Goal: Task Accomplishment & Management: Use online tool/utility

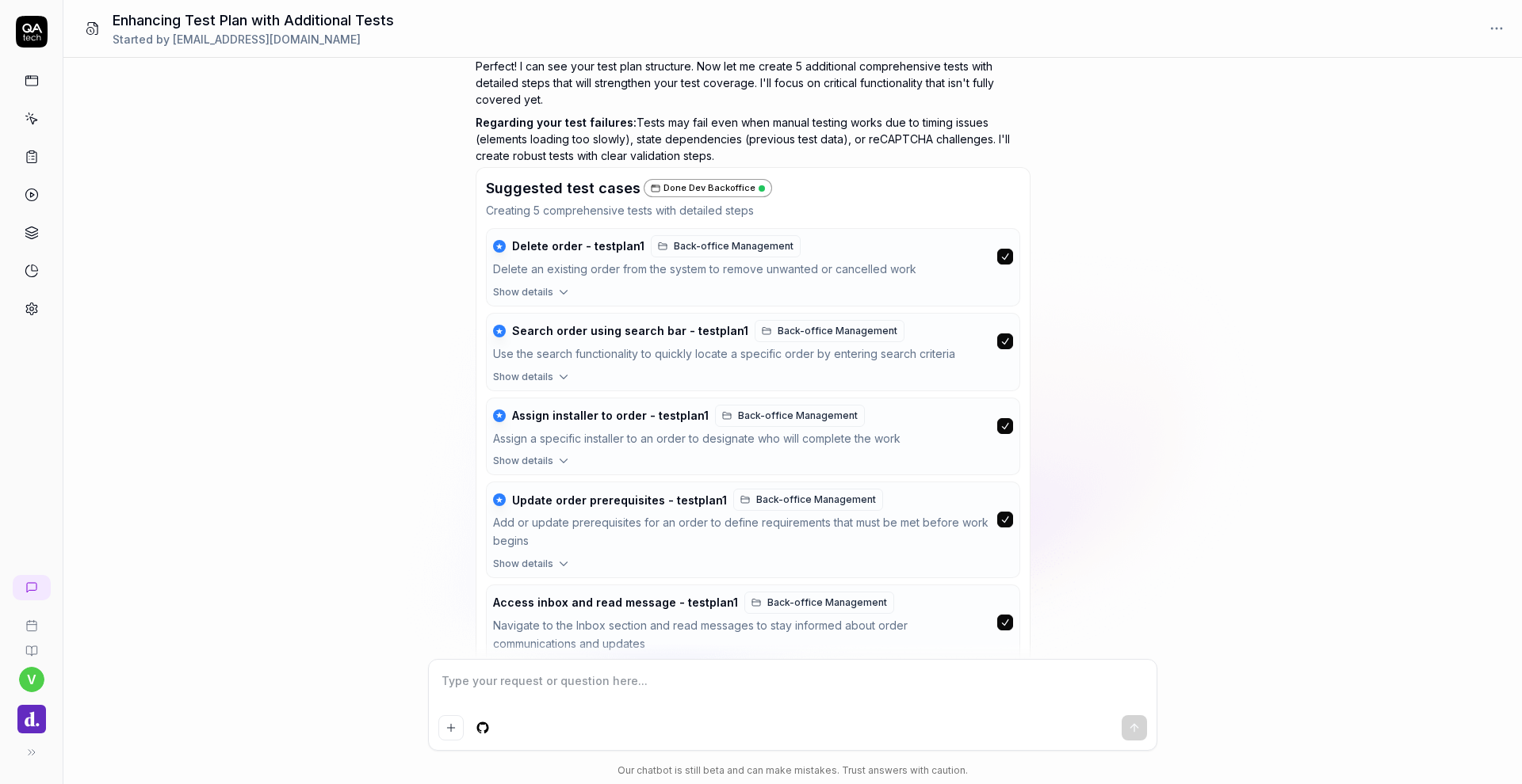
scroll to position [526, 0]
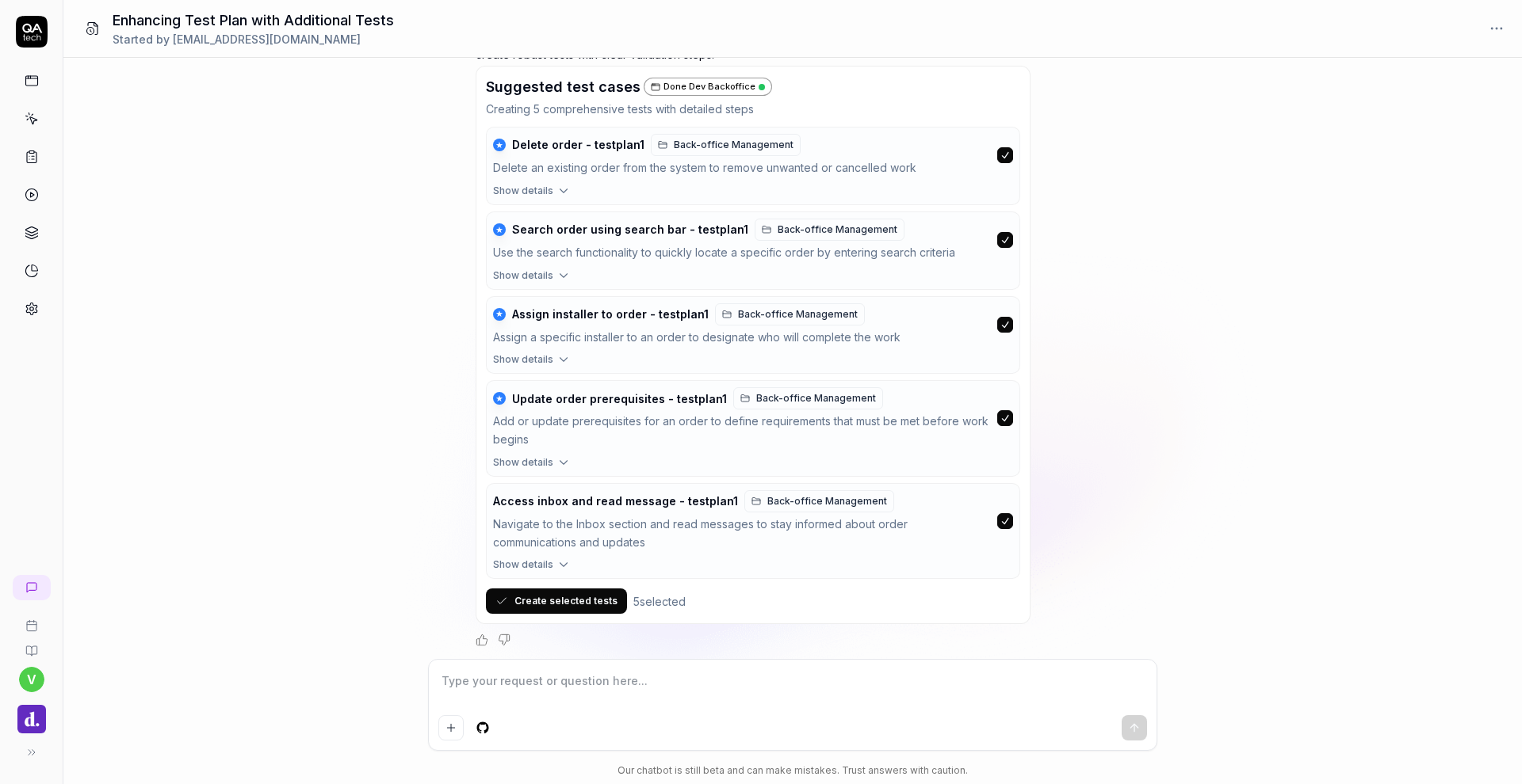
click at [537, 594] on button "Create selected tests" at bounding box center [557, 601] width 141 height 25
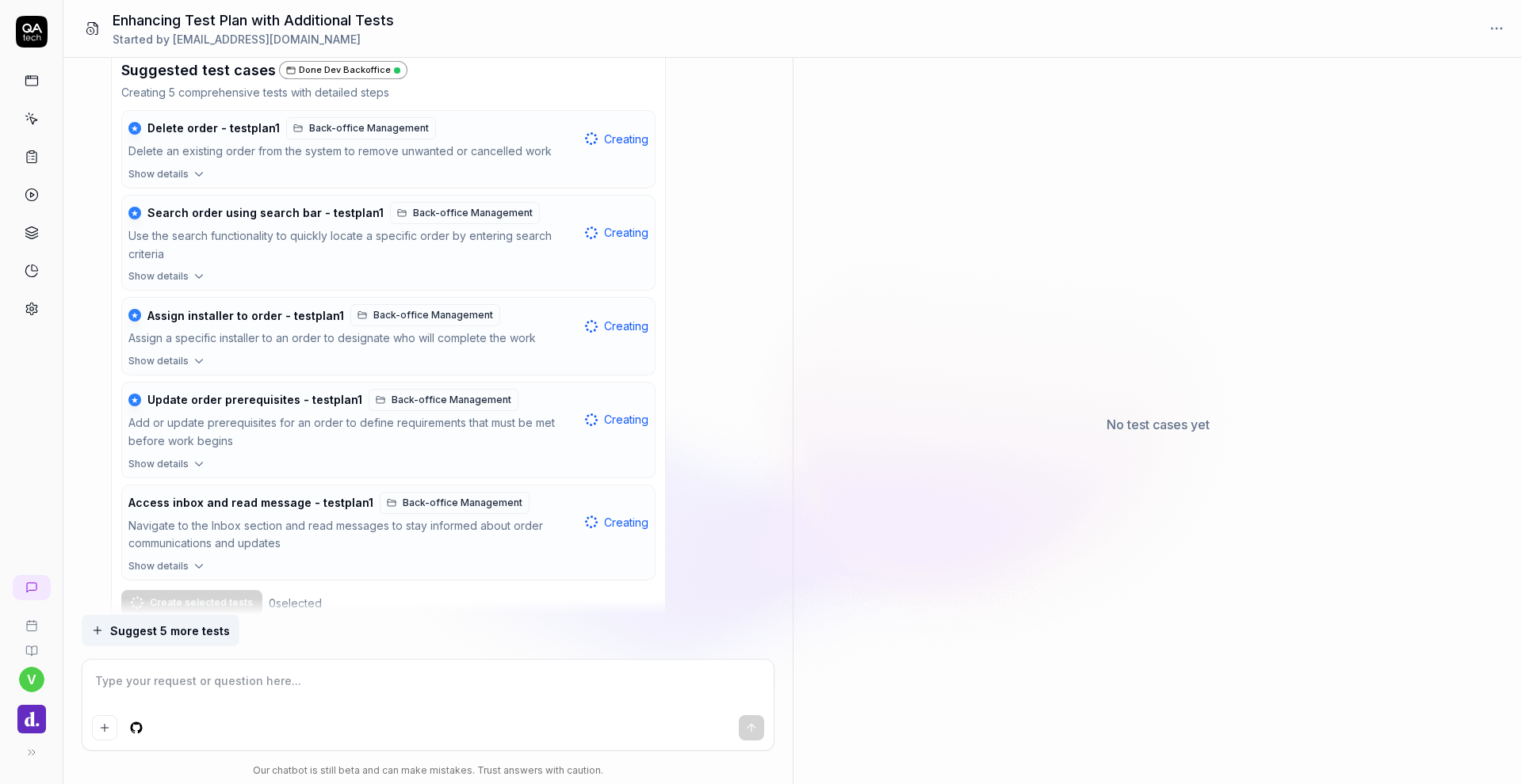
scroll to position [587, 0]
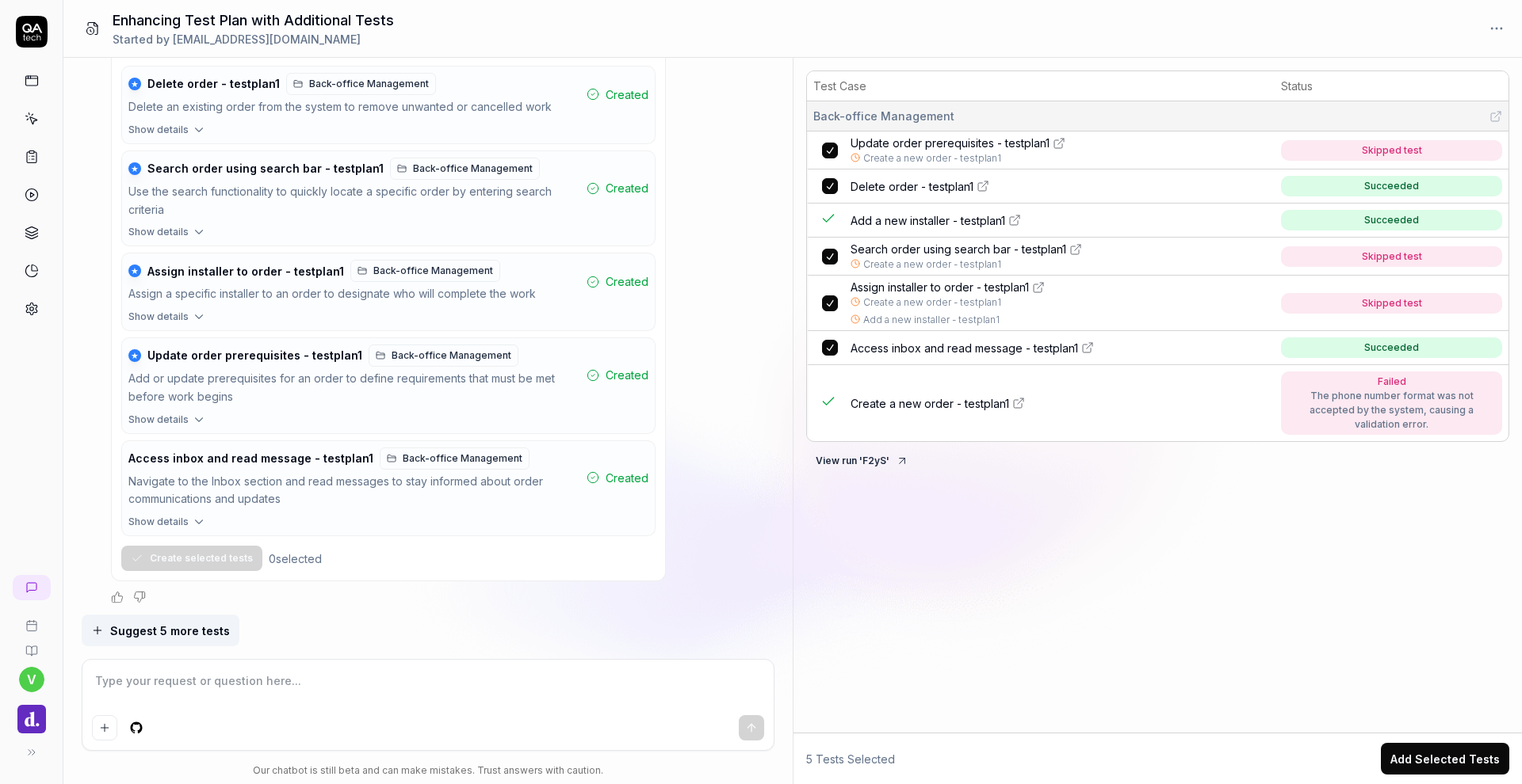
click at [929, 284] on span "Assign installer to order - testplan1" at bounding box center [940, 287] width 179 height 17
click at [974, 401] on span "Create a new order - testplan1" at bounding box center [929, 404] width 158 height 17
click at [280, 673] on textarea at bounding box center [428, 689] width 672 height 39
type textarea "*"
type textarea "T"
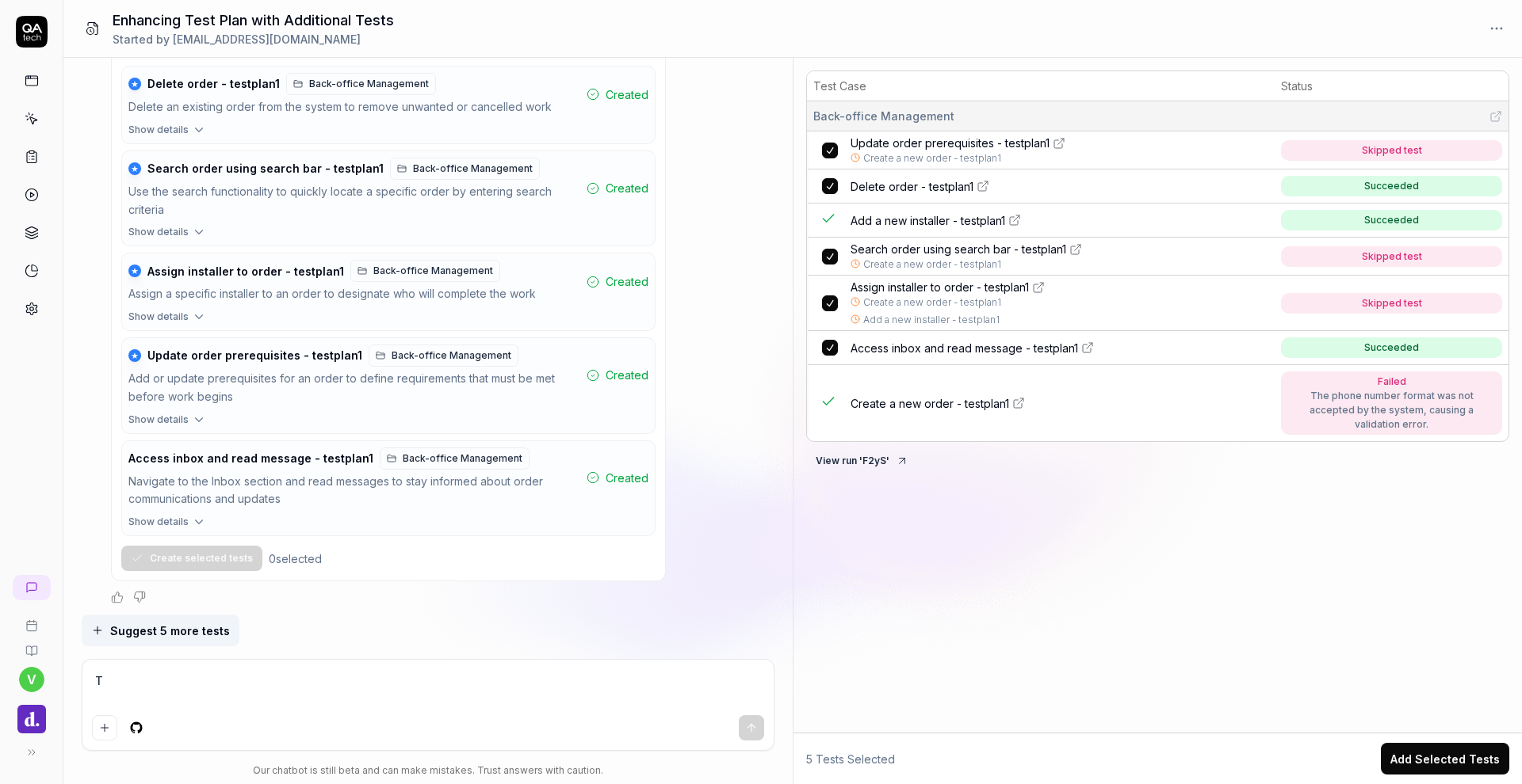
type textarea "*"
type textarea "Th"
type textarea "*"
type textarea "Tha"
type textarea "*"
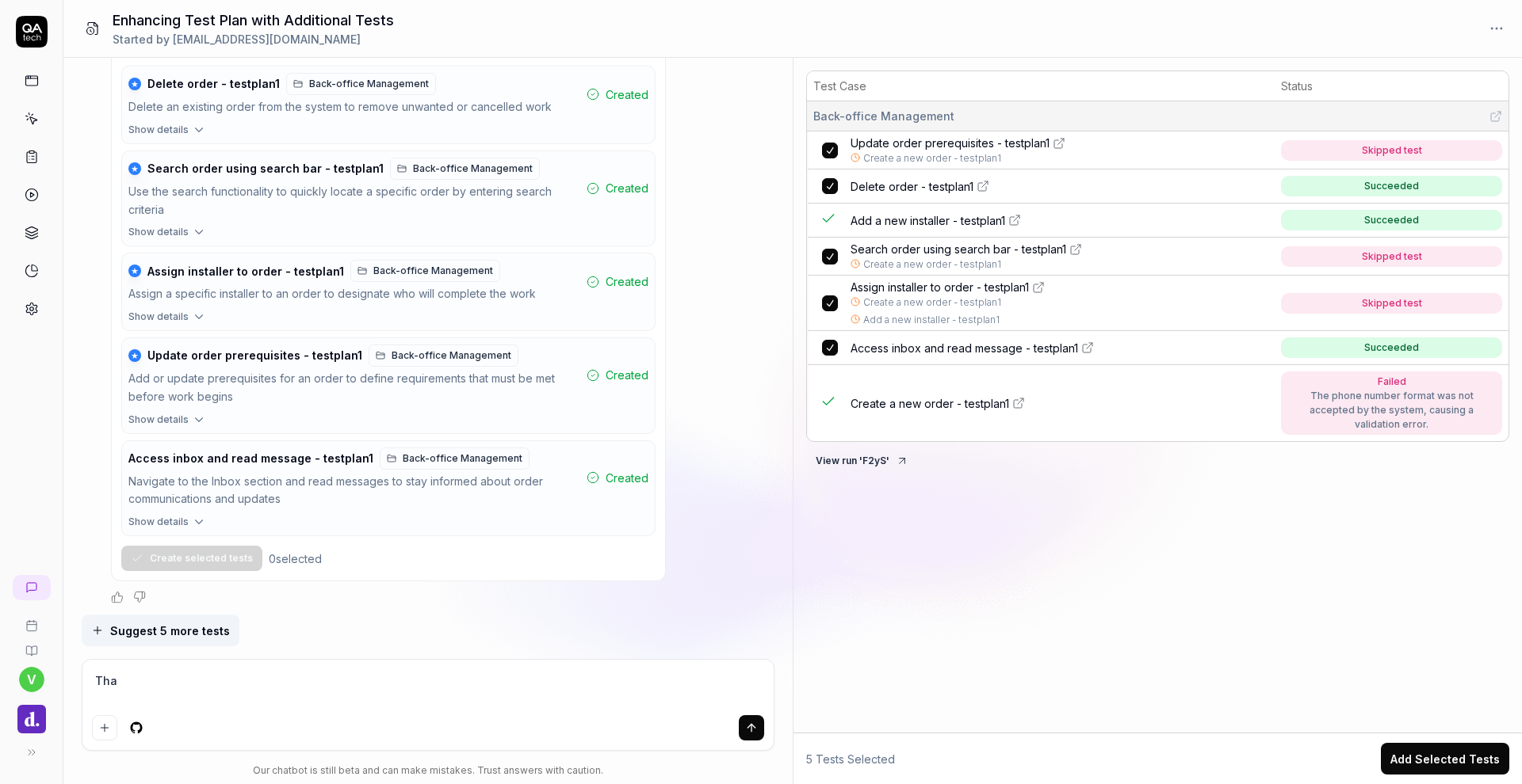
type textarea "Than"
type textarea "*"
type textarea "Thank"
type textarea "*"
type textarea "Thank"
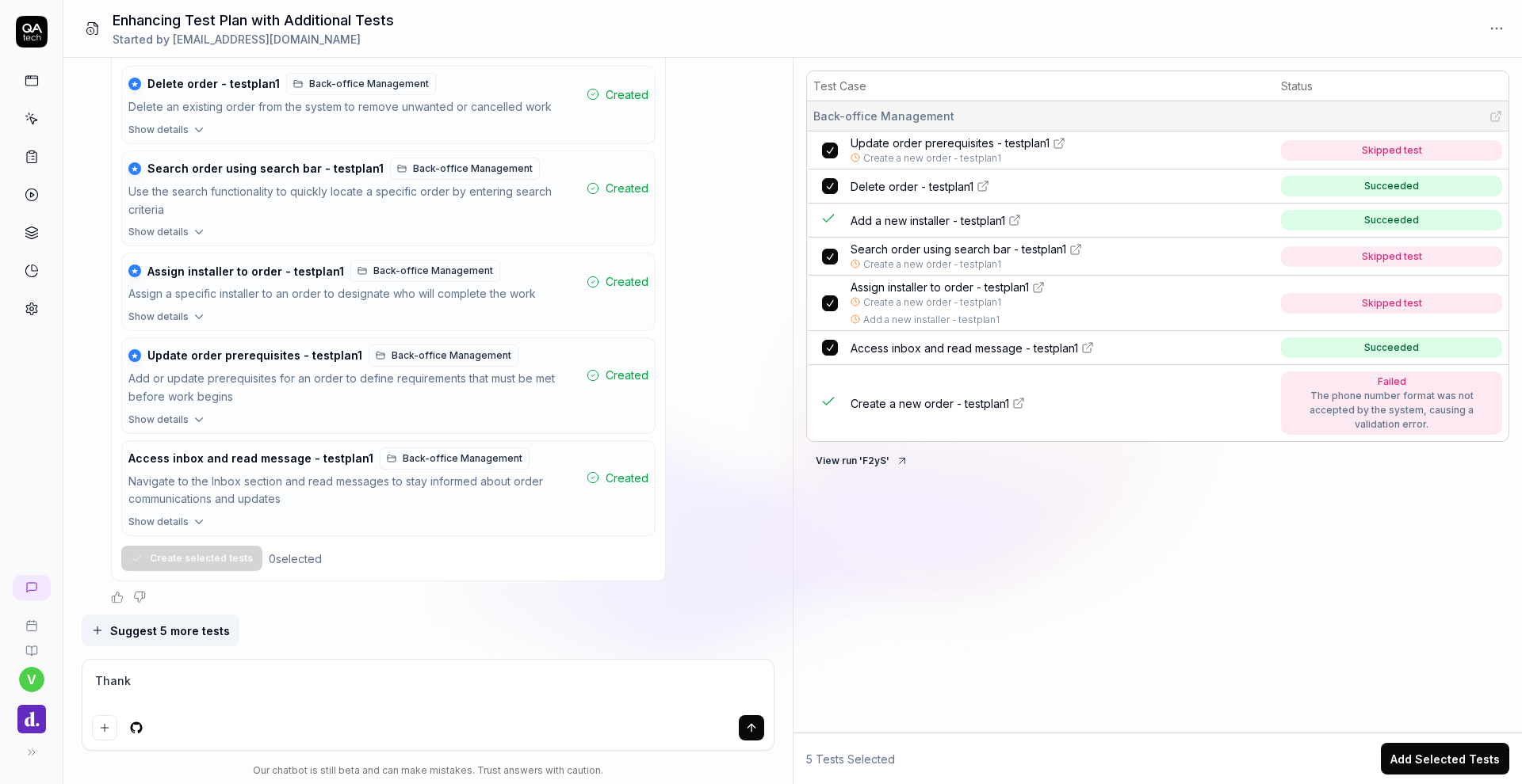
type textarea "*"
type textarea "Thank y"
type textarea "*"
type textarea "Thank yo"
type textarea "*"
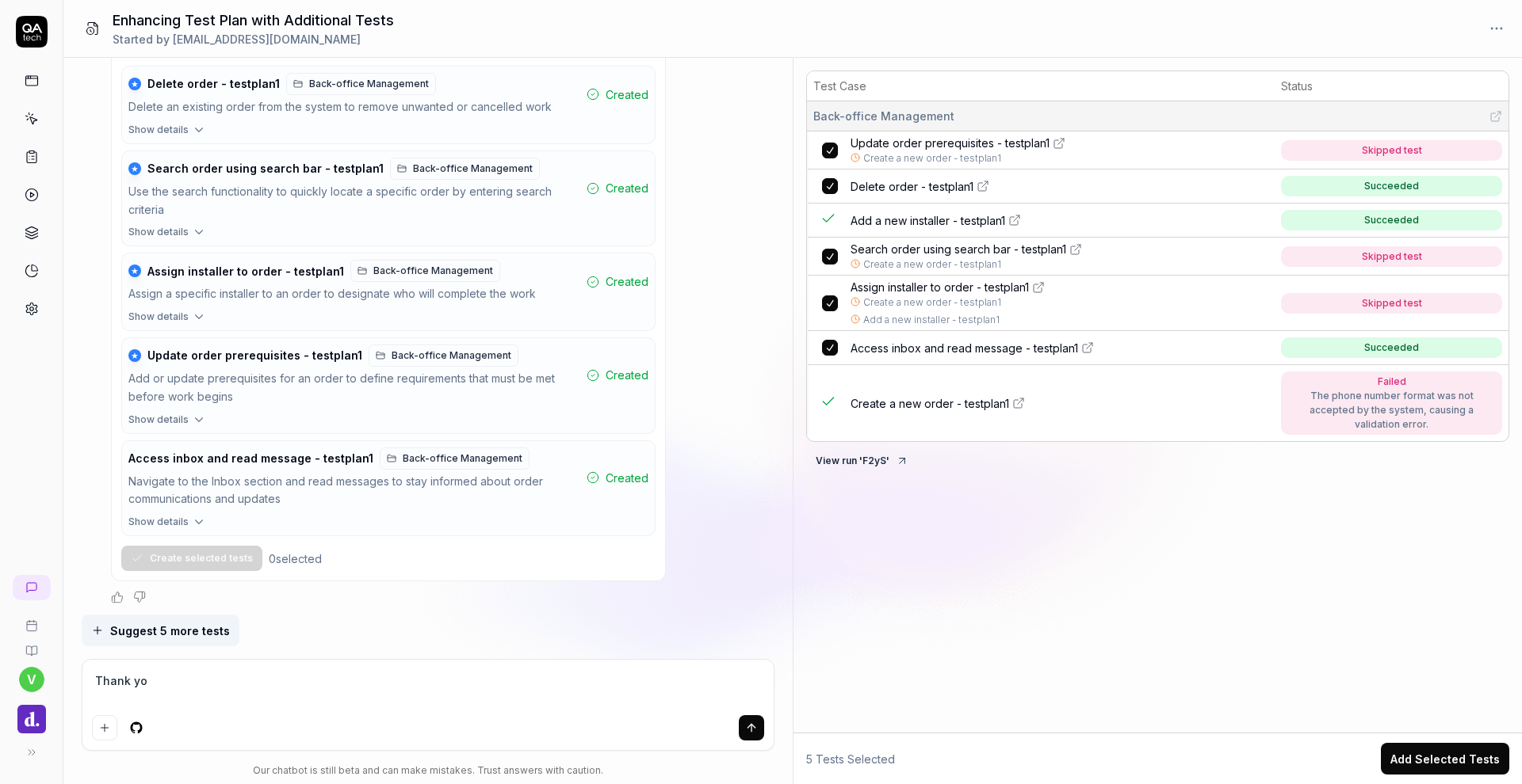
type textarea "Thank you"
type textarea "*"
type textarea "Thank you"
type textarea "*"
type textarea "Thank you"
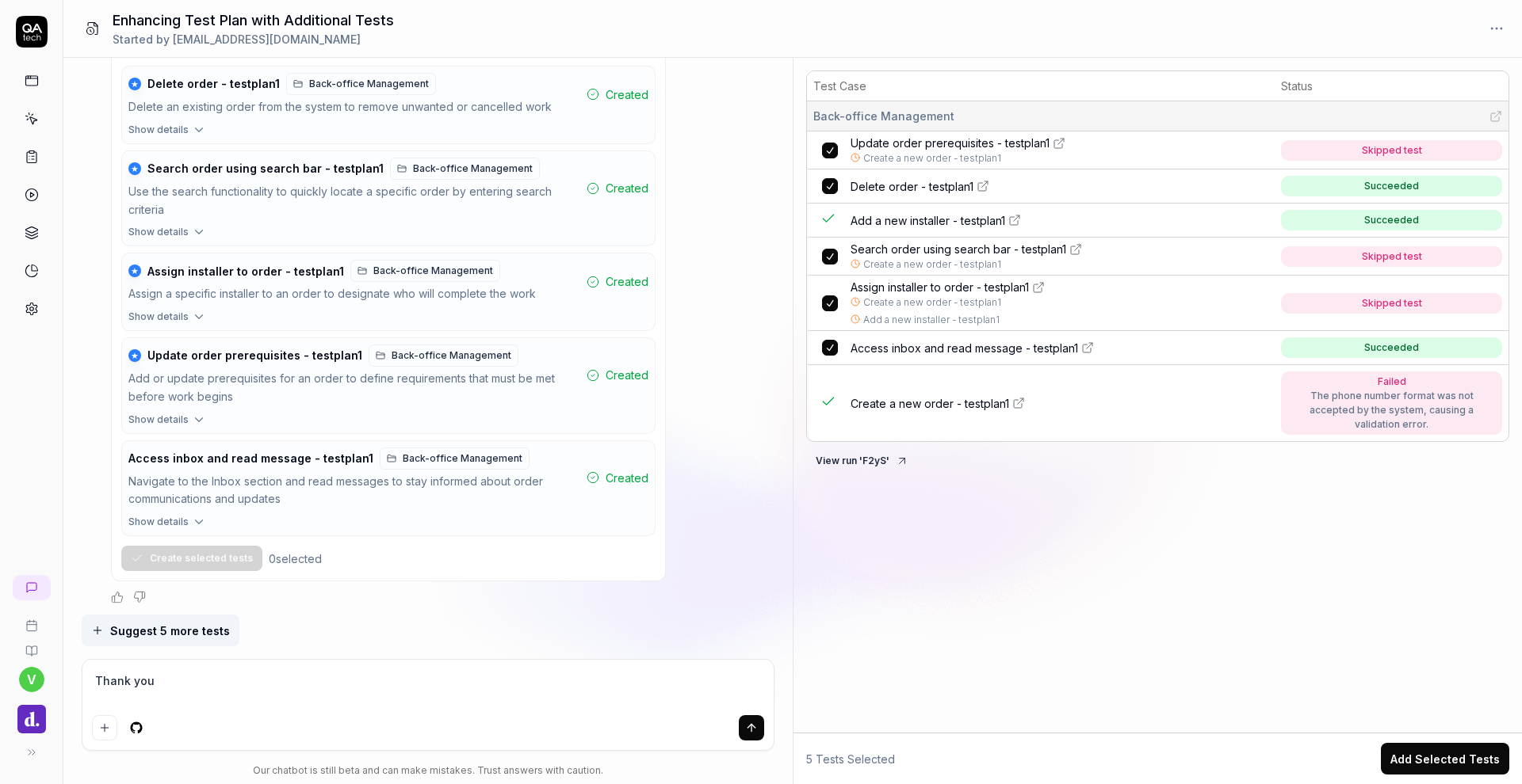
type textarea "*"
type textarea "Thank you,"
type textarea "*"
type textarea "Thank you,"
type textarea "*"
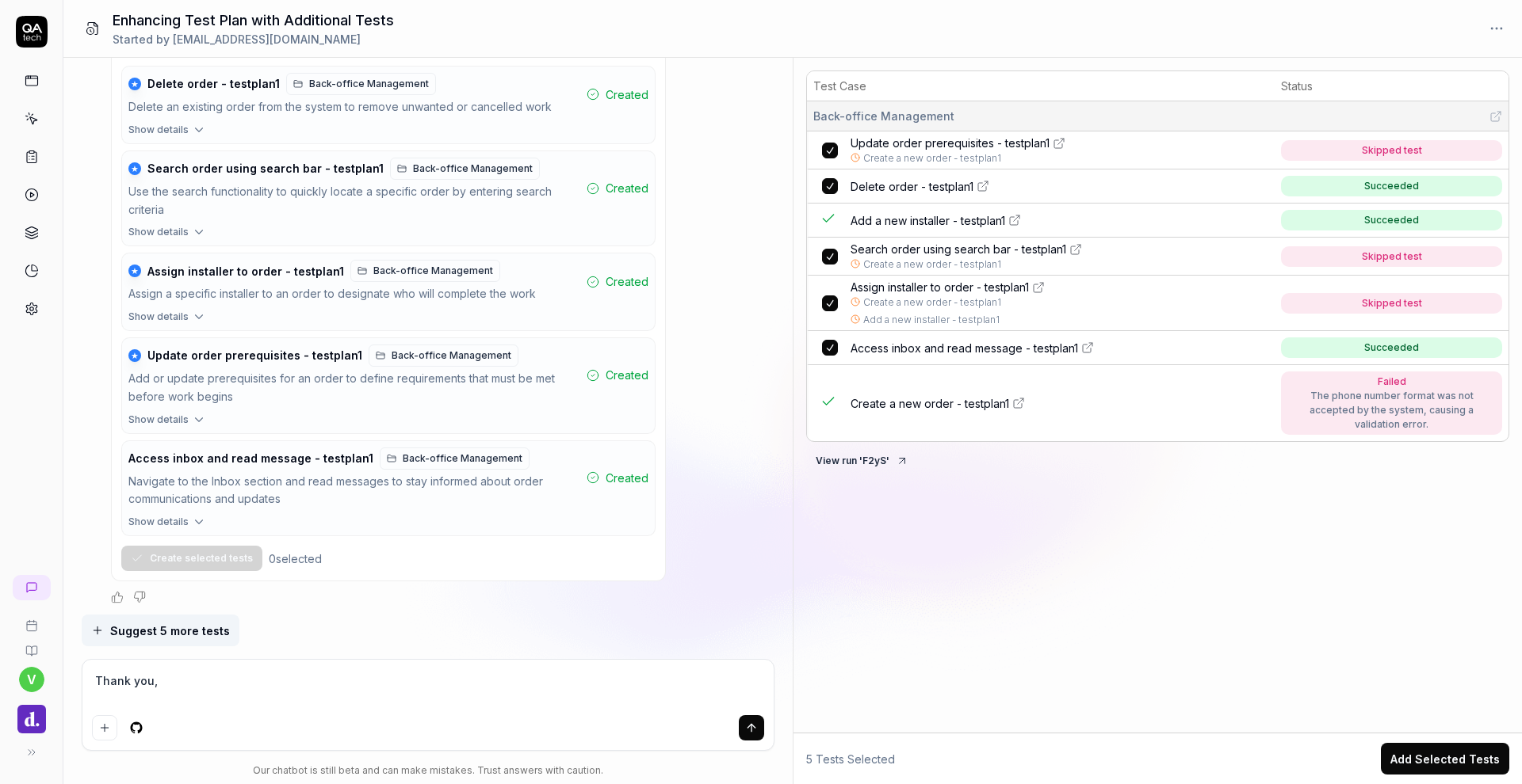
type textarea "Thank you, c"
type textarea "*"
type textarea "Thank you, ca"
type textarea "*"
type textarea "Thank you, can"
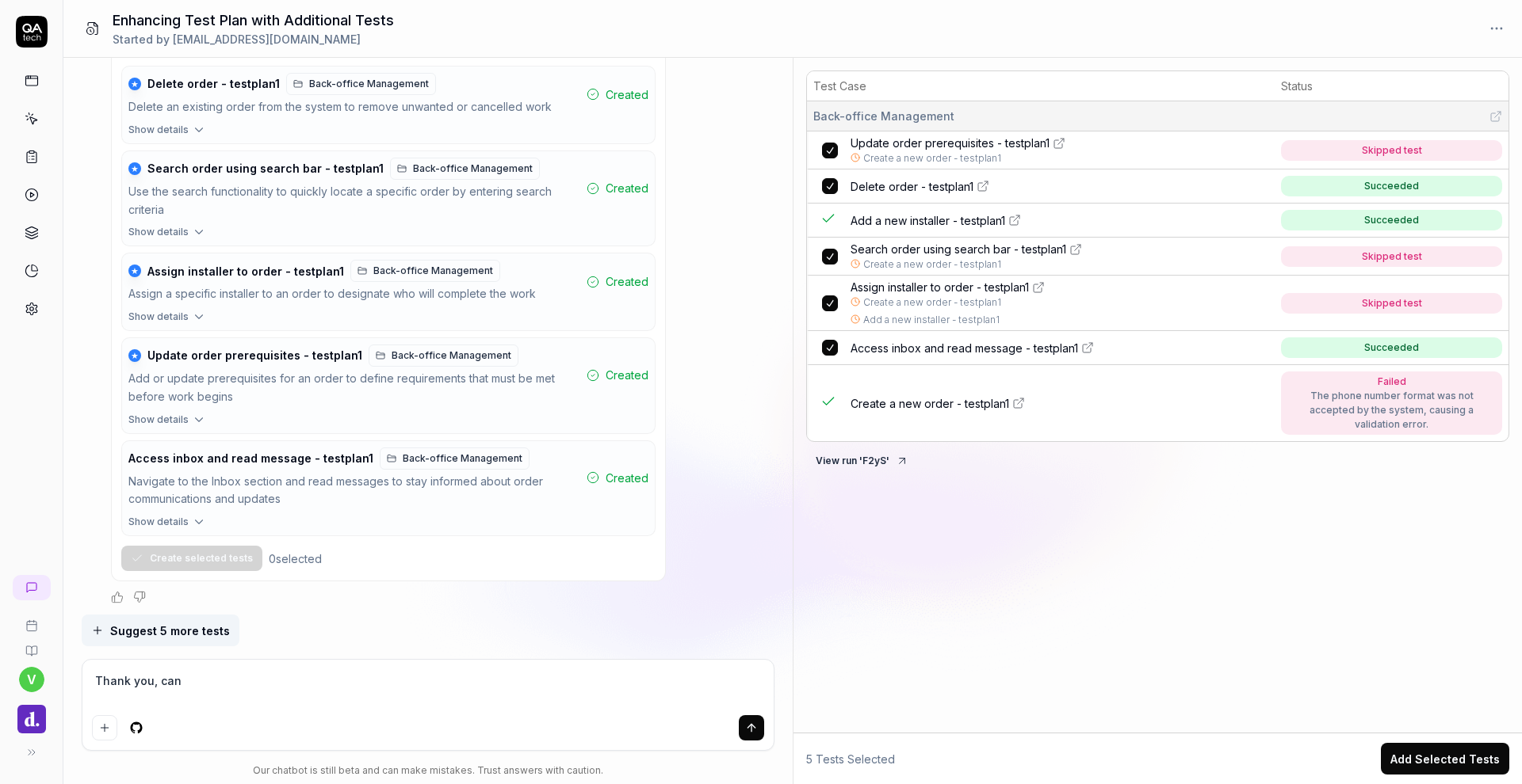
type textarea "*"
type textarea "Thank you, can"
type textarea "*"
type textarea "Thank you, can y"
type textarea "*"
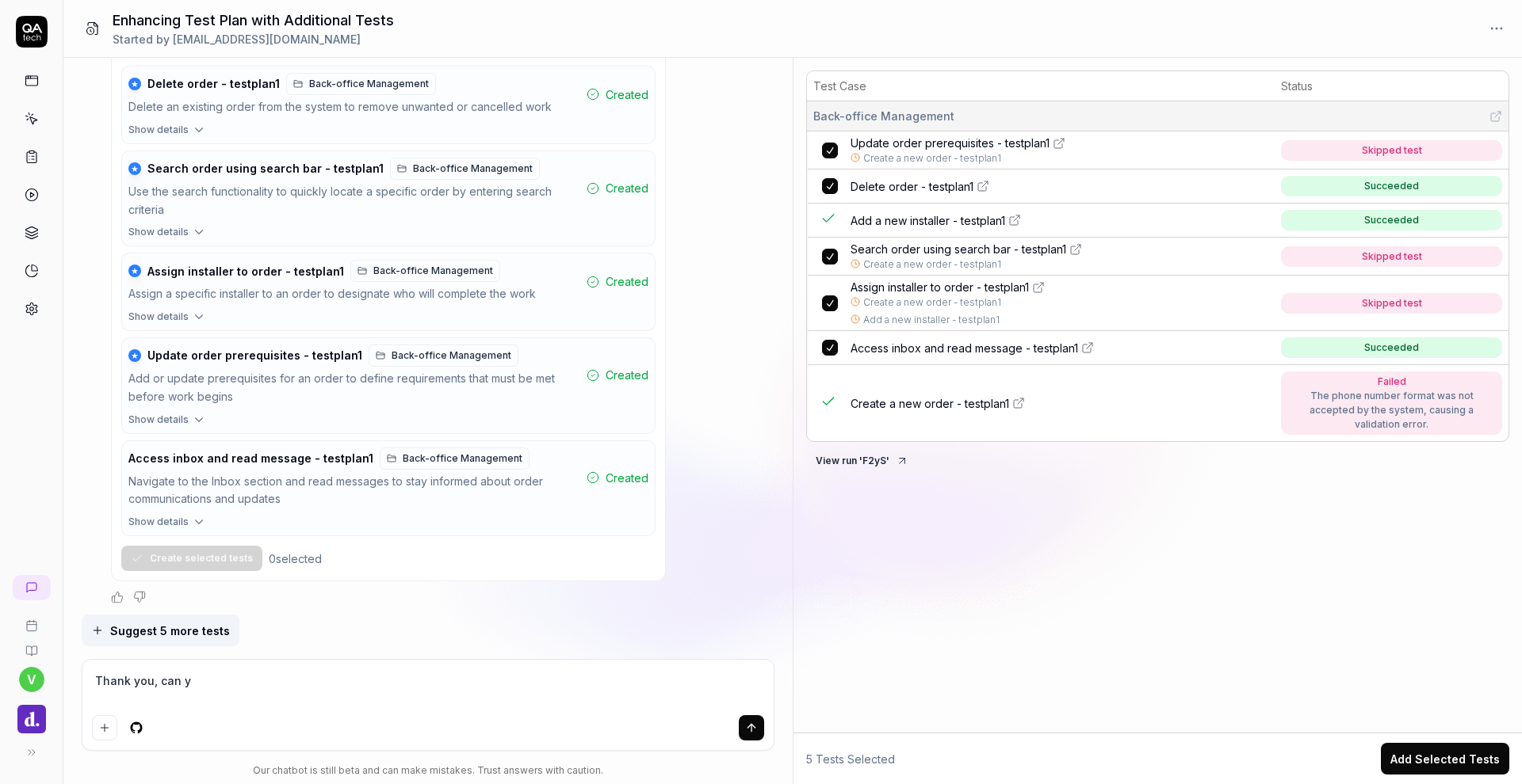
type textarea "Thank you, can yo"
type textarea "*"
type textarea "Thank you, can you"
type textarea "*"
type textarea "Thank you, can you"
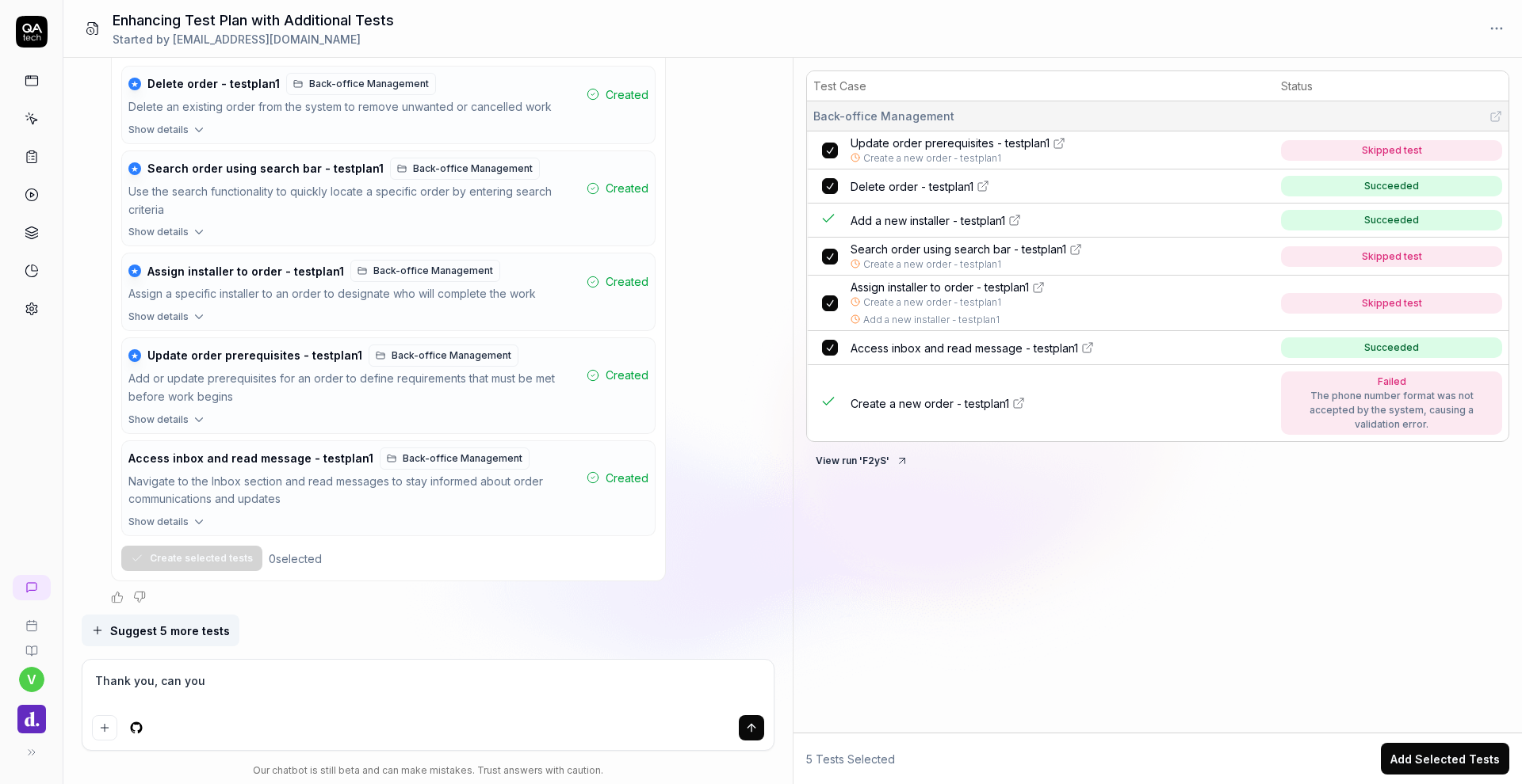
type textarea "*"
type textarea "Thank you, can you p"
type textarea "*"
type textarea "Thank you, can you pl"
type textarea "*"
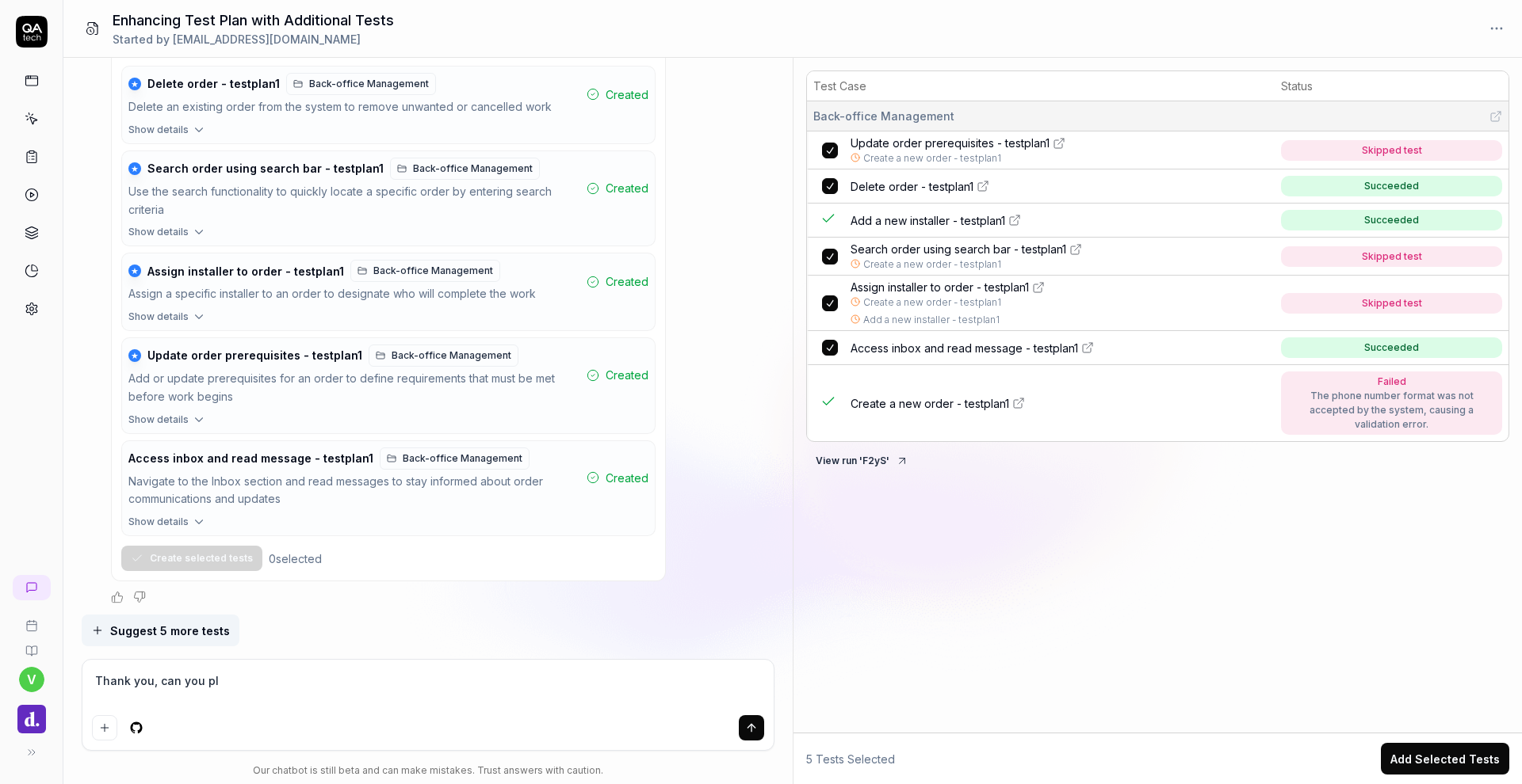
type textarea "Thank you, can you ple"
type textarea "*"
type textarea "Thank you, can you plea"
type textarea "*"
type textarea "Thank you, can you pleas"
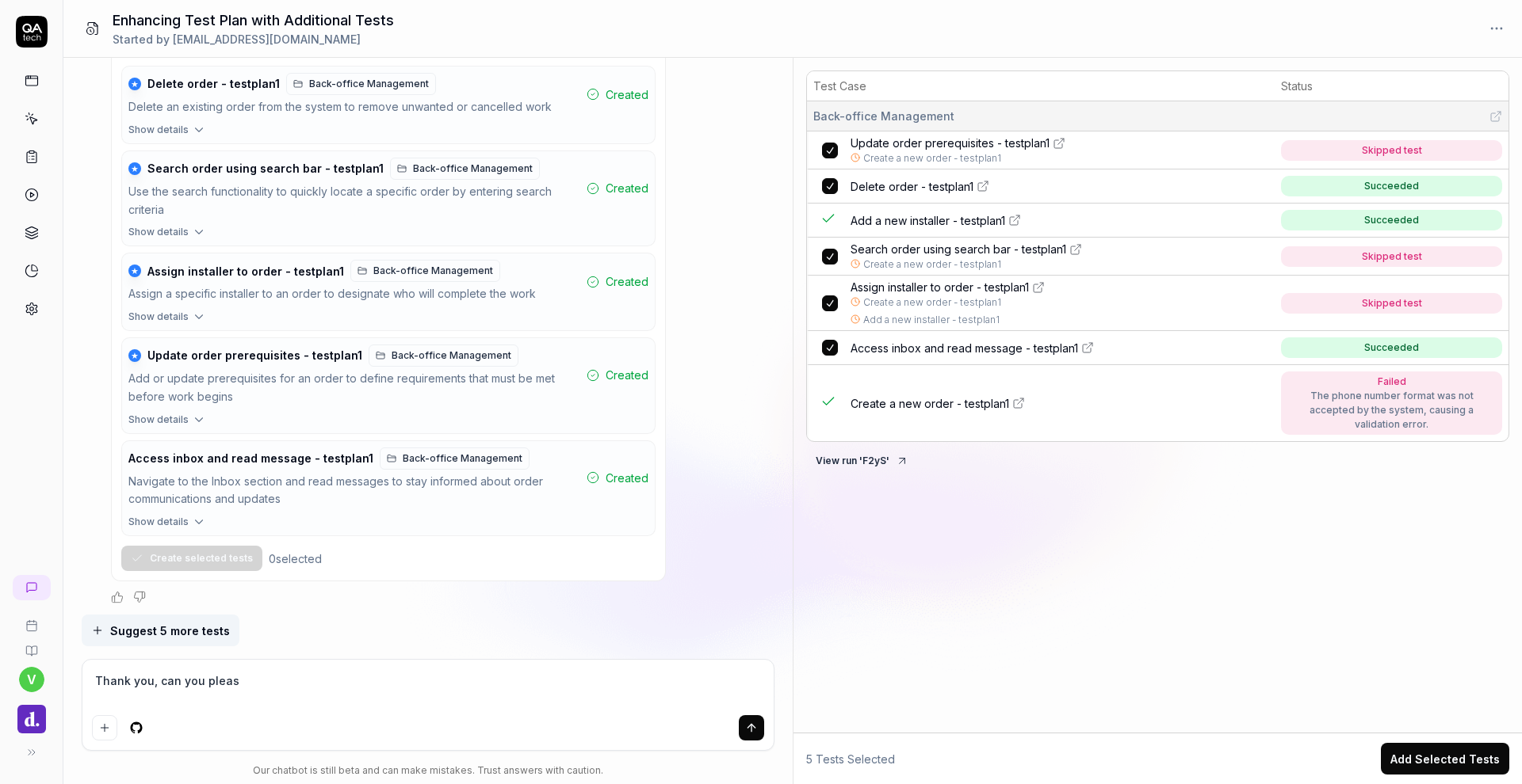
type textarea "*"
type textarea "Thank you, can you please"
type textarea "*"
type textarea "Thank you, can you please"
type textarea "*"
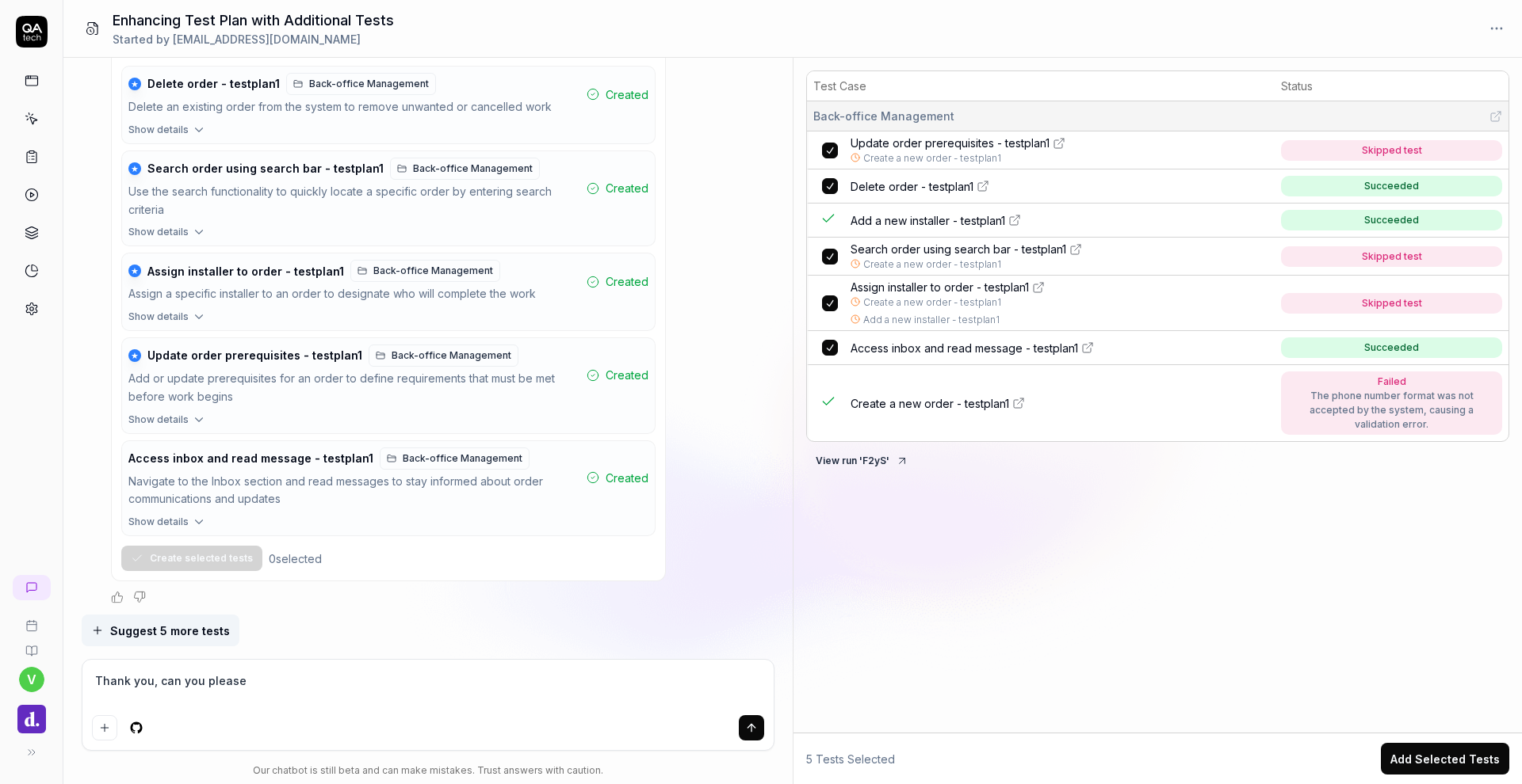
type textarea "Thank you, can you please t"
type textarea "*"
type textarea "Thank you, can you please tr"
type textarea "*"
type textarea "Thank you, can you please try"
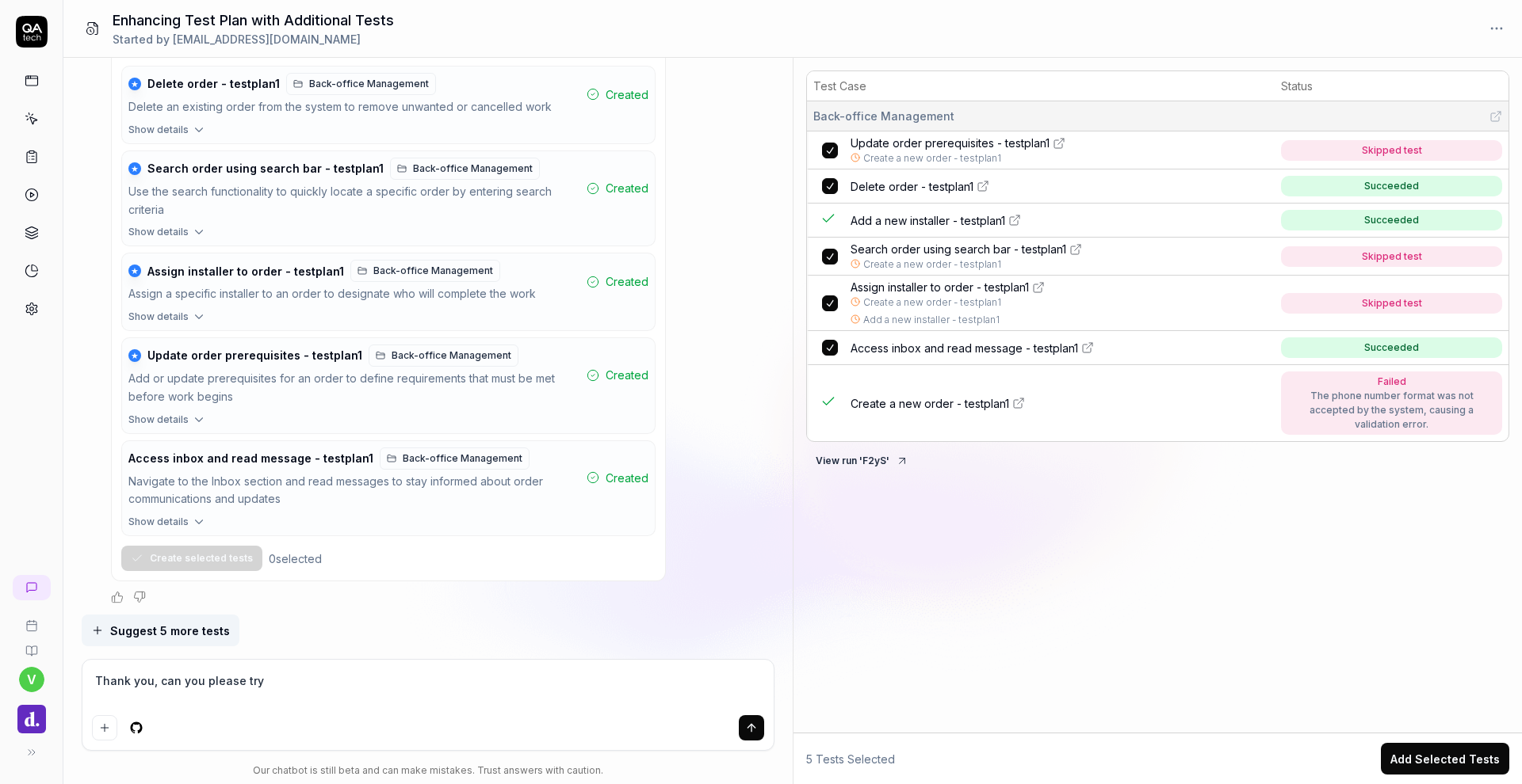
type textarea "*"
type textarea "Thank you, can you please try"
type textarea "*"
type textarea "Thank you, can you please try t"
type textarea "*"
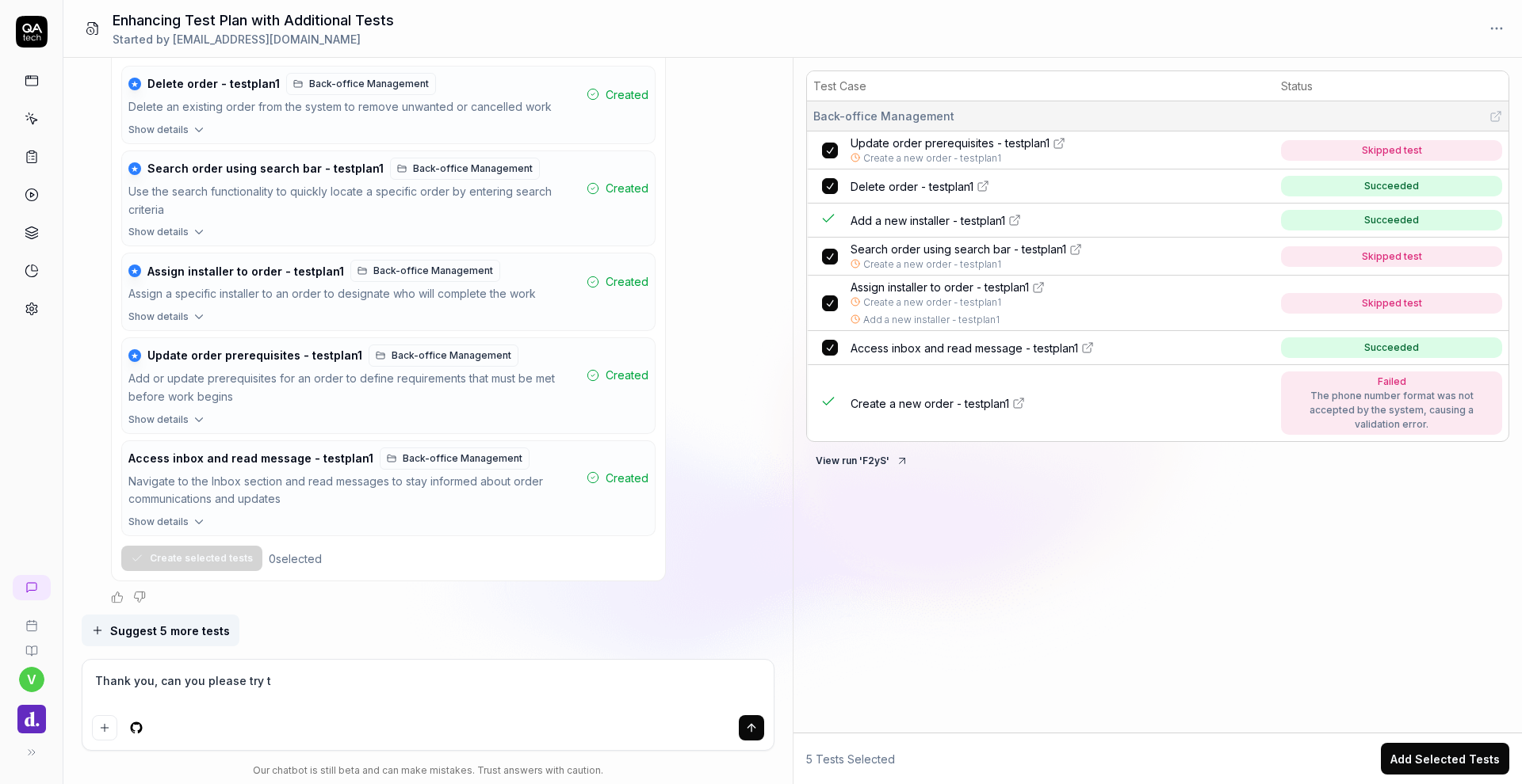
type textarea "Thank you, can you please try th"
type textarea "*"
type textarea "Thank you, can you please try the"
type textarea "*"
type textarea "Thank you, can you please try thes"
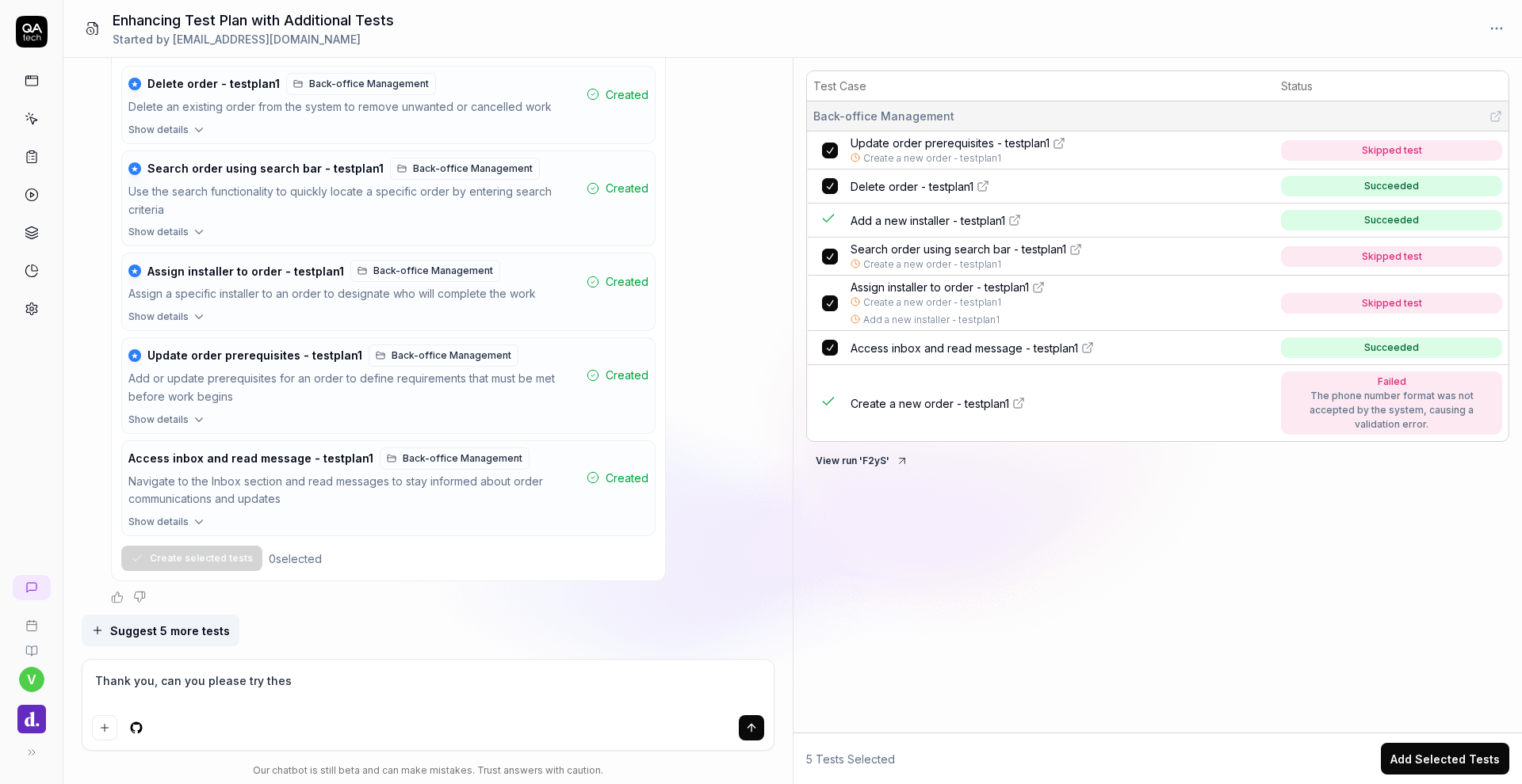
type textarea "*"
type textarea "Thank you, can you please try these"
type textarea "*"
type textarea "Thank you, can you please try theses"
type textarea "*"
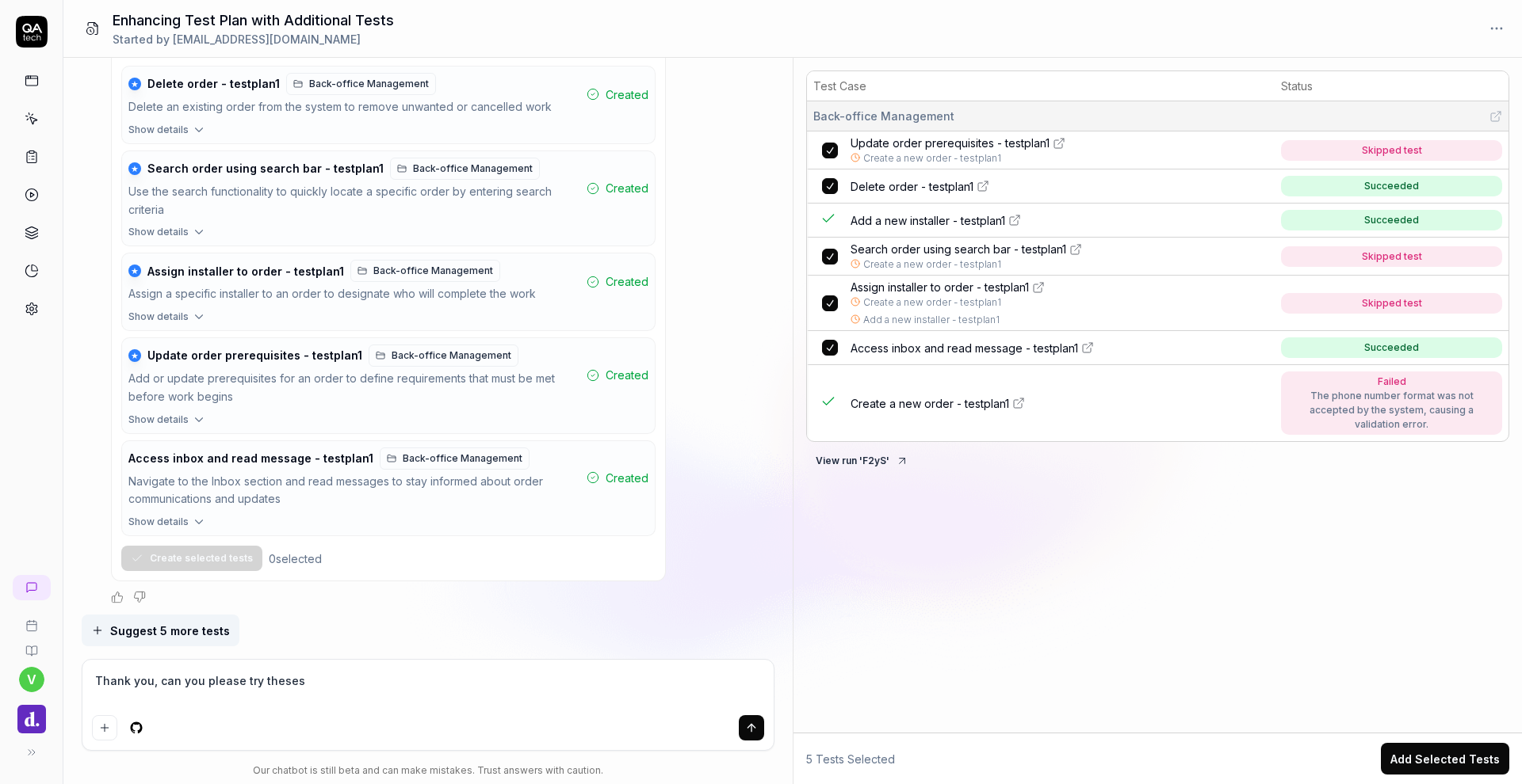
type textarea "Thank you, can you please try these"
type textarea "*"
type textarea "Thank you, can you please try these"
type textarea "*"
type textarea "Thank you, can you please try these t"
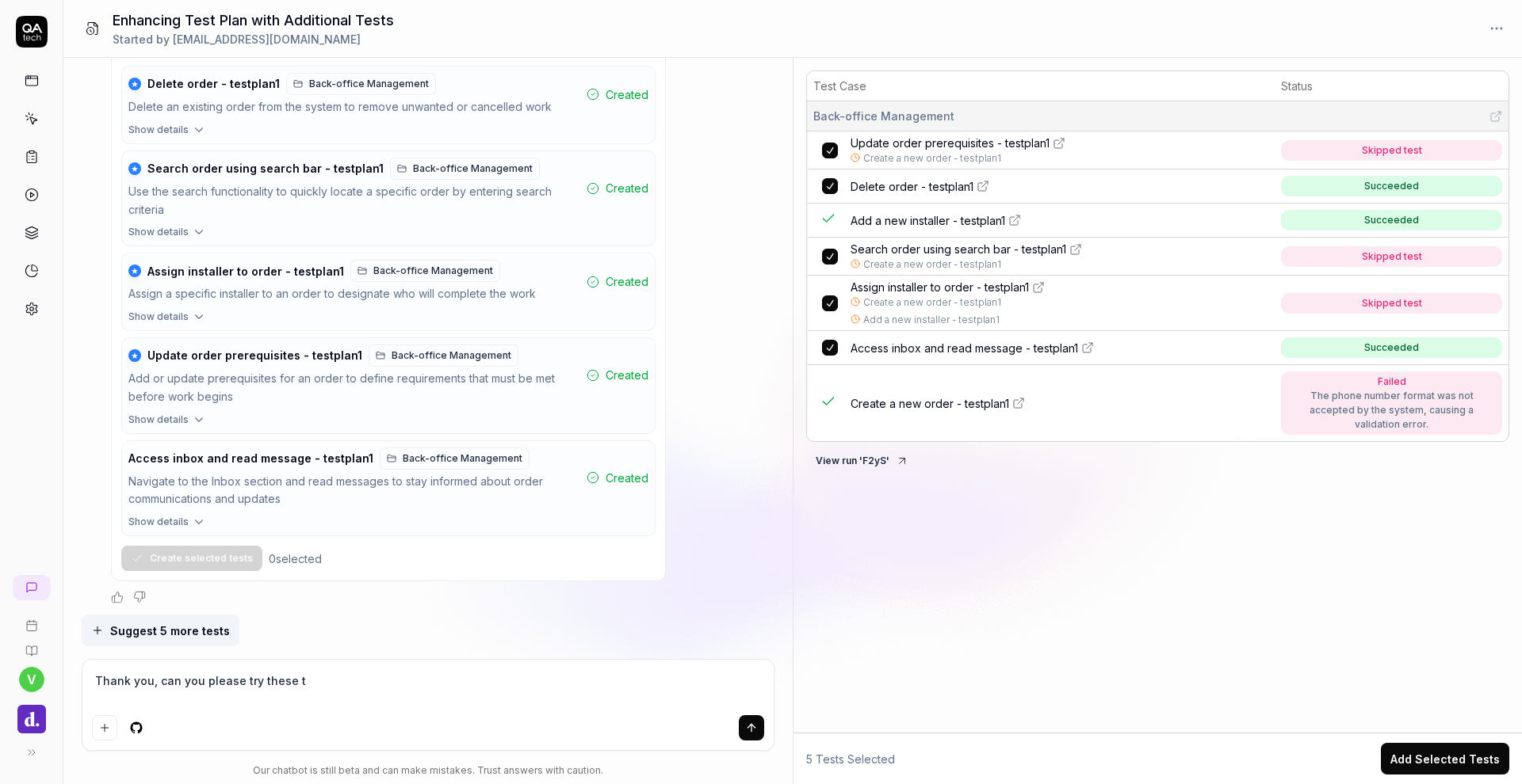
type textarea "*"
type textarea "Thank you, can you please try these te"
type textarea "*"
type textarea "Thank you, can you please try these tes"
type textarea "*"
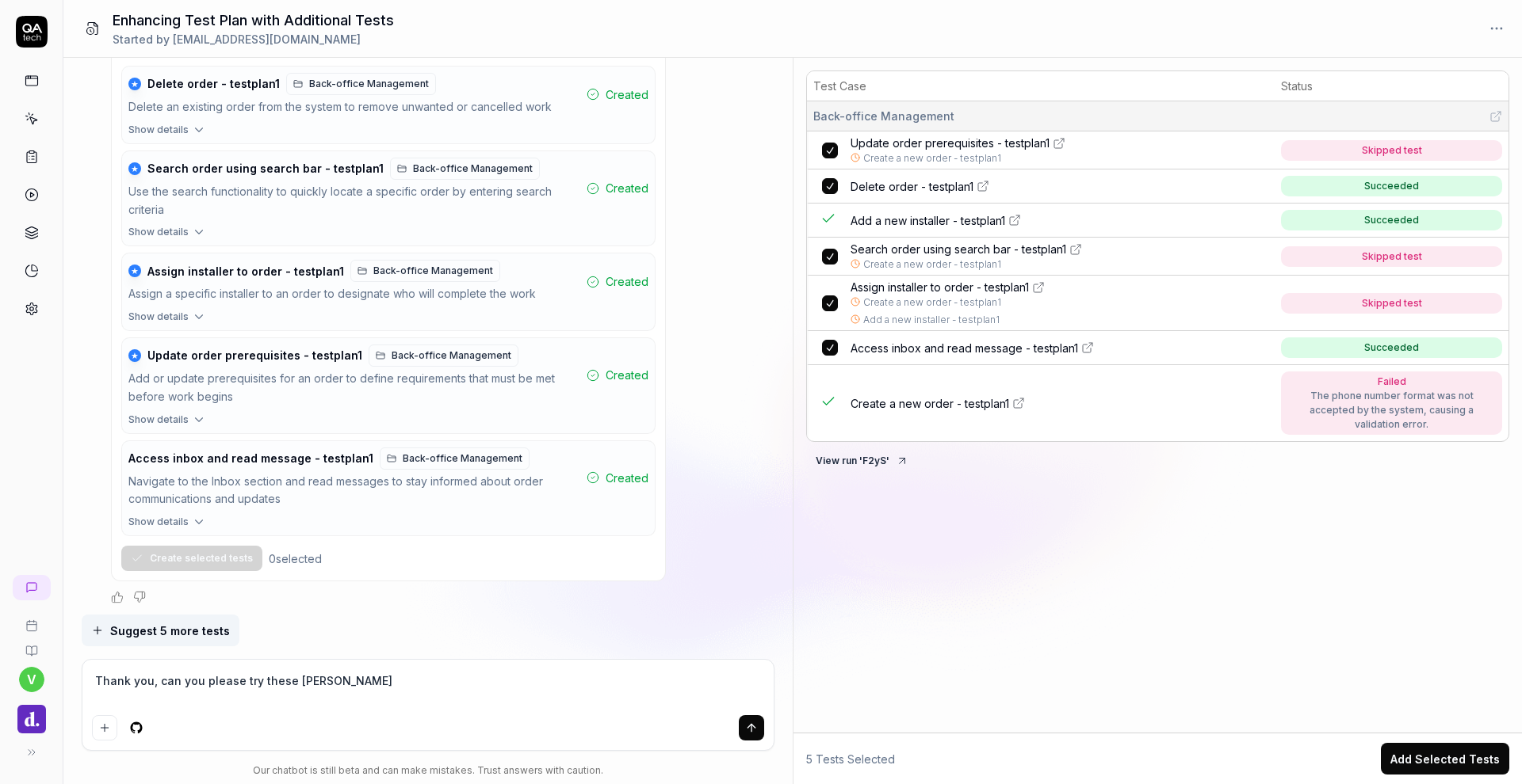
type textarea "Thank you, can you please try these test"
type textarea "*"
type textarea "Thank you, can you please try these tests"
type textarea "*"
type textarea "Thank you, can you please try these tests"
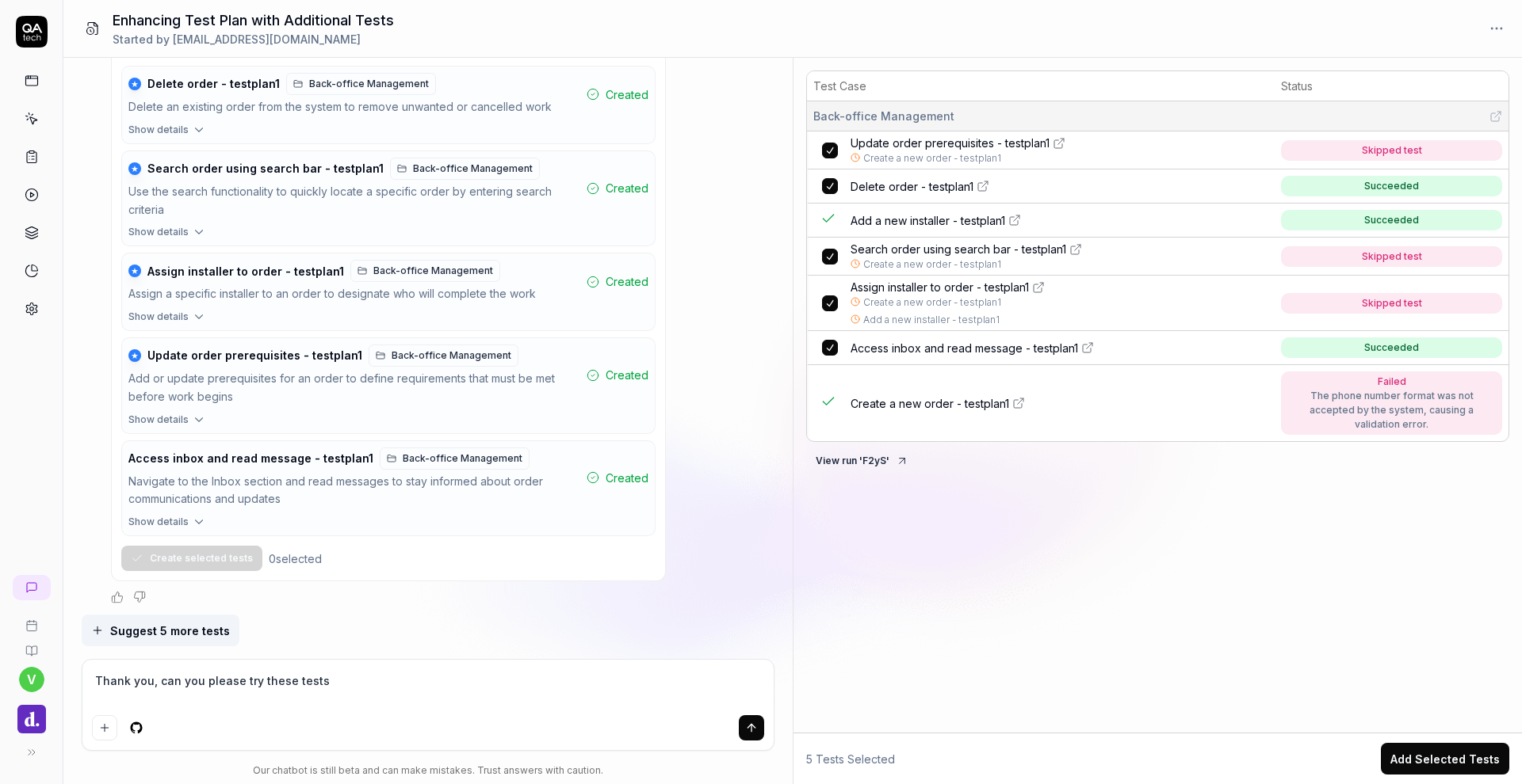
type textarea "*"
type textarea "Thank you, can you please try these tests a"
type textarea "*"
type textarea "Thank you, can you please try these tests ag"
type textarea "*"
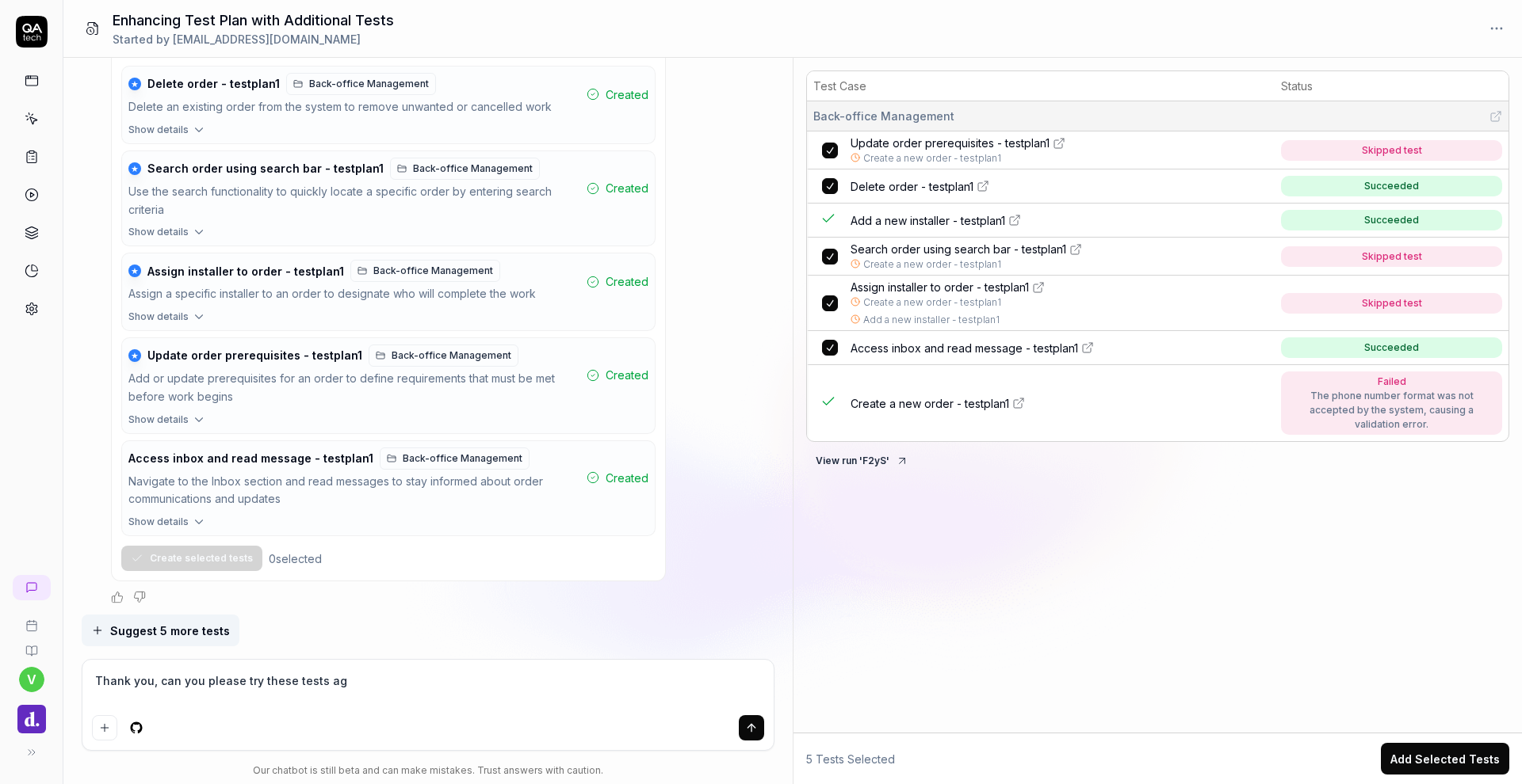
type textarea "Thank you, can you please try these tests aga"
type textarea "*"
type textarea "Thank you, can you please try these tests agai"
type textarea "*"
type textarea "Thank you, can you please try these tests again"
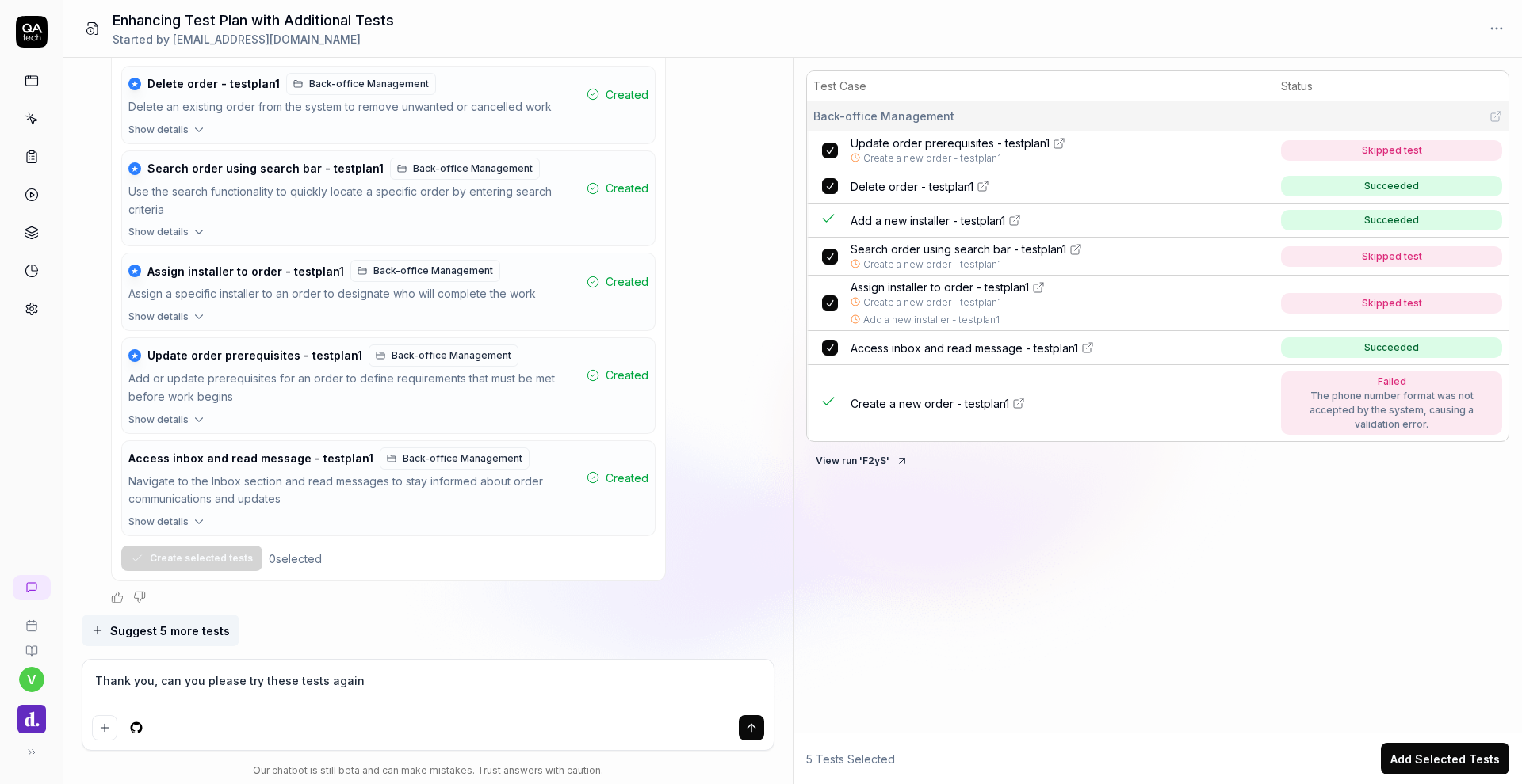
type textarea "*"
type textarea "Thank you, can you please try these tests again"
type textarea "*"
type textarea "Thank you, can you please try these tests again n"
type textarea "*"
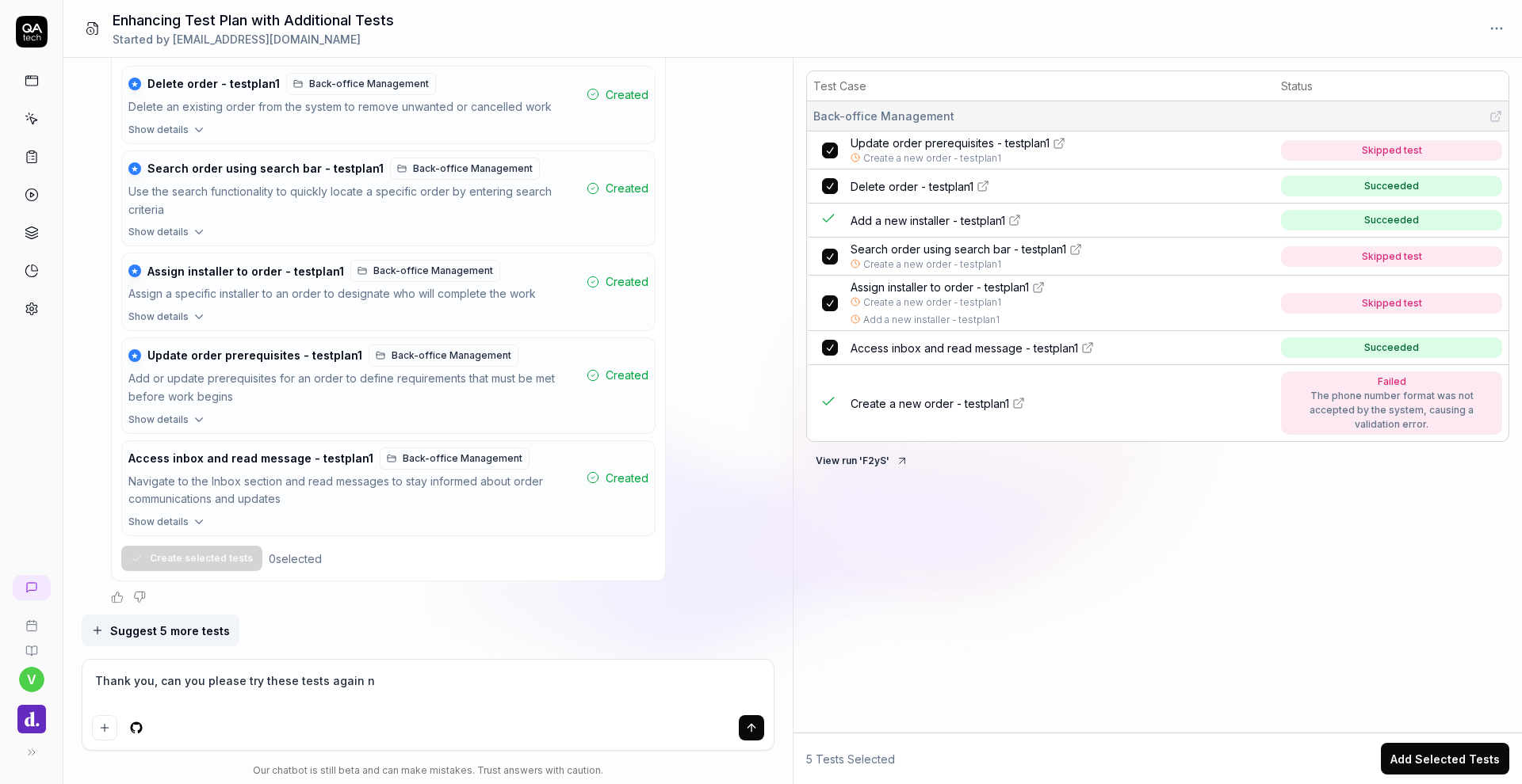
type textarea "Thank you, can you please try these tests again no"
type textarea "*"
type textarea "Thank you, can you please try these tests again now"
type textarea "*"
type textarea "Thank you, can you please try these tests again now"
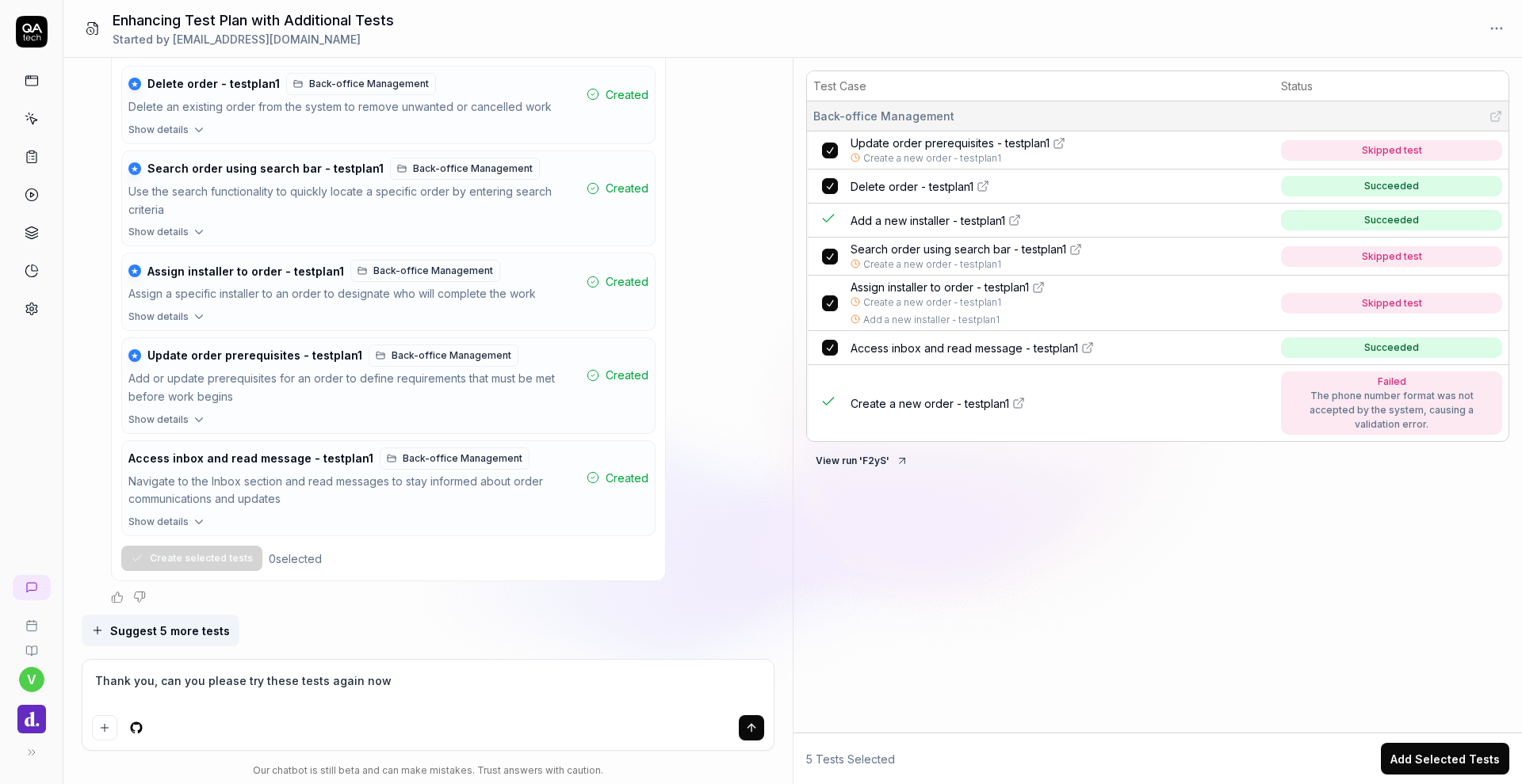
type textarea "*"
type textarea "Thank you, can you please try these tests again now t"
type textarea "*"
type textarea "Thank you, can you please try these tests again now th"
type textarea "*"
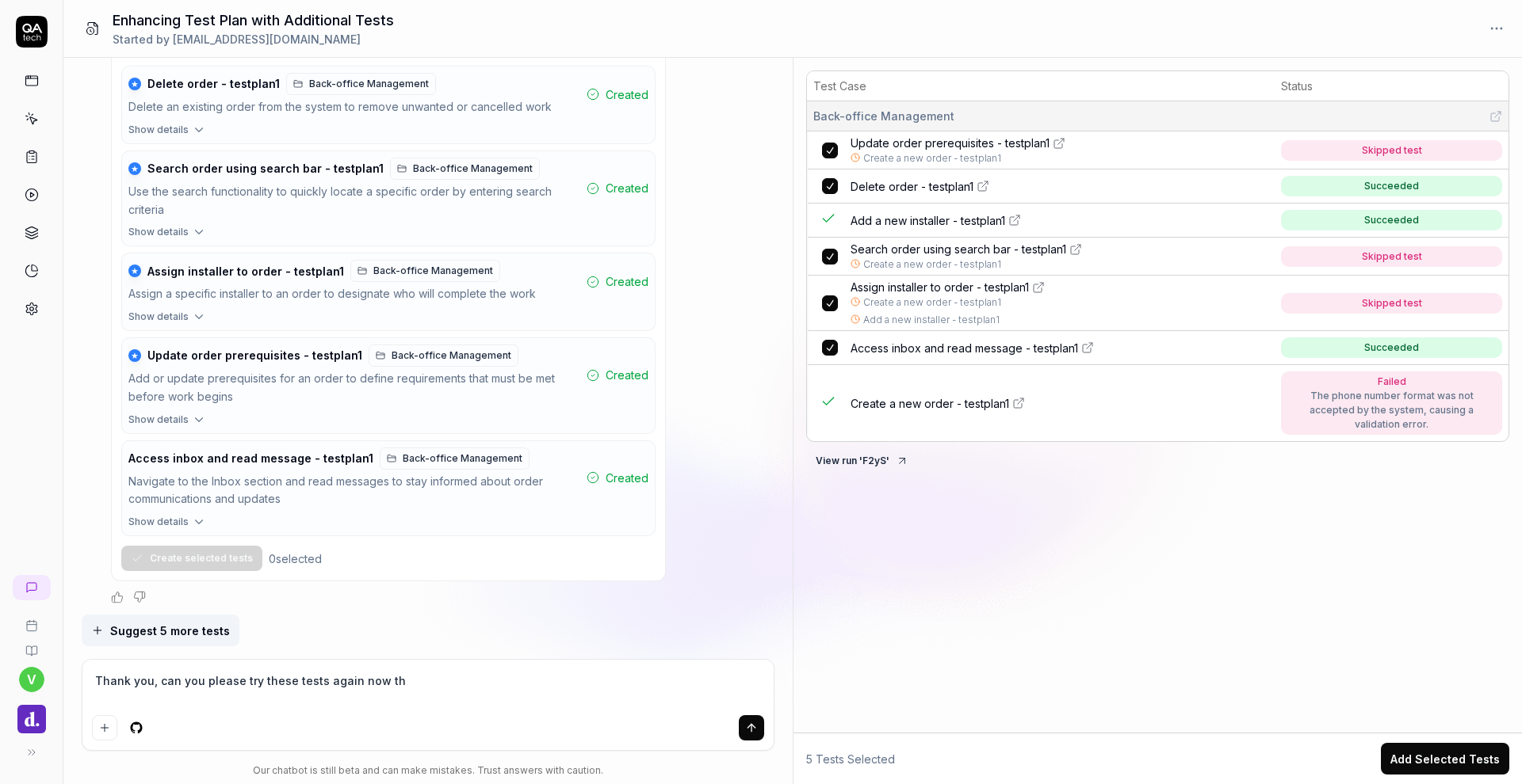
type textarea "Thank you, can you please try these tests again now tha"
type textarea "*"
type textarea "Thank you, can you please try these tests again now that"
type textarea "*"
type textarea "Thank you, can you please try these tests again now that"
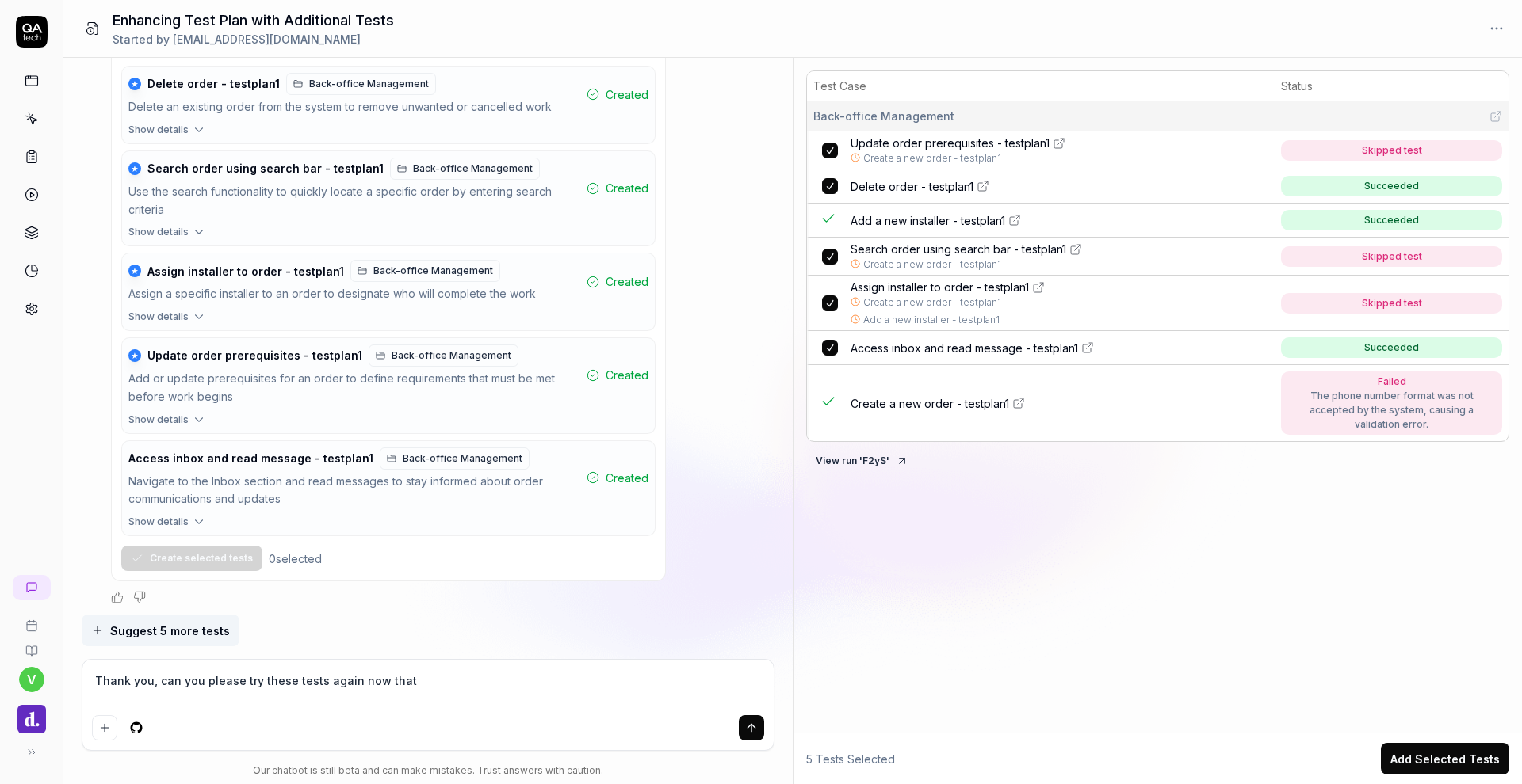
type textarea "*"
type textarea "Thank you, can you please try these tests again now that I"
type textarea "*"
type textarea "Thank you, can you please try these tests again now that Iv"
type textarea "*"
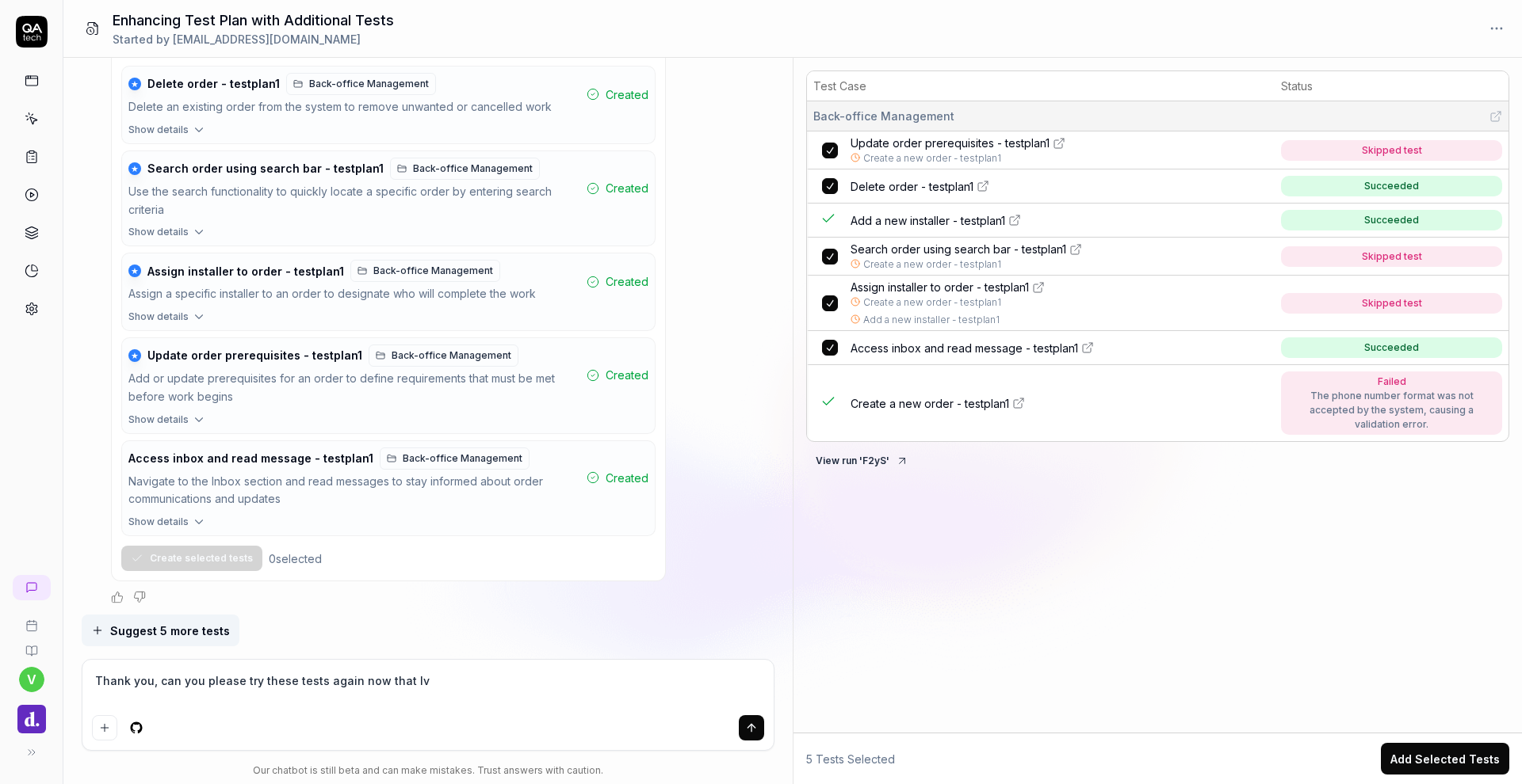
type textarea "Thank you, can you please try these tests again now that Ive"
type textarea "*"
type textarea "Thank you, can you please try these tests again now that Ive"
type textarea "*"
type textarea "Thank you, can you please try these tests again now that Ive p"
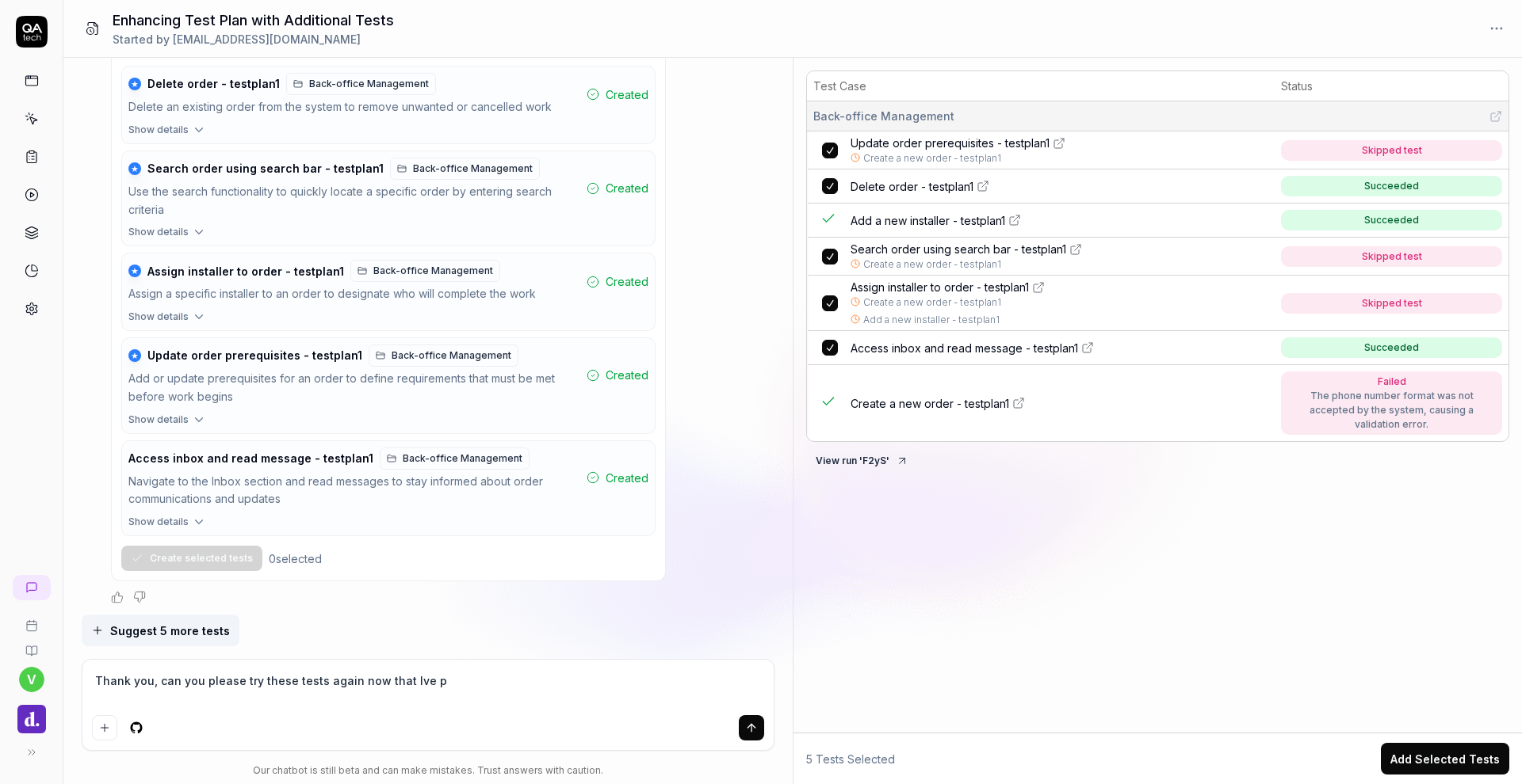
type textarea "*"
type textarea "Thank you, can you please try these tests again now that Ive pr"
type textarea "*"
type textarea "Thank you, can you please try these tests again now that Ive pro"
type textarea "*"
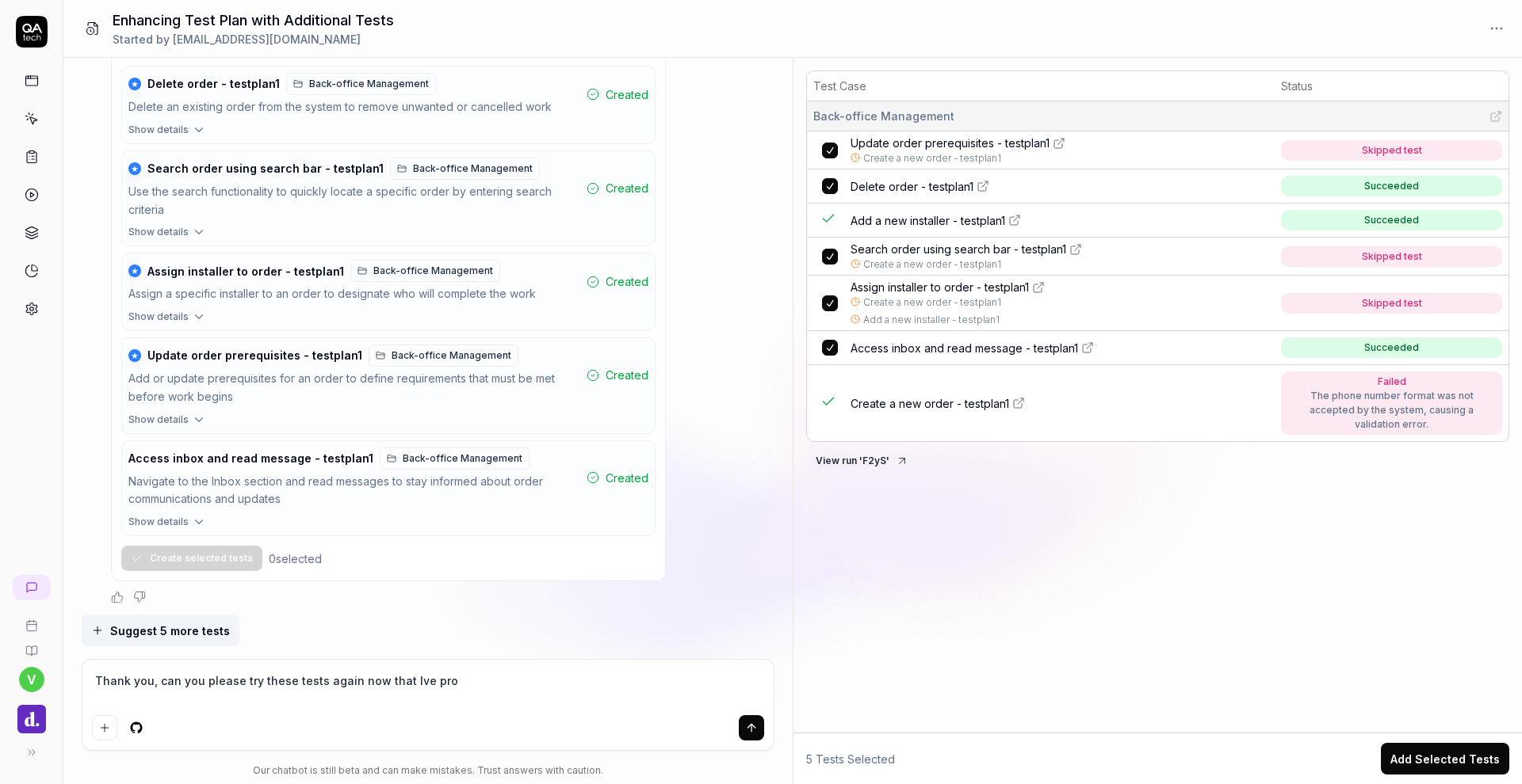
type textarea "Thank you, can you please try these tests again now that Ive prop"
type textarea "*"
type textarea "Thank you, can you please try these tests again now that Ive propt"
type textarea "*"
type textarea "Thank you, can you please try these tests again now that Ive propte"
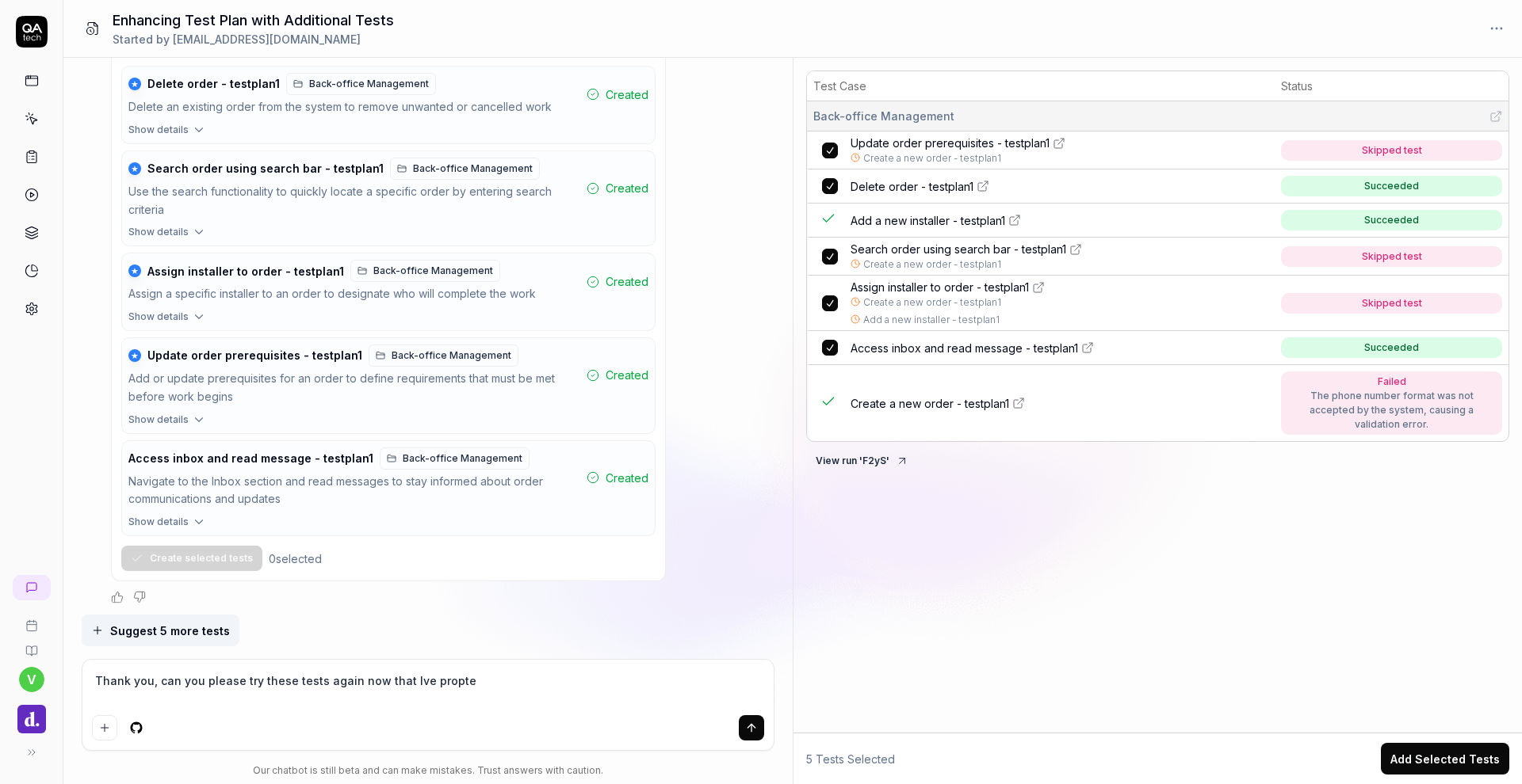
type textarea "*"
type textarea "Thank you, can you please try these tests again now that Ive propt"
type textarea "*"
type textarea "Thank you, can you please try these tests again now that Ive prop"
type textarea "*"
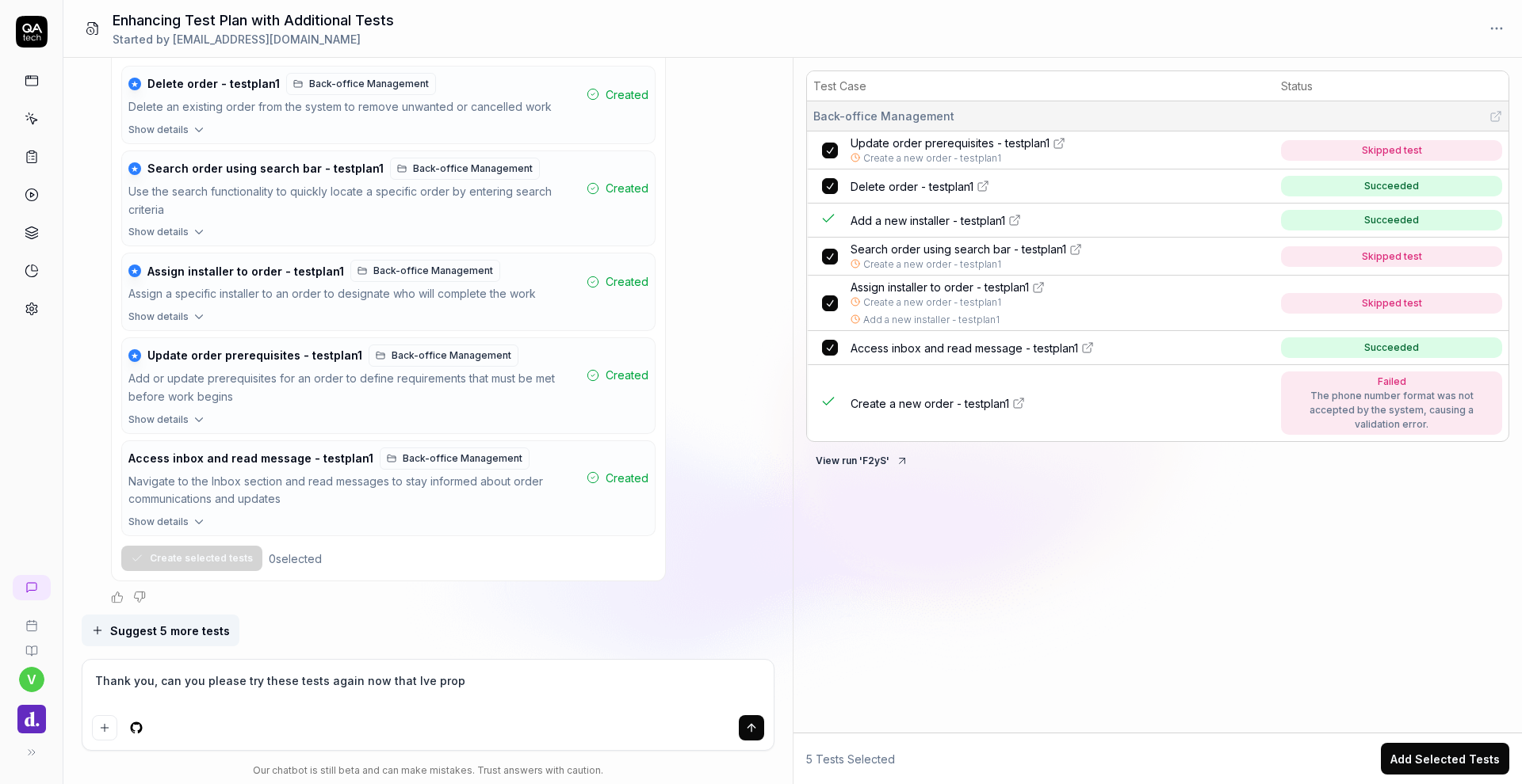
type textarea "Thank you, can you please try these tests again now that Ive pro"
type textarea "*"
type textarea "Thank you, can you please try these tests again now that Ive prom"
type textarea "*"
type textarea "Thank you, can you please try these tests again now that Ive promp"
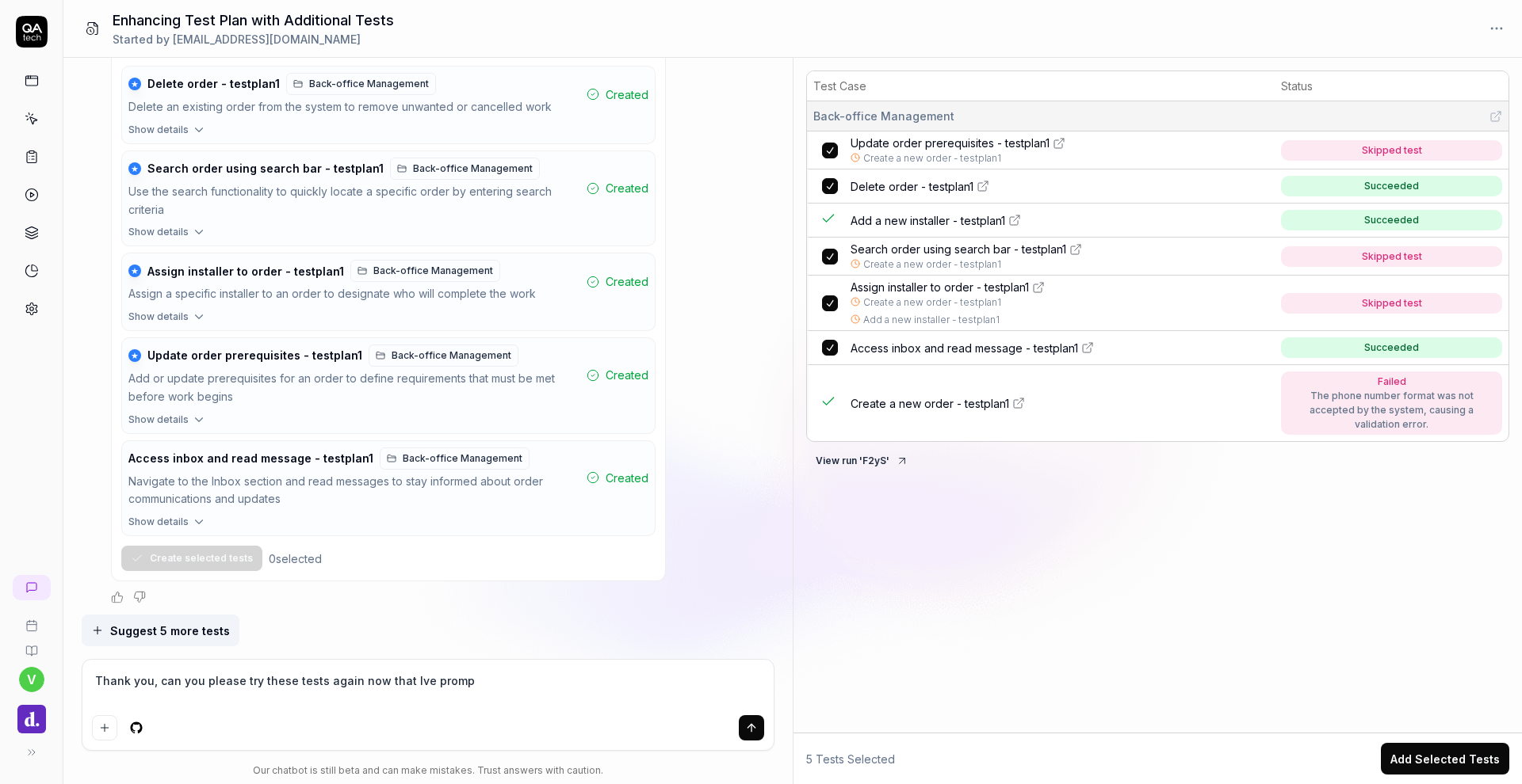
type textarea "*"
type textarea "Thank you, can you please try these tests again now that Ive prompt"
type textarea "*"
type textarea "Thank you, can you please try these tests again now that Ive prompte"
type textarea "*"
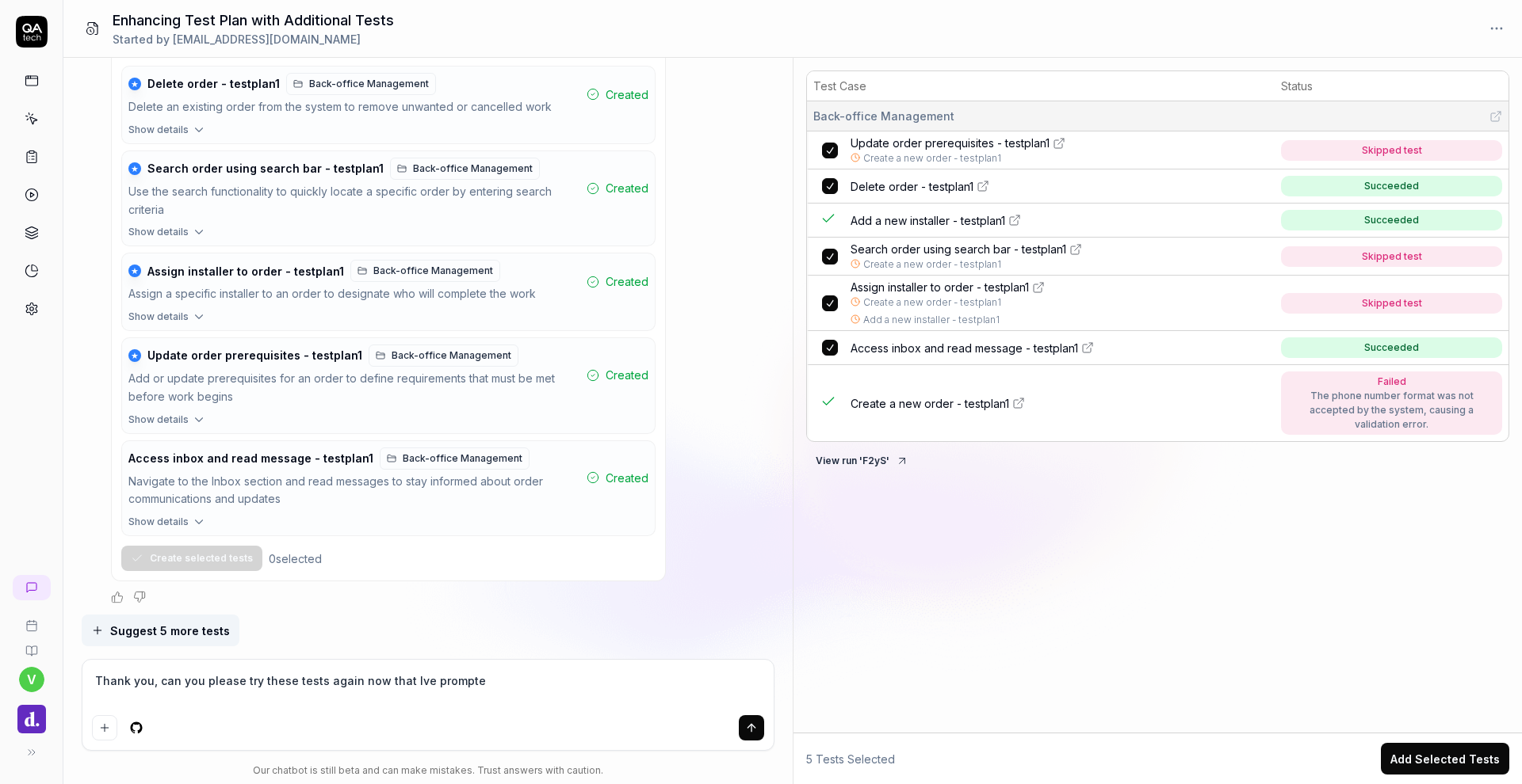
type textarea "Thank you, can you please try these tests again now that Ive promptet"
type textarea "*"
type textarea "Thank you, can you please try these tests again now that Ive prompted"
type textarea "*"
type textarea "Thank you, can you please try these tests again now that Ive prompted a"
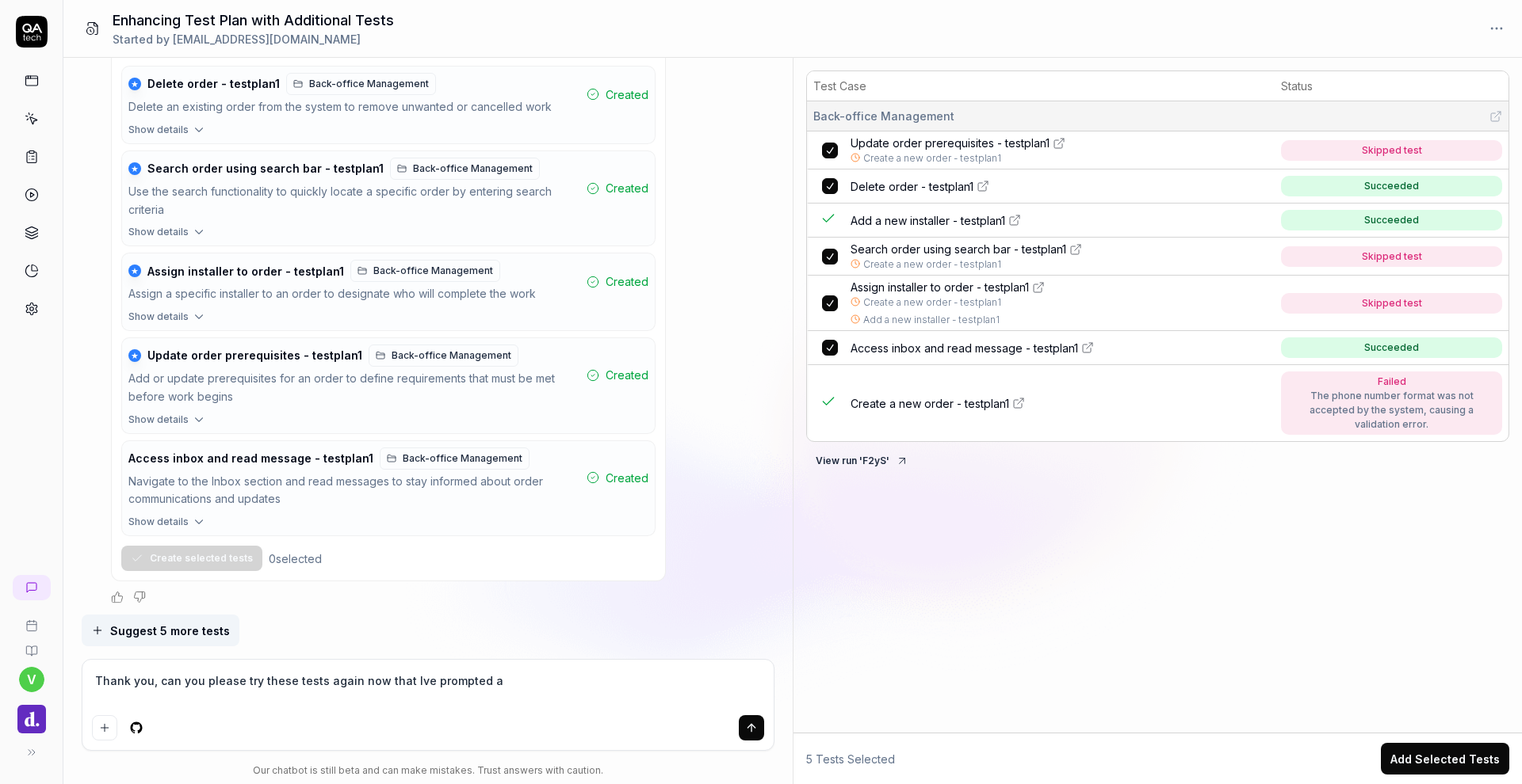
type textarea "*"
type textarea "Thank you, can you please try these tests again now that Ive prompted a"
type textarea "*"
type textarea "Thank you, can you please try these tests again now that Ive prompted a p"
type textarea "*"
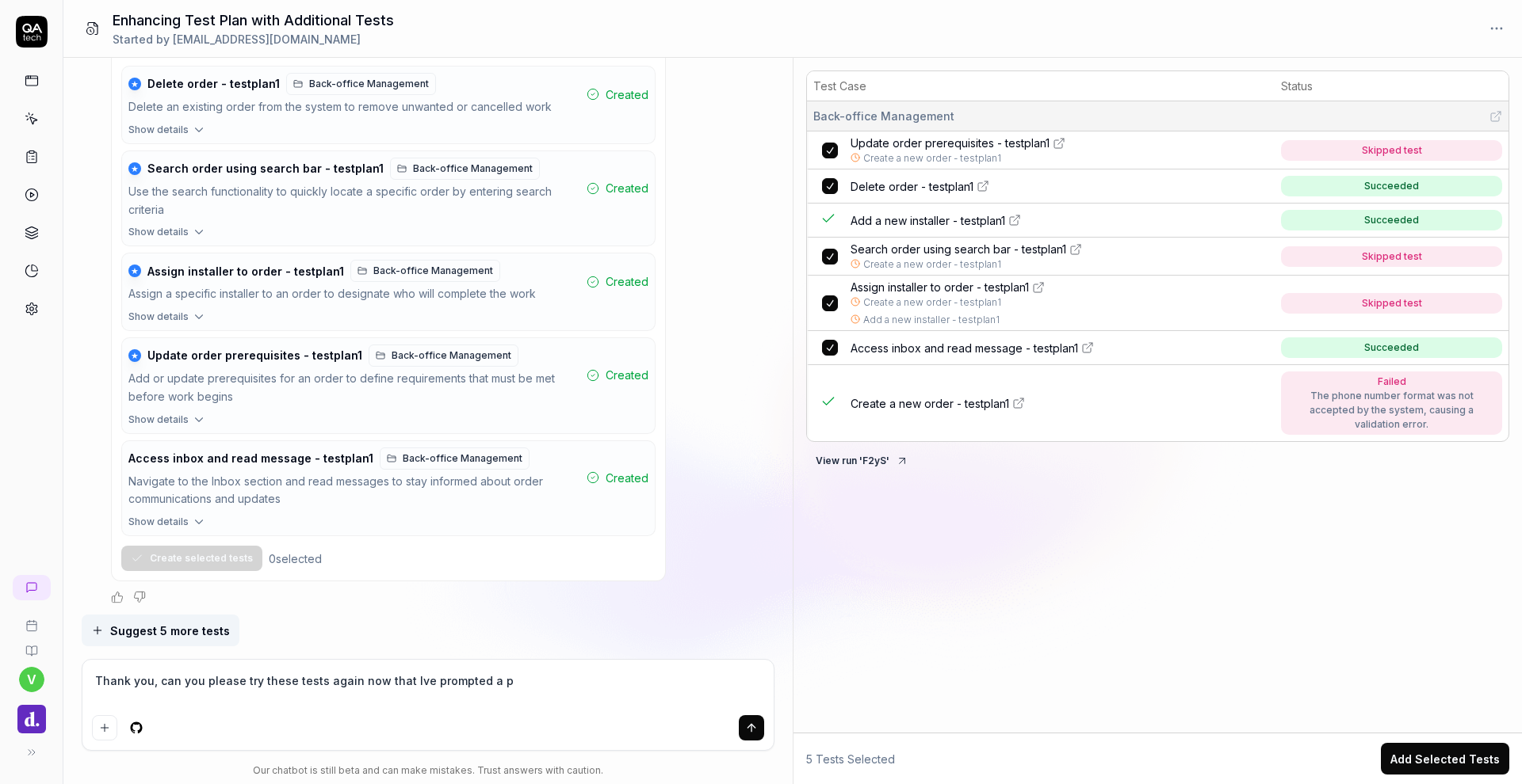
type textarea "Thank you, can you please try these tests again now that Ive prompted a ph"
type textarea "*"
type textarea "Thank you, can you please try these tests again now that Ive prompted a pho"
type textarea "*"
type textarea "Thank you, can you please try these tests again now that Ive prompted a phon"
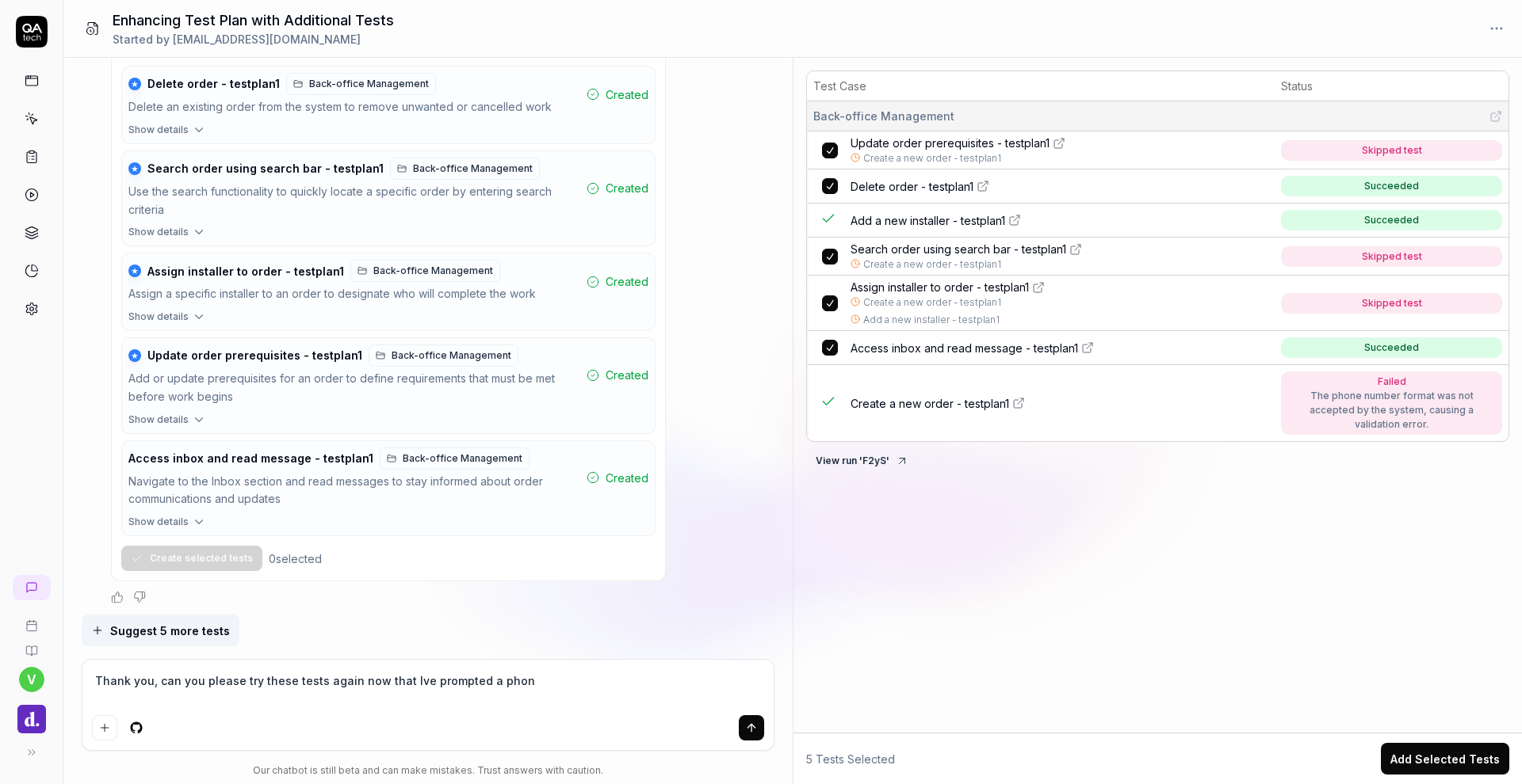
type textarea "*"
type textarea "Thank you, can you please try these tests again now that Ive prompted a phone"
type textarea "*"
type textarea "Thank you, can you please try these tests again now that Ive prompted a phone"
type textarea "*"
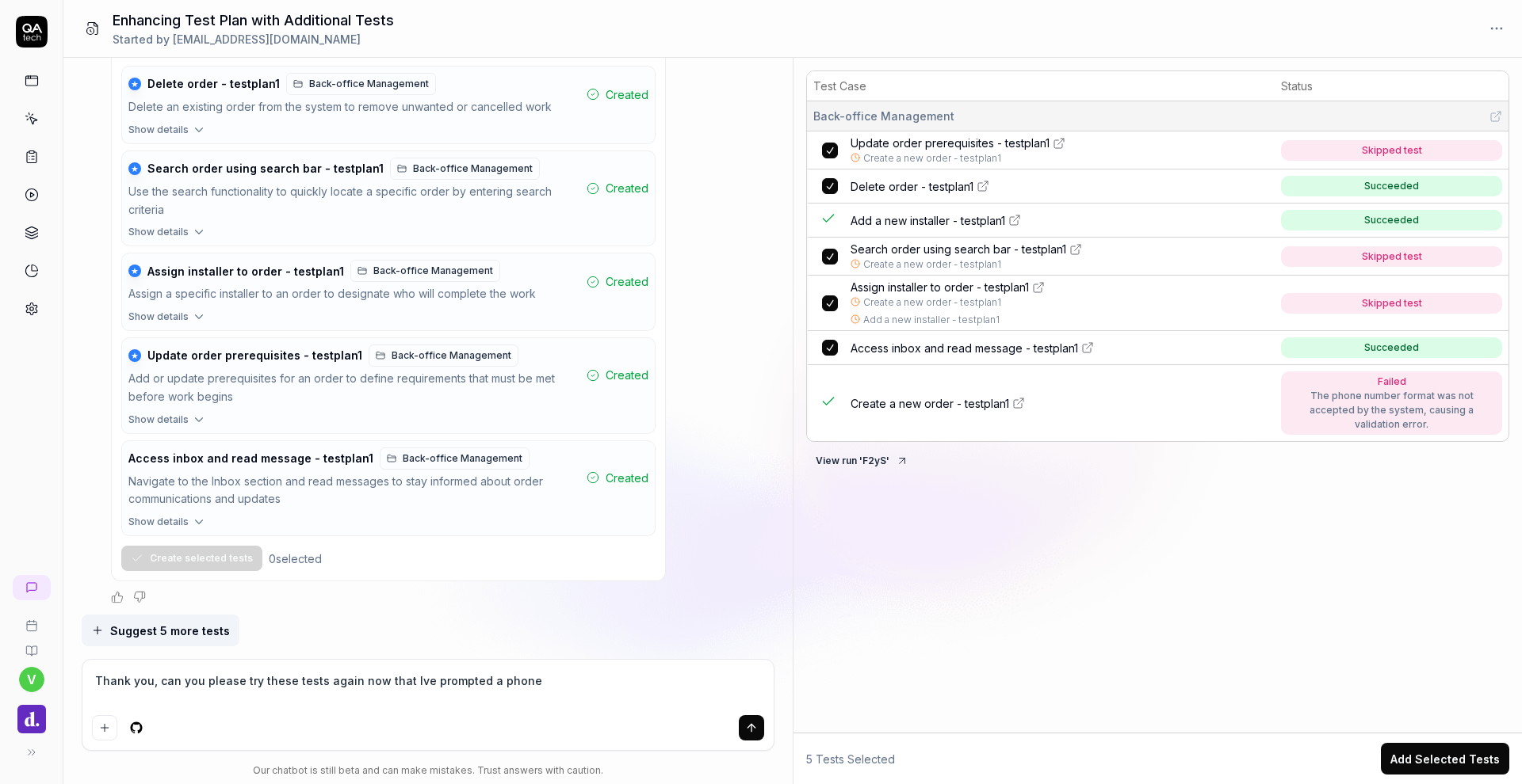
type textarea "Thank you, can you please try these tests again now that Ive prompted a phone n"
type textarea "*"
type textarea "Thank you, can you please try these tests again now that Ive prompted a phone nu"
type textarea "*"
type textarea "Thank you, can you please try these tests again now that Ive prompted a phone n…"
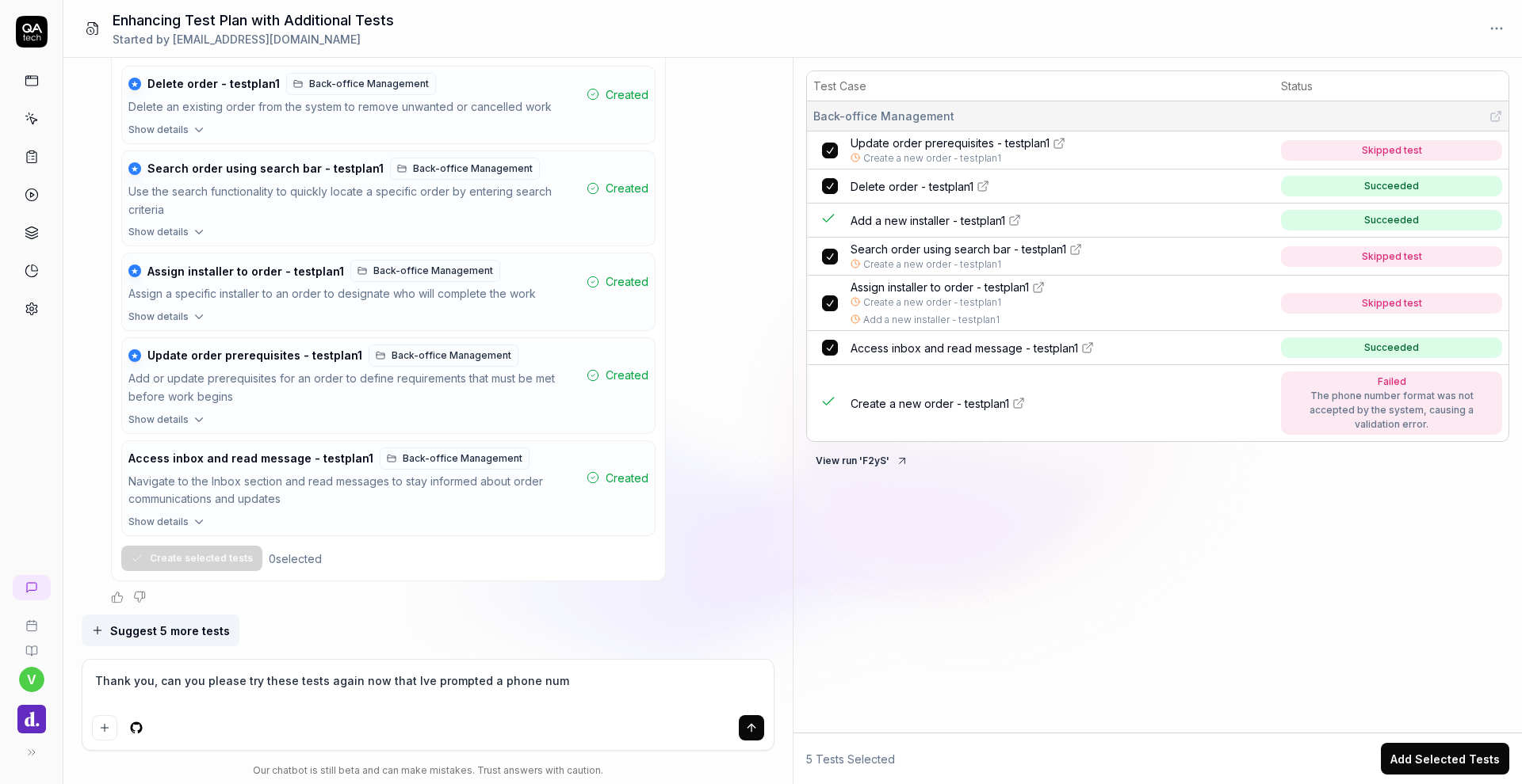
type textarea "*"
type textarea "Thank you, can you please try these tests again now that Ive prompted a phone n…"
type textarea "*"
type textarea "Thank you, can you please try these tests again now that Ive prompted a phone n…"
type textarea "*"
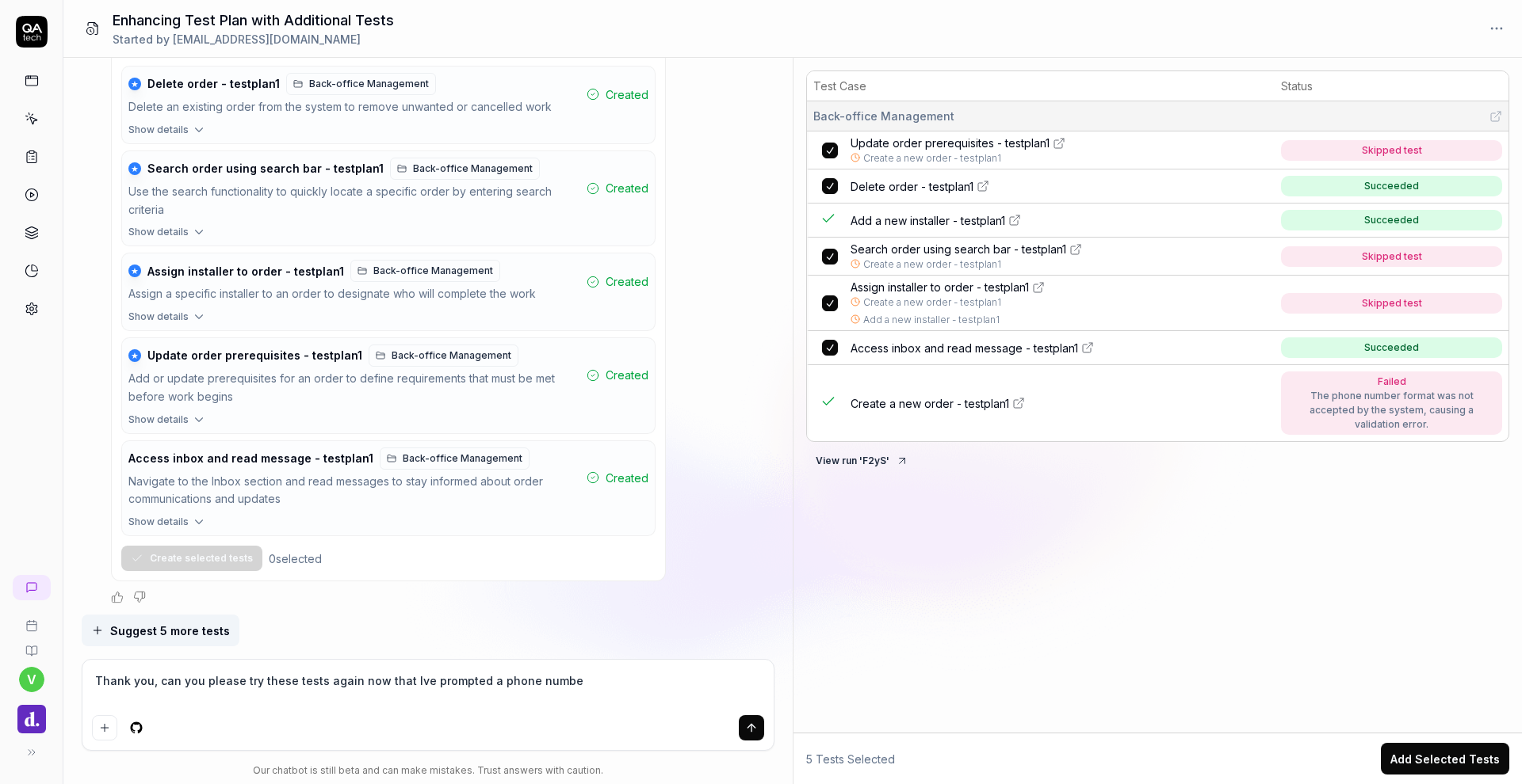
type textarea "Thank you, can you please try these tests again now that Ive prompted a phone n…"
type textarea "*"
type textarea "Thank you, can you please try these tests again now that Ive prompted a phone n…"
type textarea "*"
type textarea "Thank you, can you please try these tests again now that Ive prompted a phone n…"
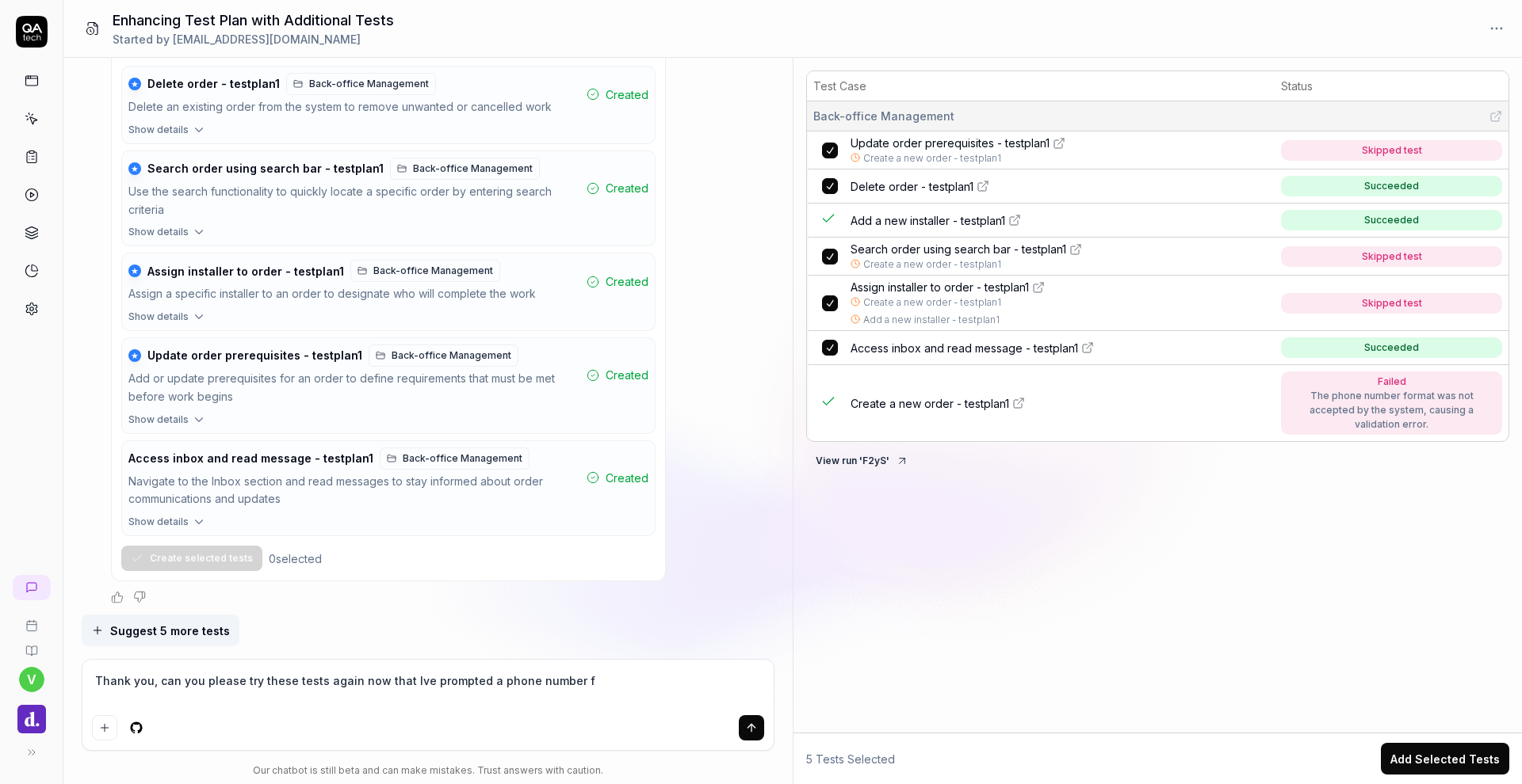
type textarea "*"
type textarea "Thank you, can you please try these tests again now that Ive prompted a phone n…"
type textarea "*"
type textarea "Thank you, can you please try these tests again now that Ive prompted a phone n…"
type textarea "*"
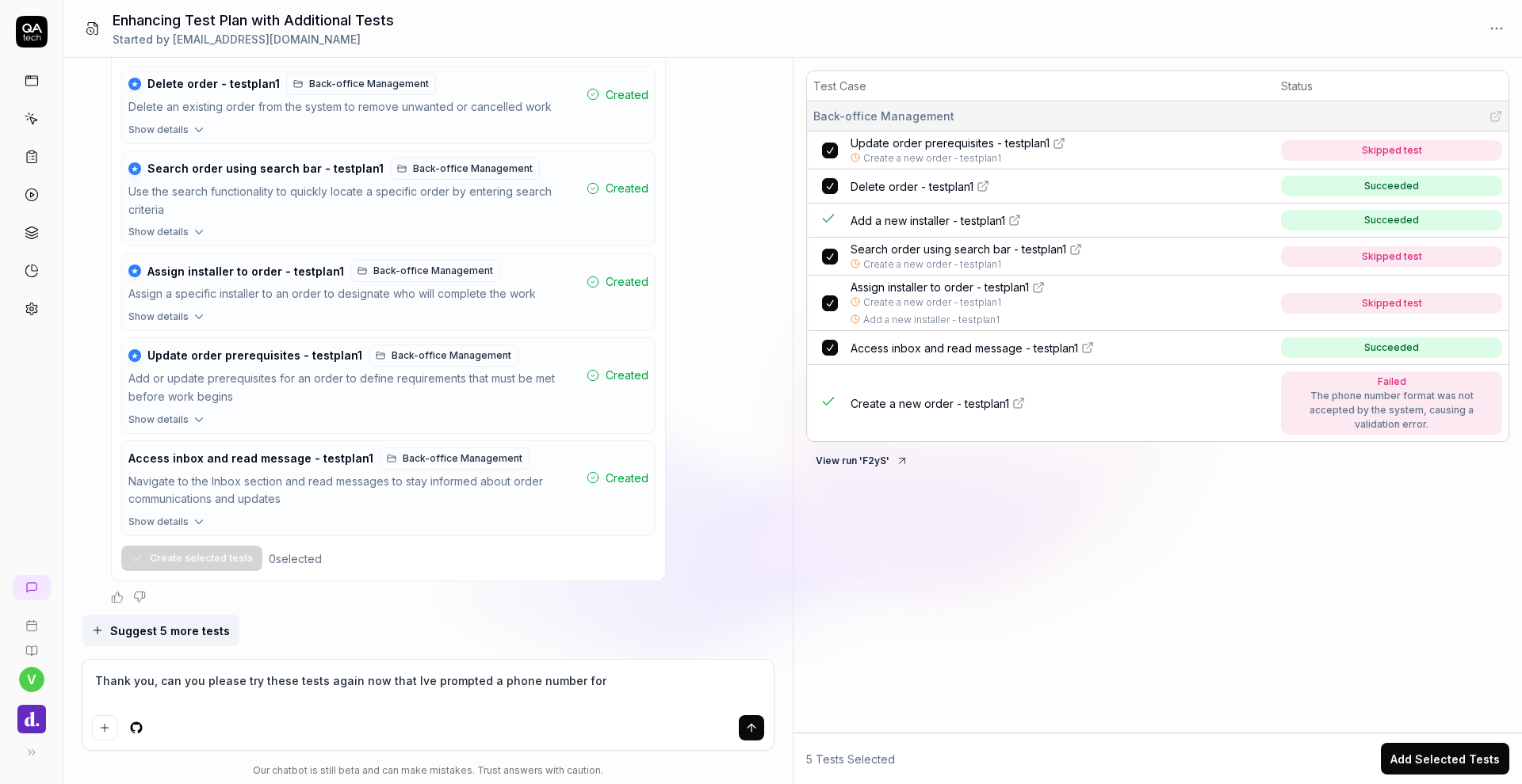
type textarea "Thank you, can you please try these tests again now that Ive prompted a phone n…"
type textarea "*"
type textarea "Thank you, can you please try these tests again now that Ive prompted a phone n…"
click at [961, 223] on span "Add a new installer - testplan1" at bounding box center [928, 220] width 154 height 17
click at [749, 729] on icon "submit" at bounding box center [751, 728] width 13 height 13
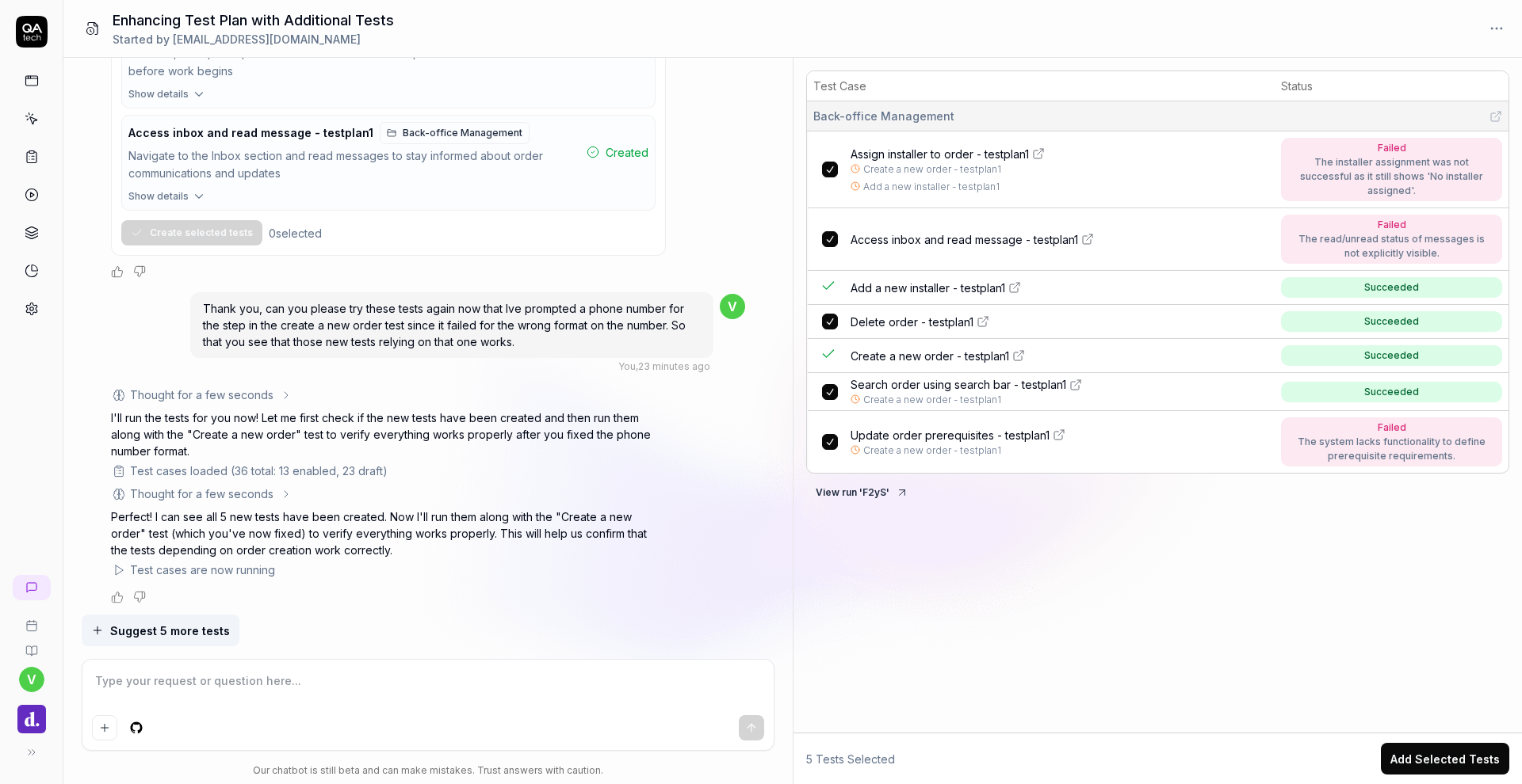
scroll to position [1444, 0]
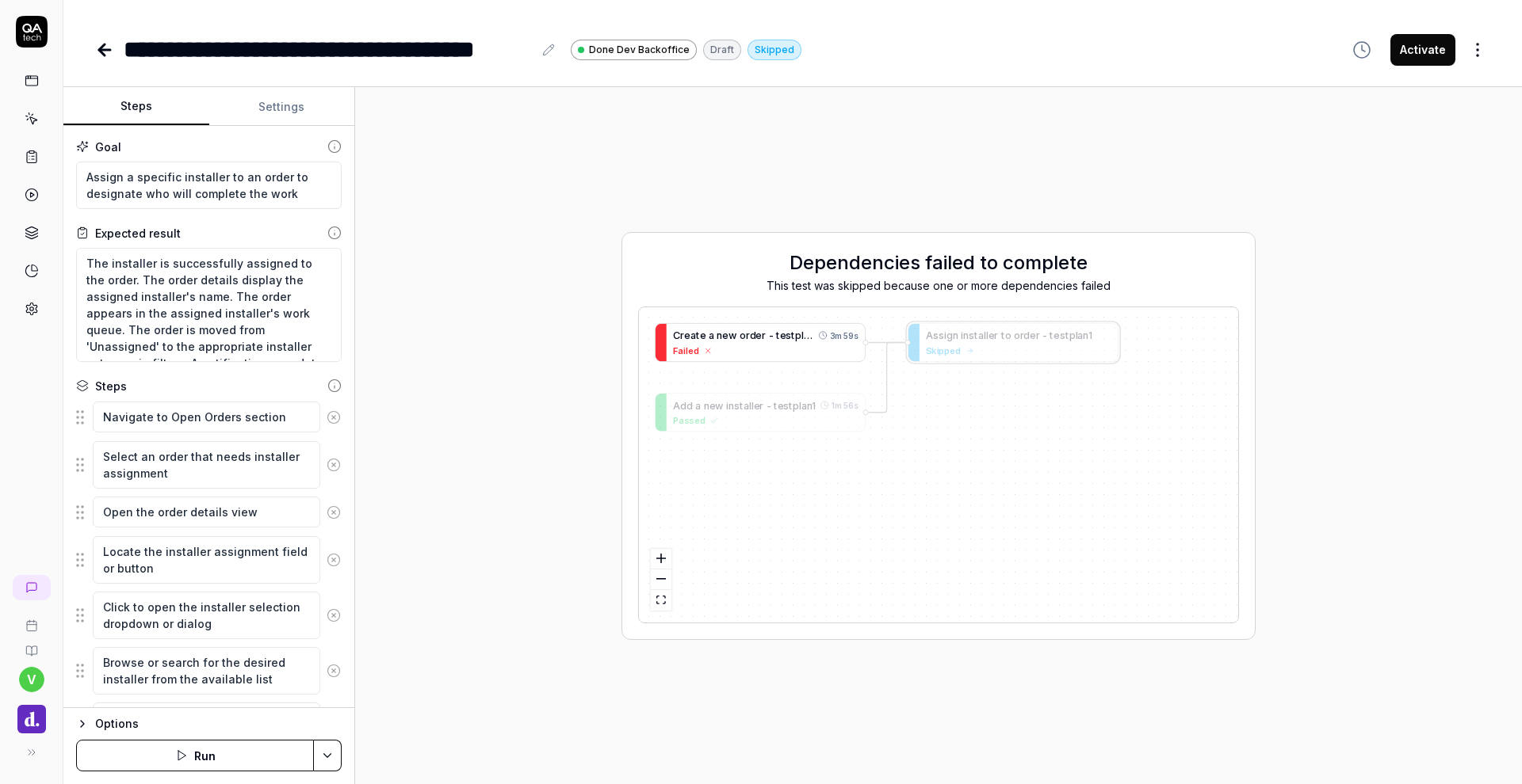
click at [722, 339] on span "e" at bounding box center [726, 335] width 7 height 12
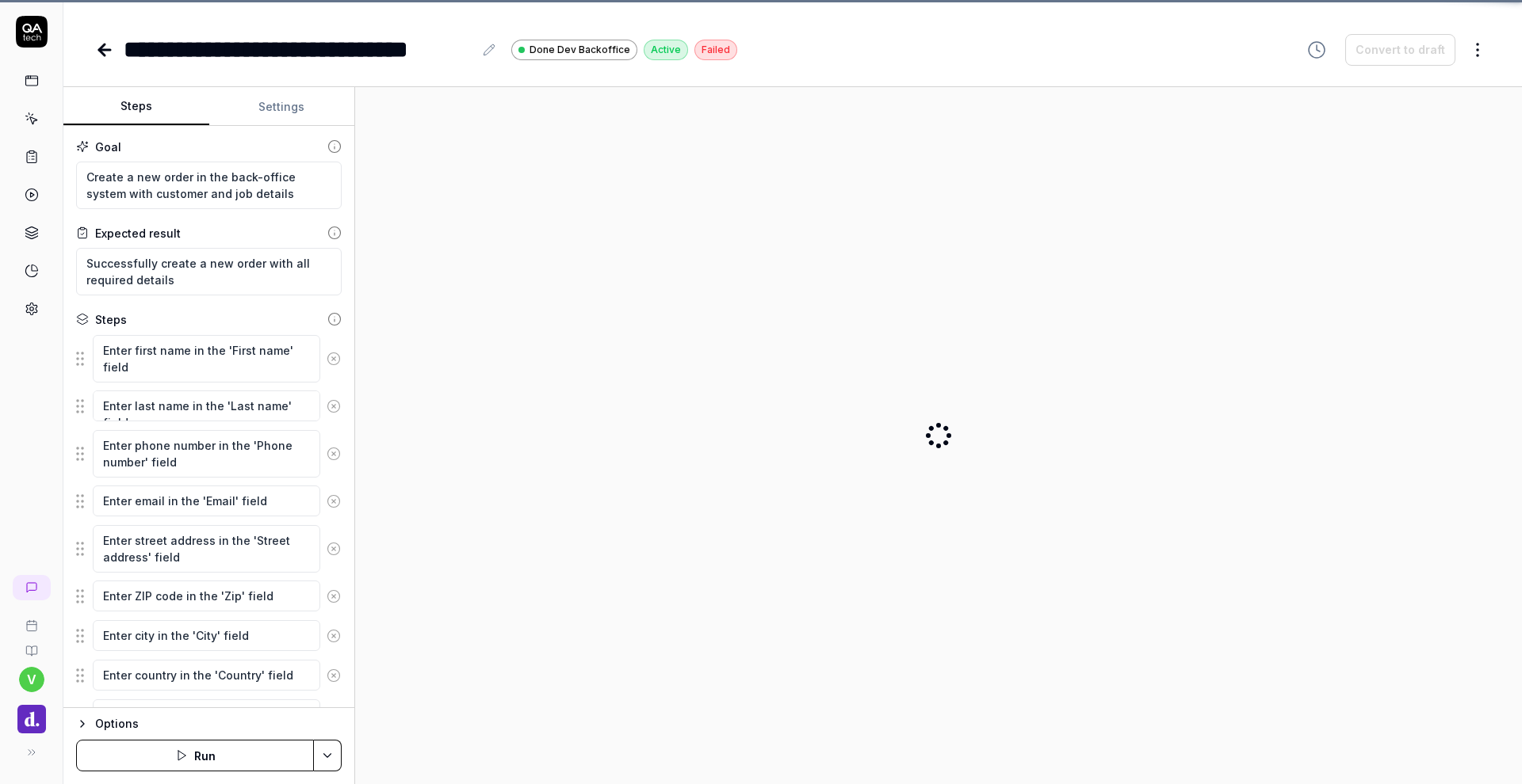
type textarea "*"
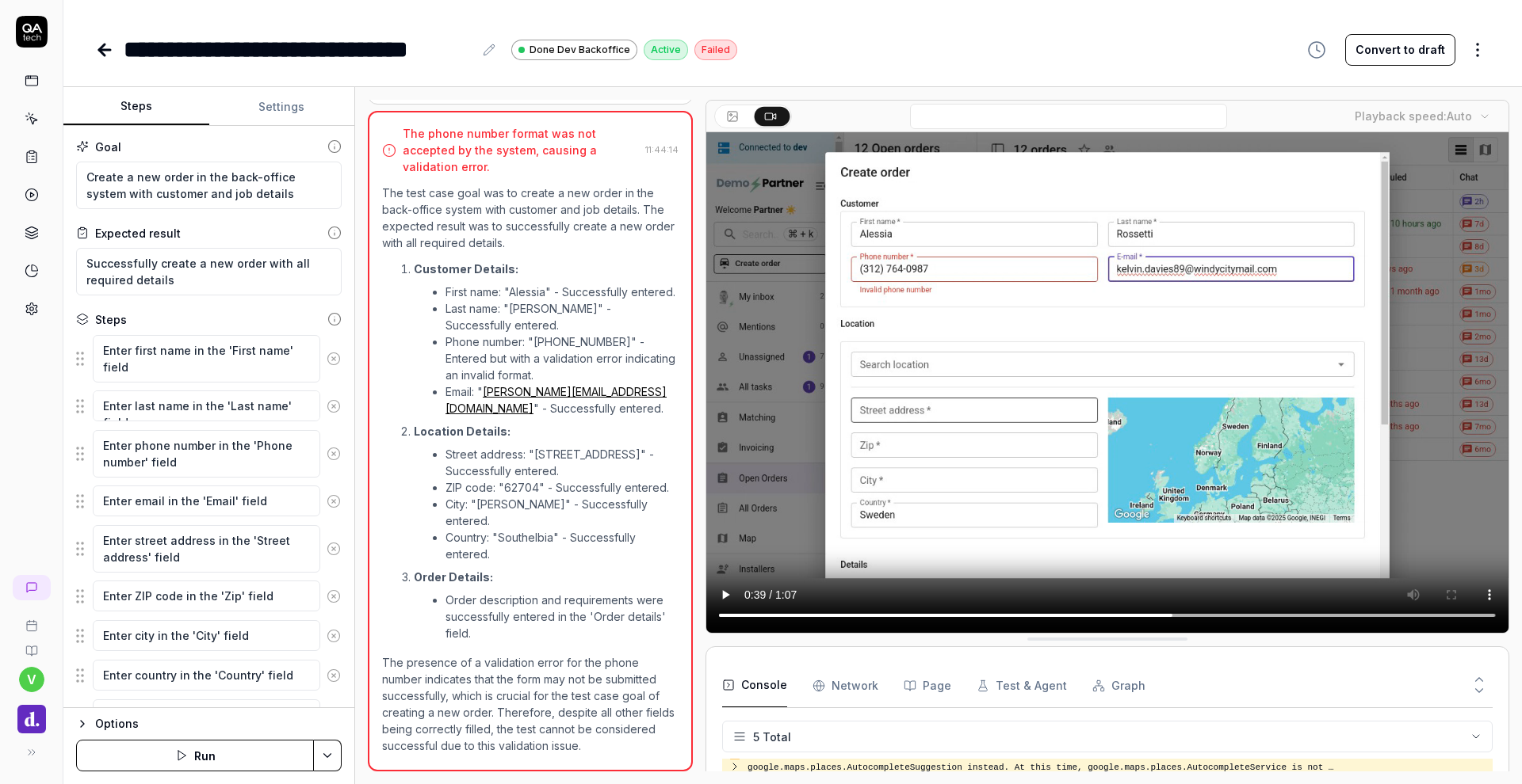
drag, startPoint x: 1095, startPoint y: 617, endPoint x: 844, endPoint y: 684, distance: 259.8
click at [852, 684] on div "Playback speed: Auto Console Network Page Test & Agent Graph 5 Total Deprecated…" at bounding box center [1107, 436] width 804 height 672
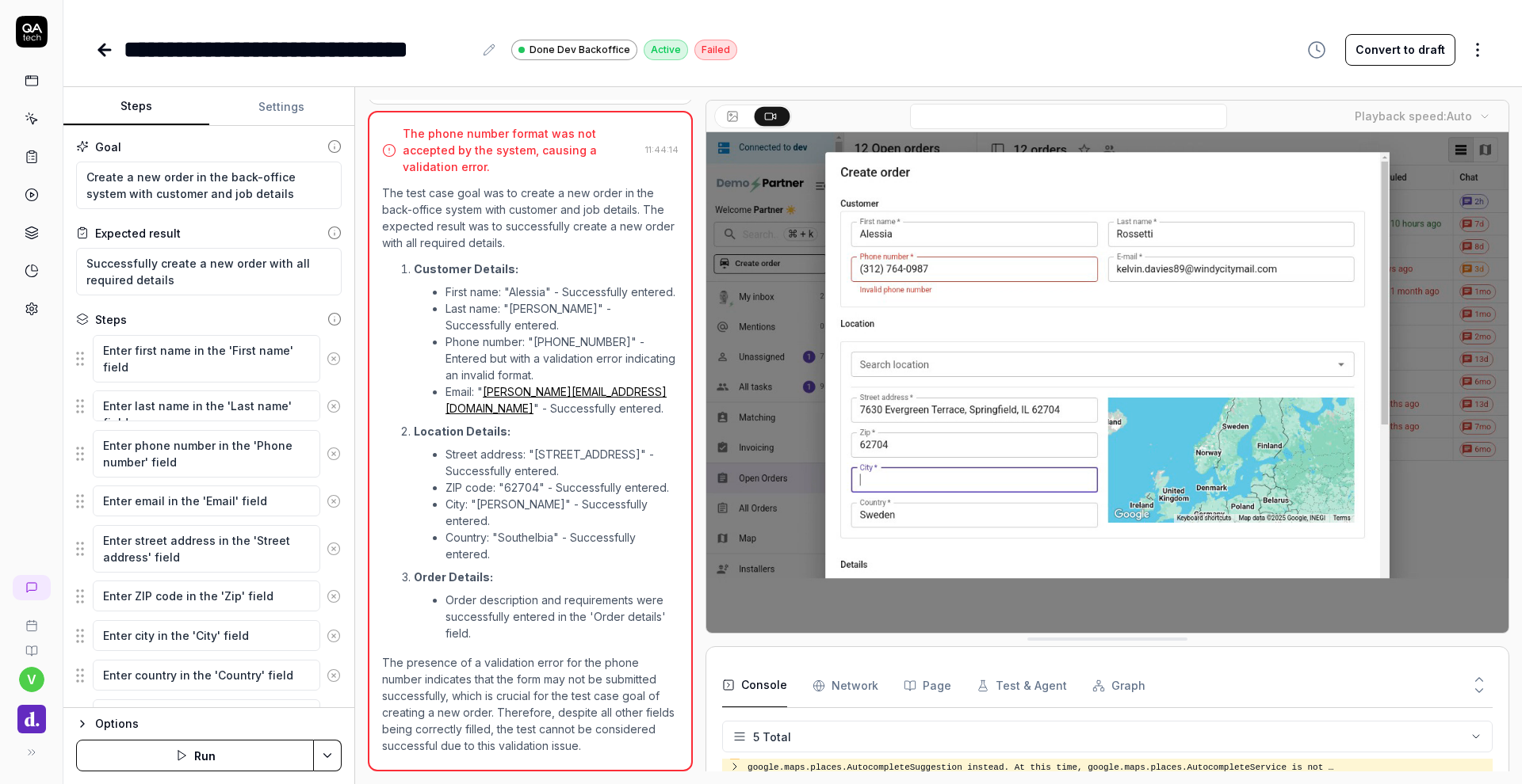
click at [751, 614] on video at bounding box center [1107, 383] width 802 height 501
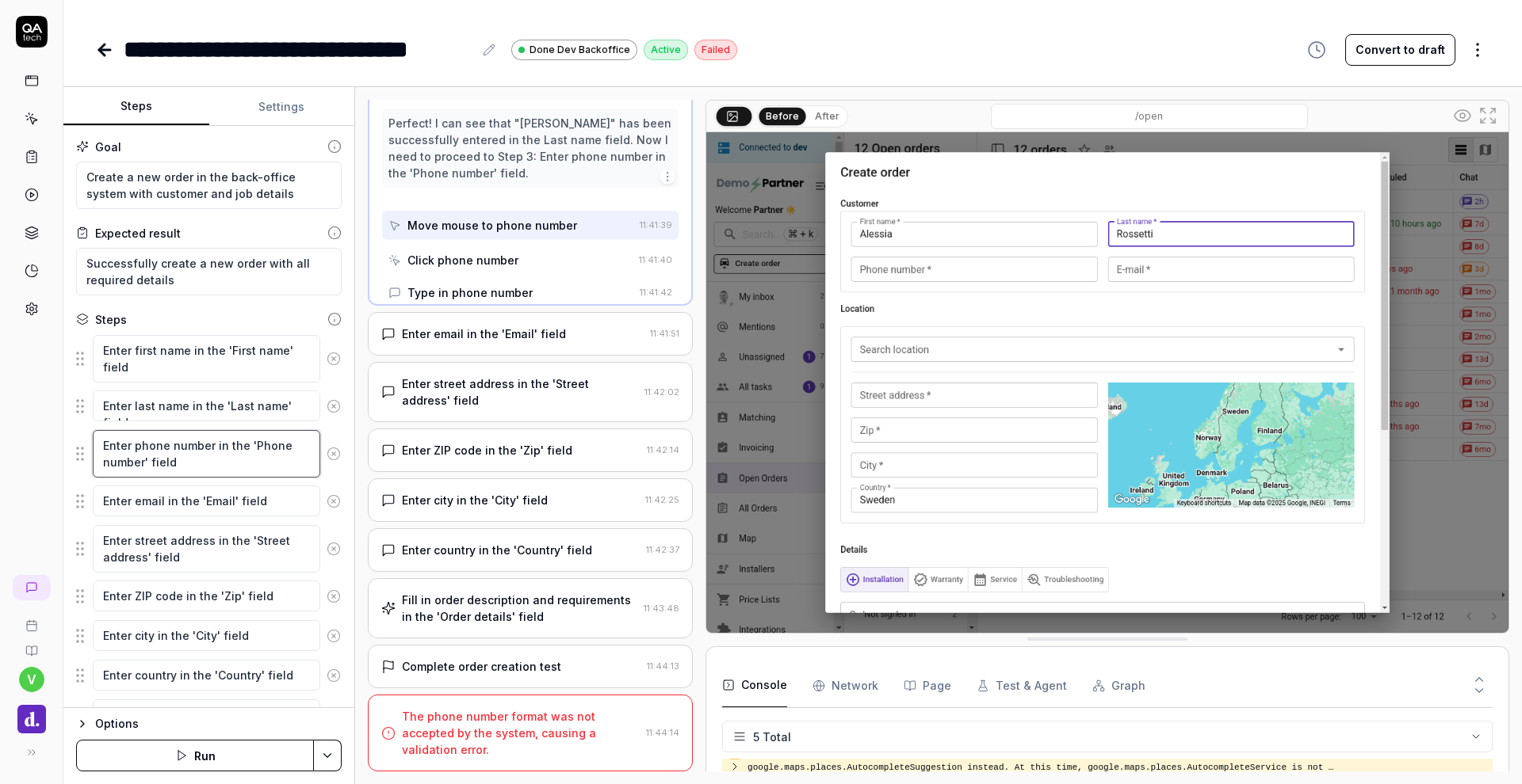
click at [211, 446] on textarea "Enter phone number in the 'Phone number' field" at bounding box center [206, 453] width 227 height 48
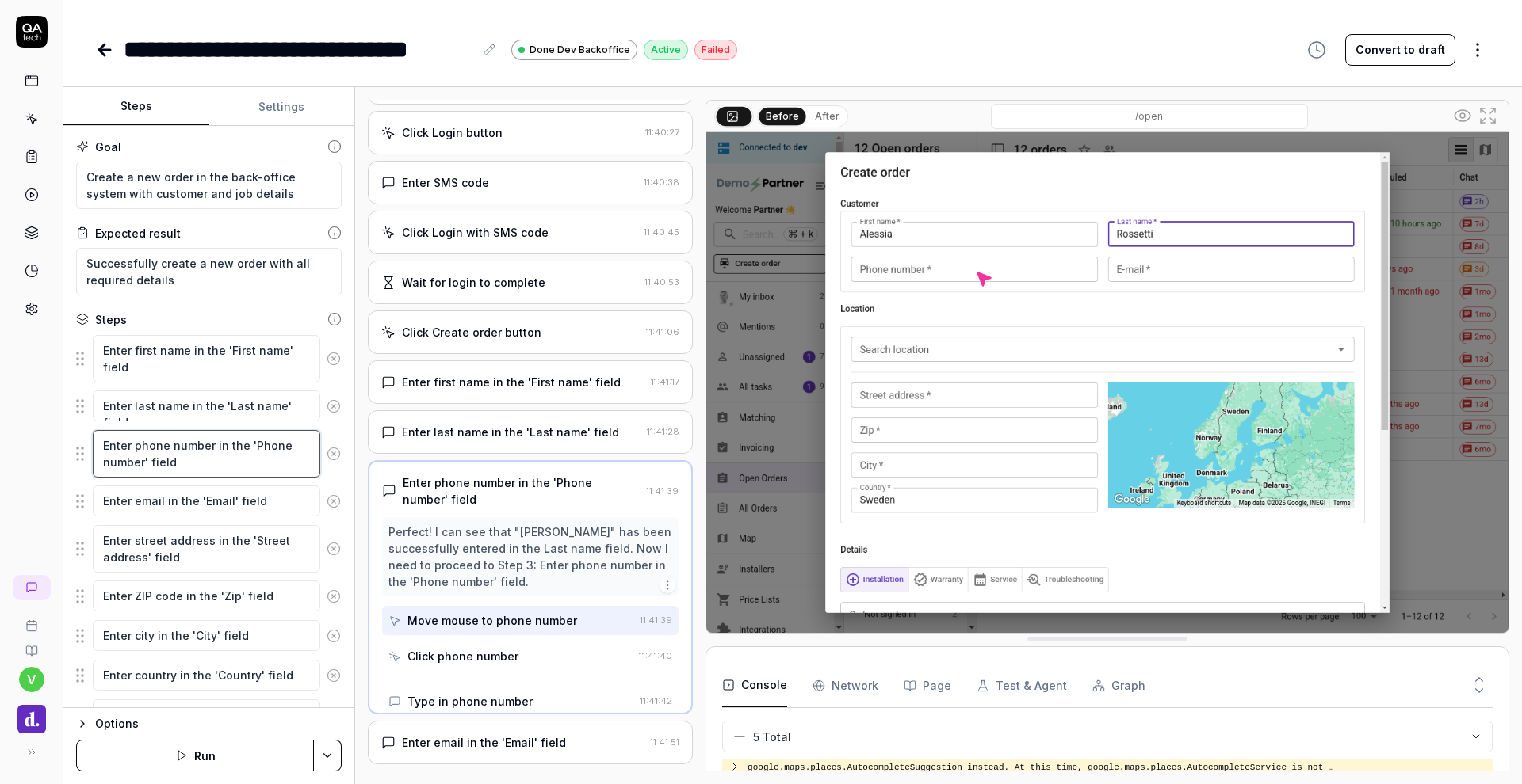
scroll to position [55, 0]
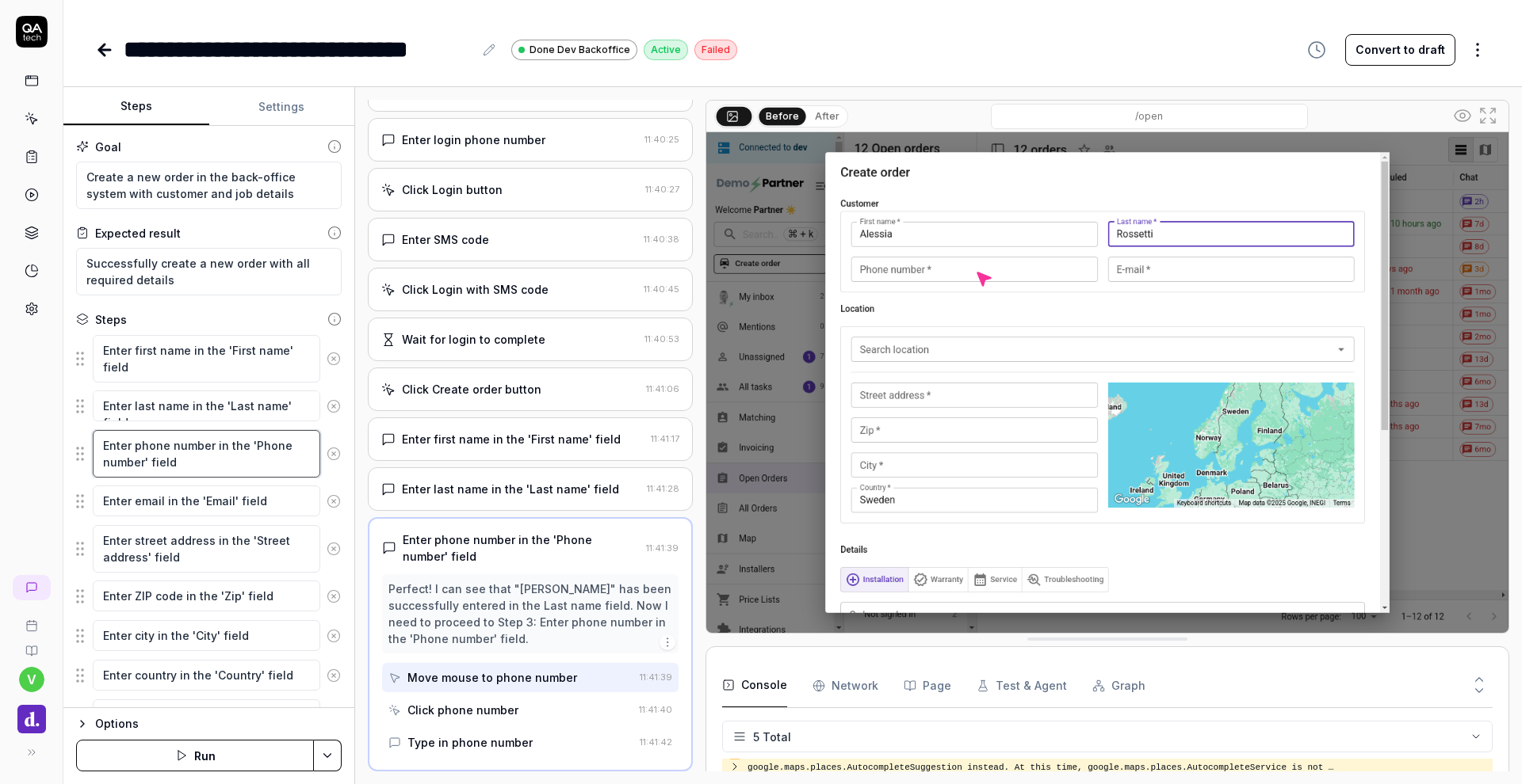
type textarea "*"
type textarea "Enter phone number: in the 'Phone number' field"
type textarea "*"
type textarea "Enter phone number: in the 'Phone number' field"
type textarea "*"
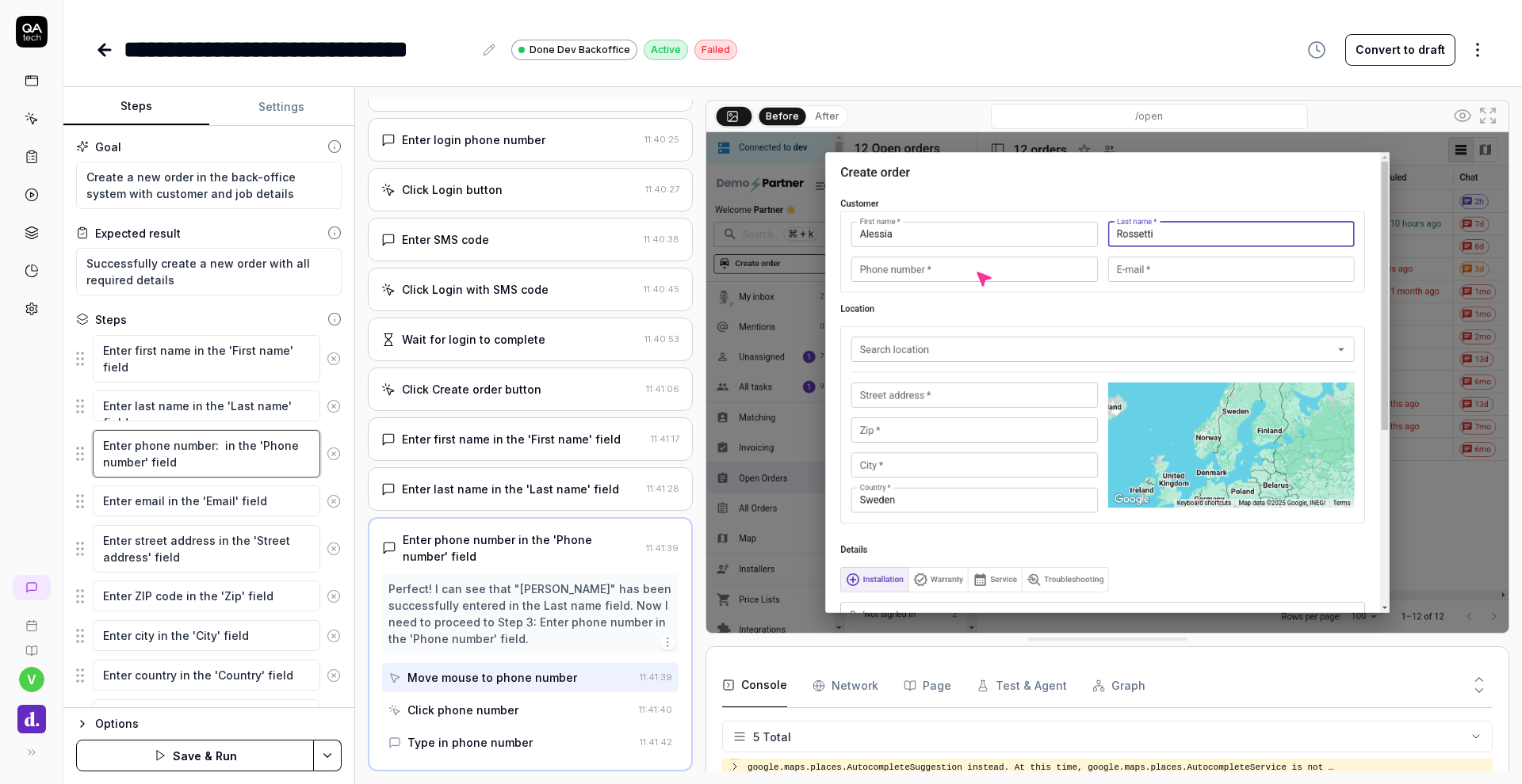
type textarea "Enter phone number: 0 in the 'Phone number' field"
type textarea "*"
type textarea "Enter phone number: 07 in the 'Phone number' field"
type textarea "*"
type textarea "Enter phone number: 071 in the 'Phone number' field"
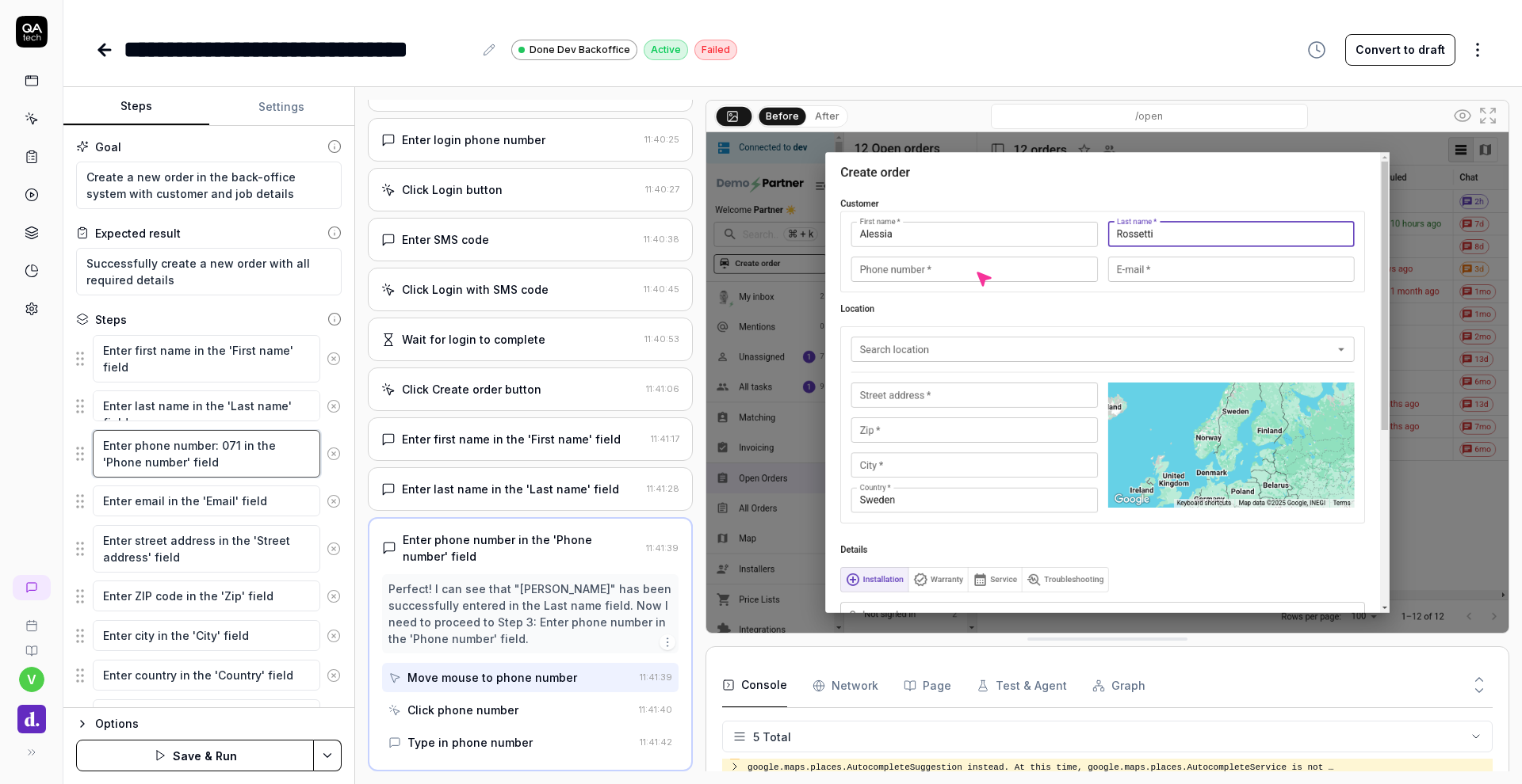
type textarea "*"
type textarea "Enter phone number: 0712 in the 'Phone number' field"
type textarea "*"
type textarea "Enter phone number: 07123 in the 'Phone number' field"
type textarea "*"
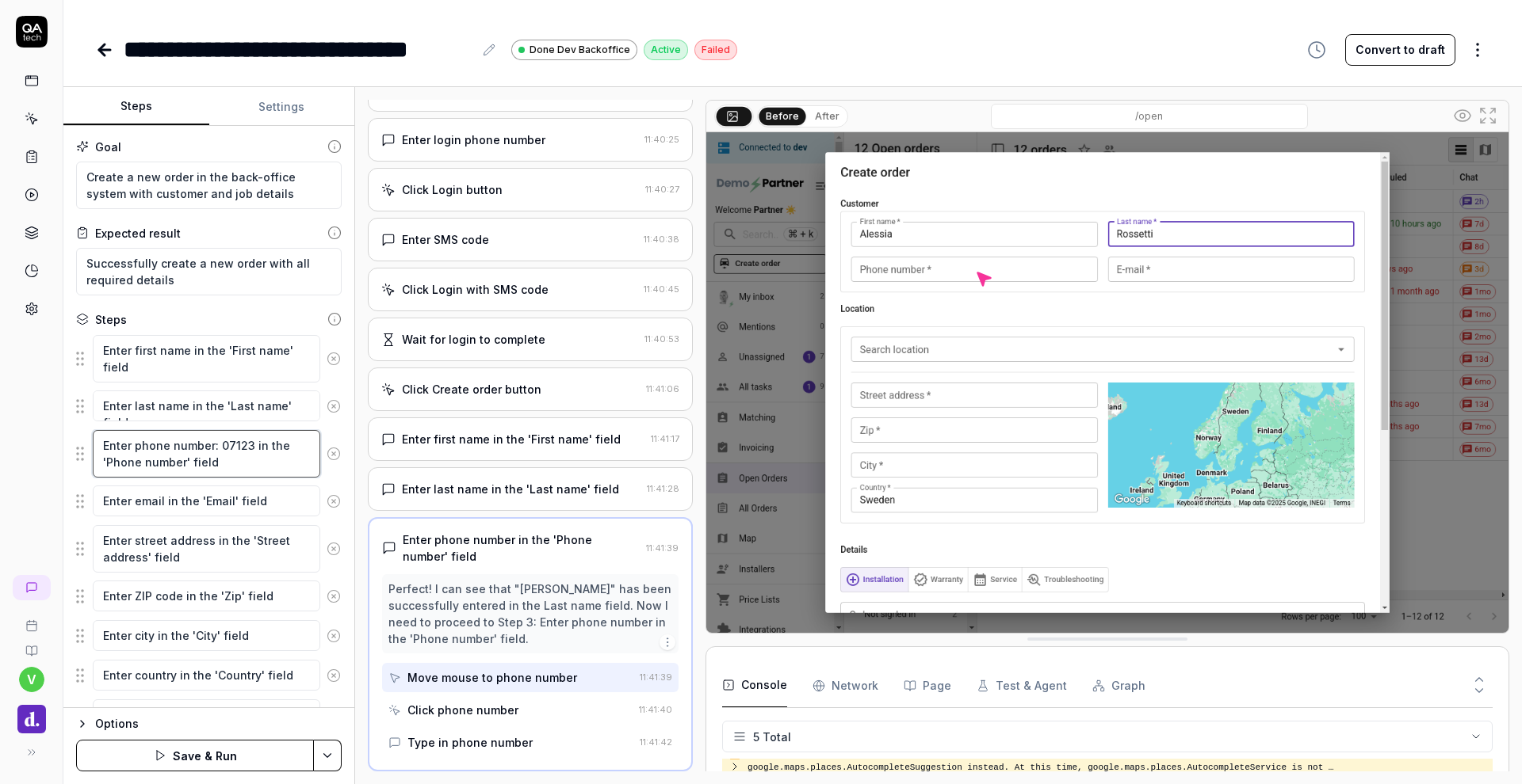
type textarea "Enter phone number: 071234 in the 'Phone number' field"
type textarea "*"
type textarea "Enter phone number: 071 234 in the 'Phone number' field"
type textarea "*"
type textarea "Enter phone number: 071 234 in the 'Phone number' field"
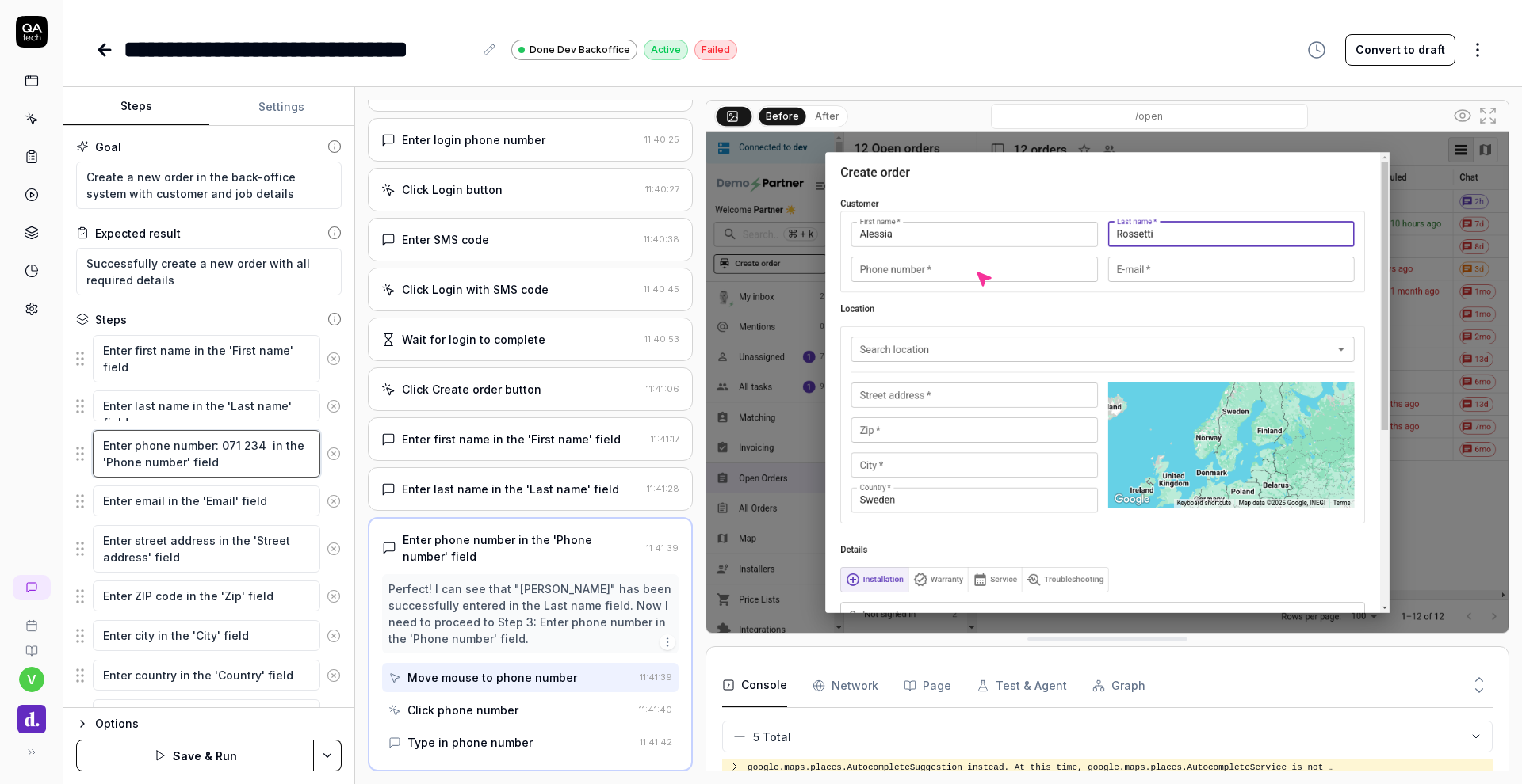
type textarea "*"
type textarea "Enter phone number: 071 234 5 in the 'Phone number' field"
type textarea "*"
type textarea "Enter phone number: 071 234 56 in the 'Phone number' field"
type textarea "*"
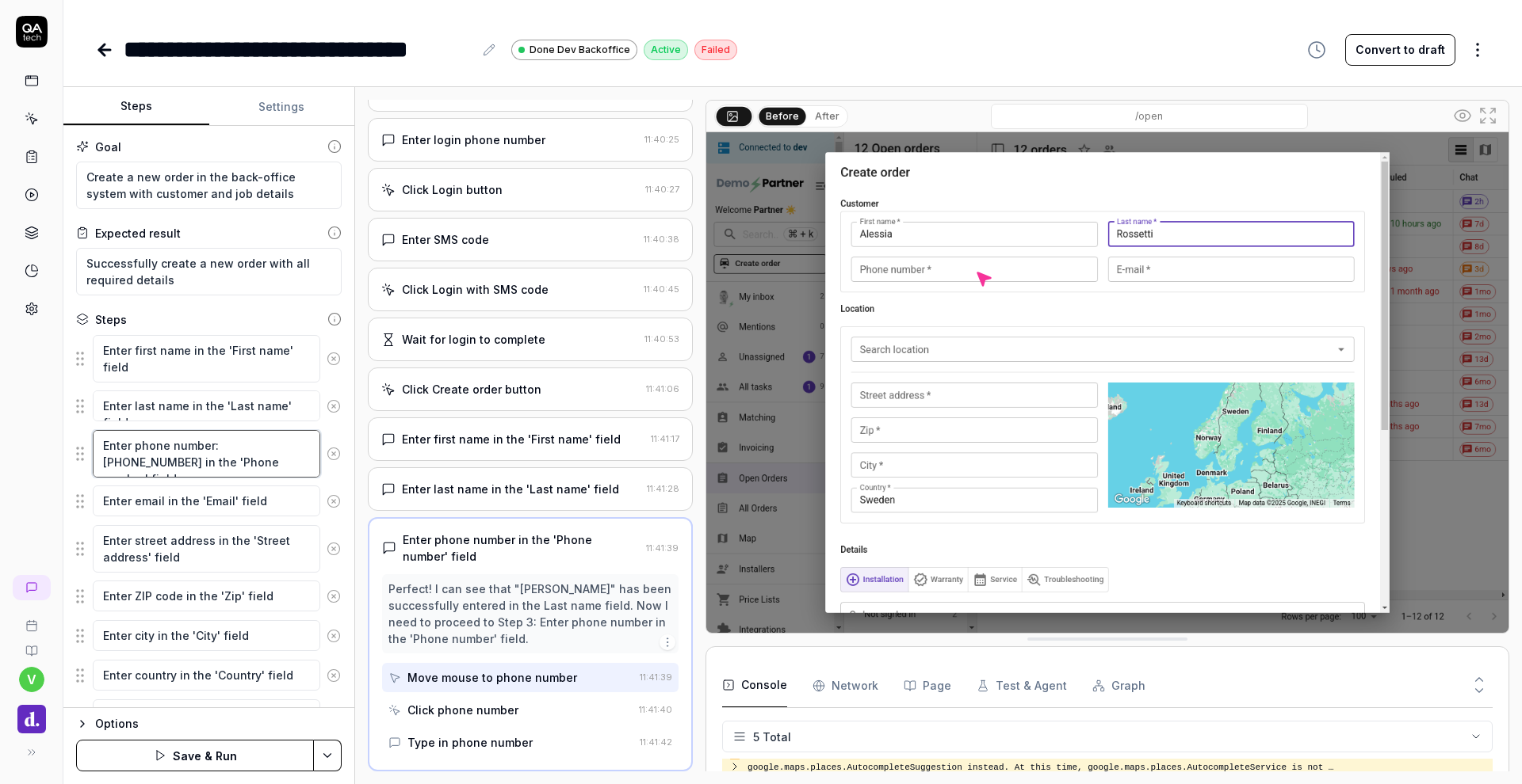
type textarea "Enter phone number: 071 234 56 in the 'Phone number' field"
type textarea "*"
type textarea "Enter phone number: 071 234 56 7 in the 'Phone number' field"
type textarea "*"
click at [257, 460] on textarea "Enter phone number: 071 234 56 78 in the 'Phone number' field" at bounding box center [206, 453] width 227 height 48
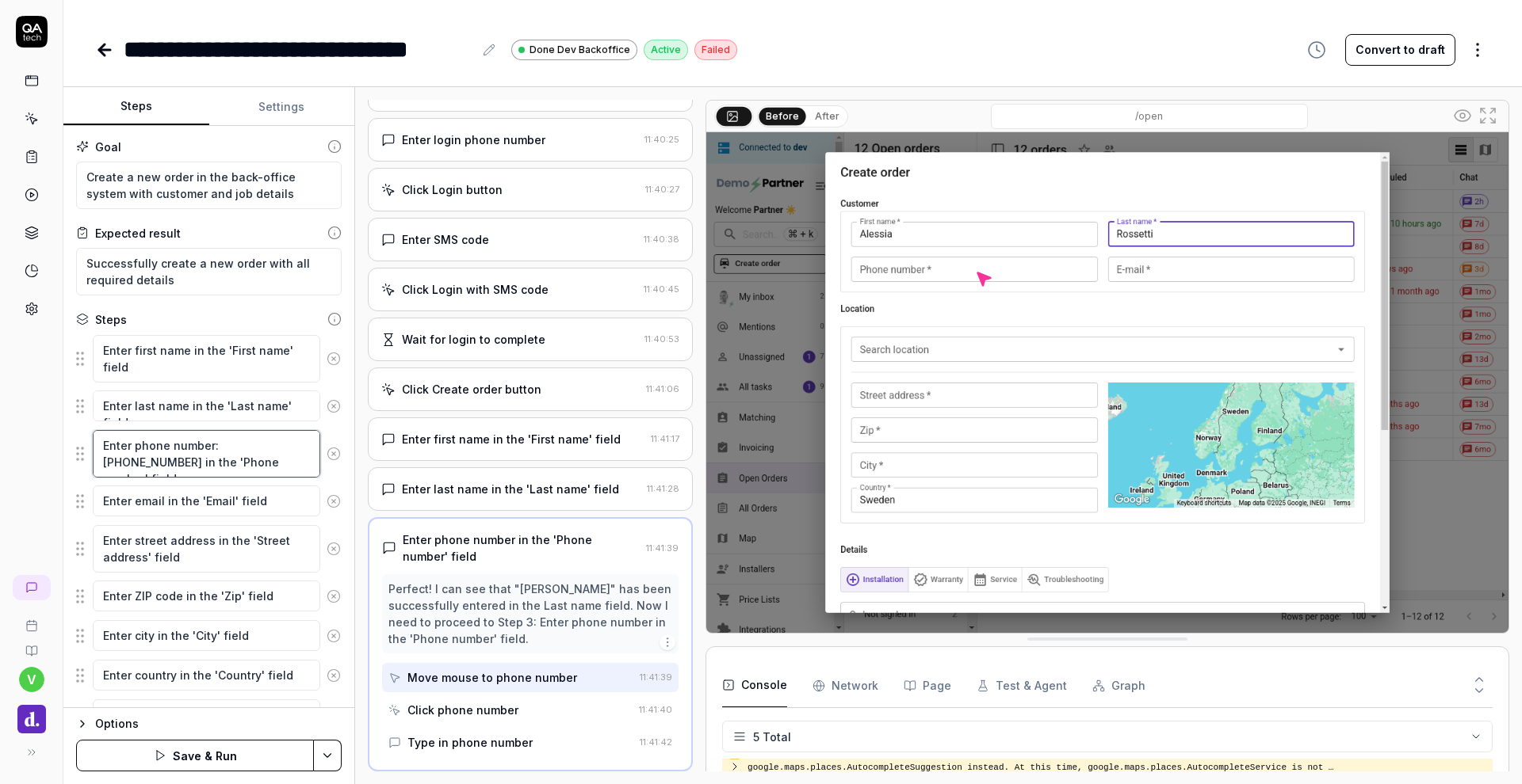
type textarea "Enter phone number: 071 234 56 78 in the 'Phone number' field"
click at [1019, 508] on img at bounding box center [1107, 383] width 802 height 501
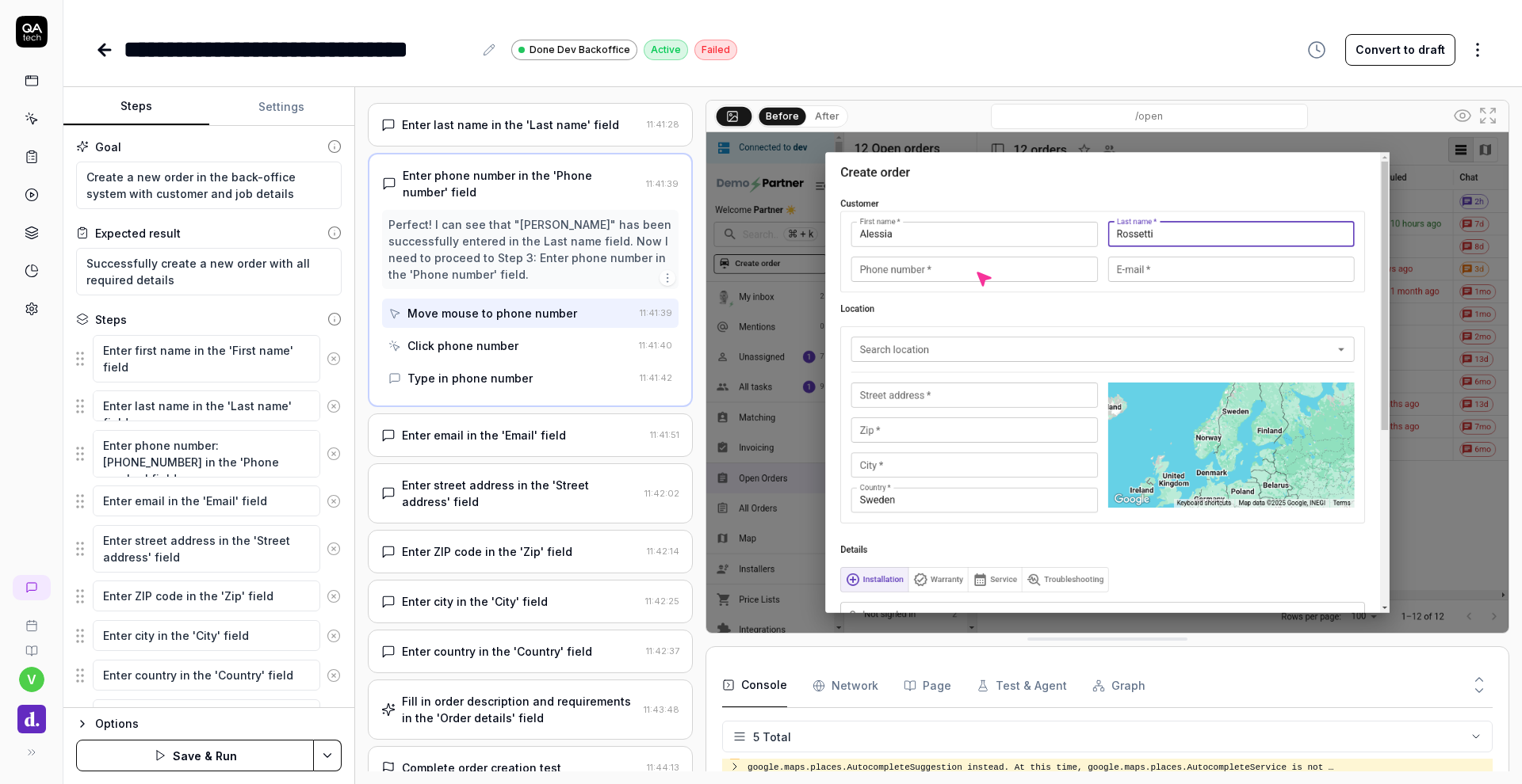
click at [538, 492] on div "Enter street address in the 'Street address' field" at bounding box center [520, 493] width 236 height 34
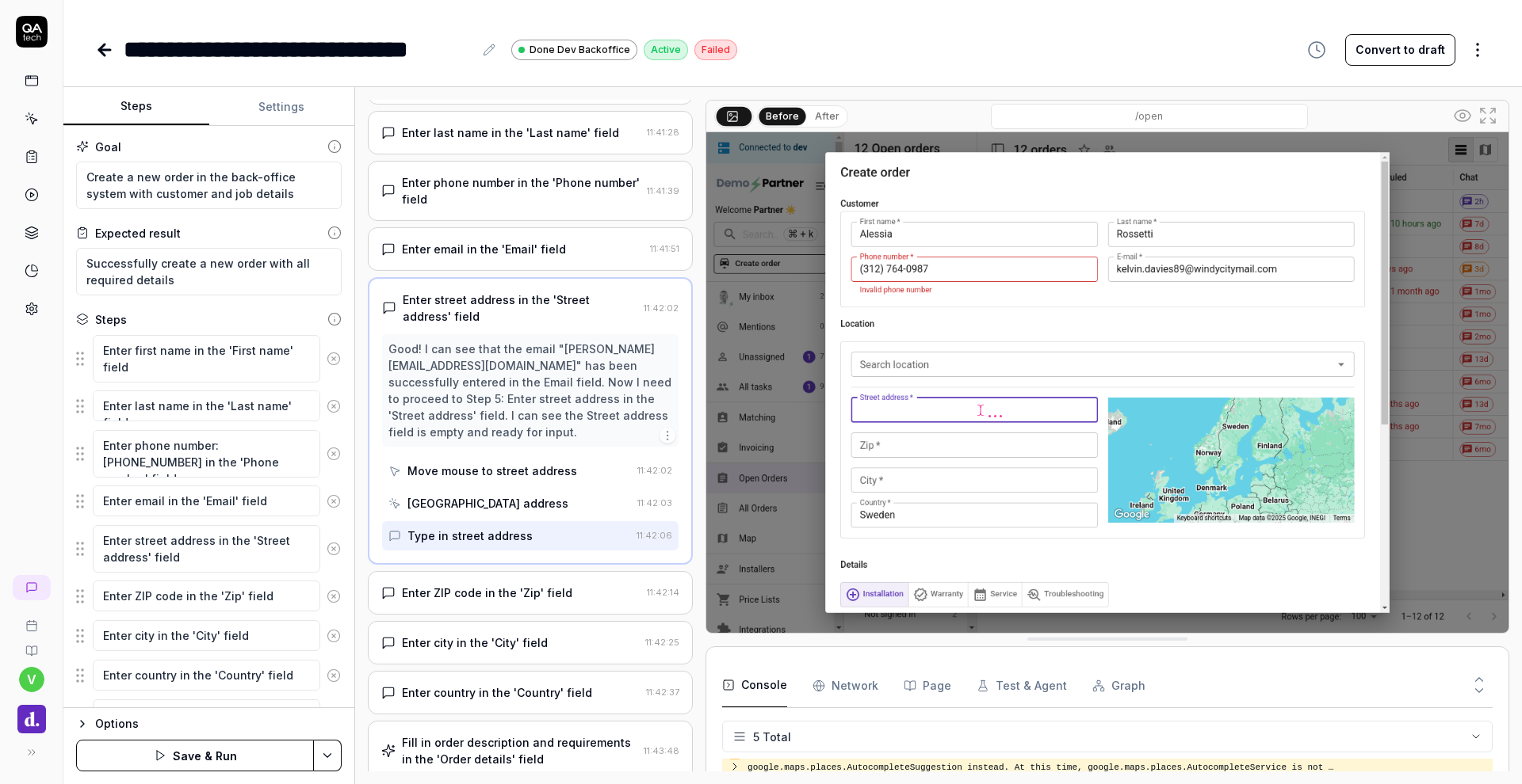
click at [516, 599] on div "Enter ZIP code in the 'Zip' field" at bounding box center [486, 593] width 170 height 17
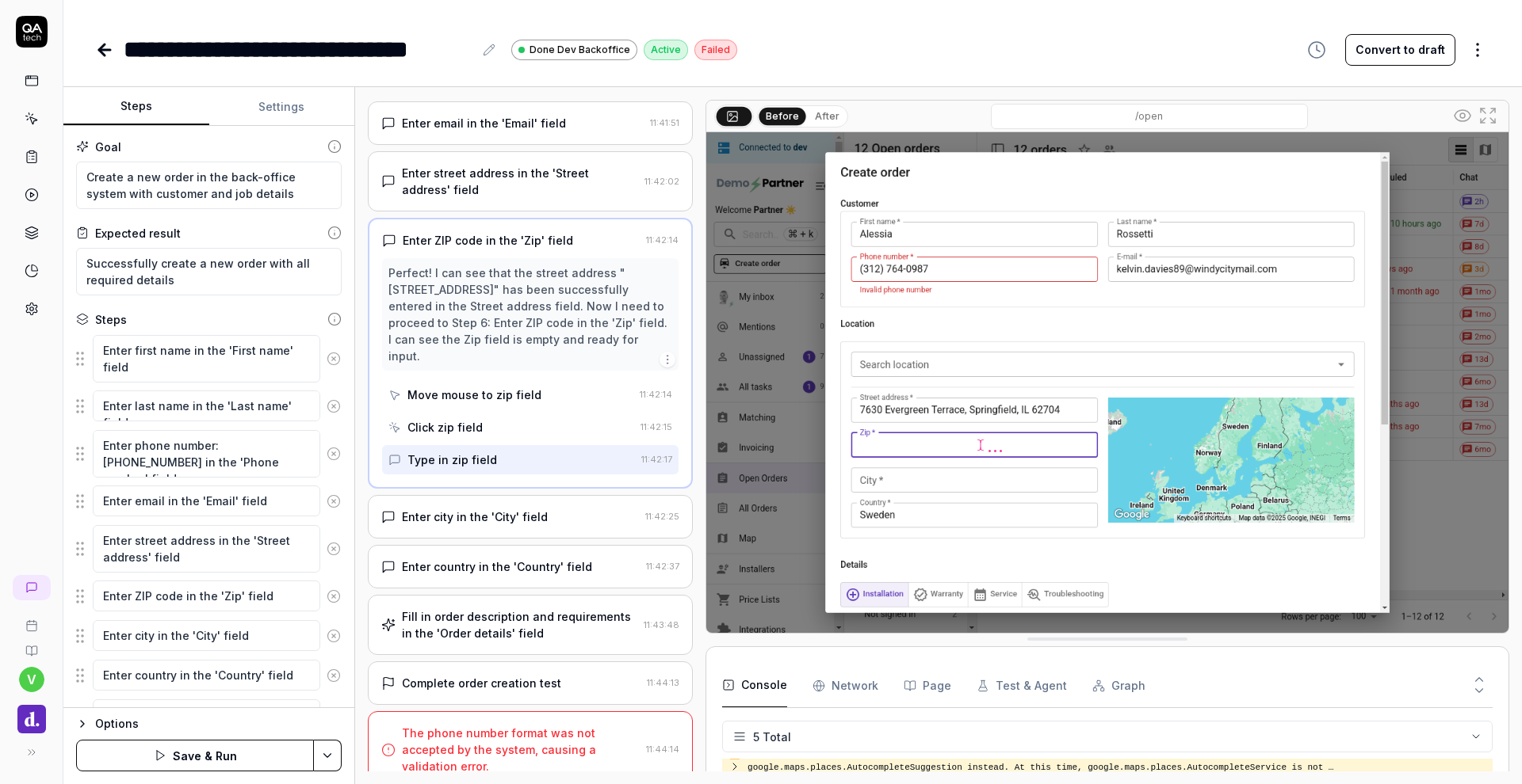
click at [536, 528] on div "Enter city in the 'City' field 11:42:25" at bounding box center [531, 517] width 325 height 44
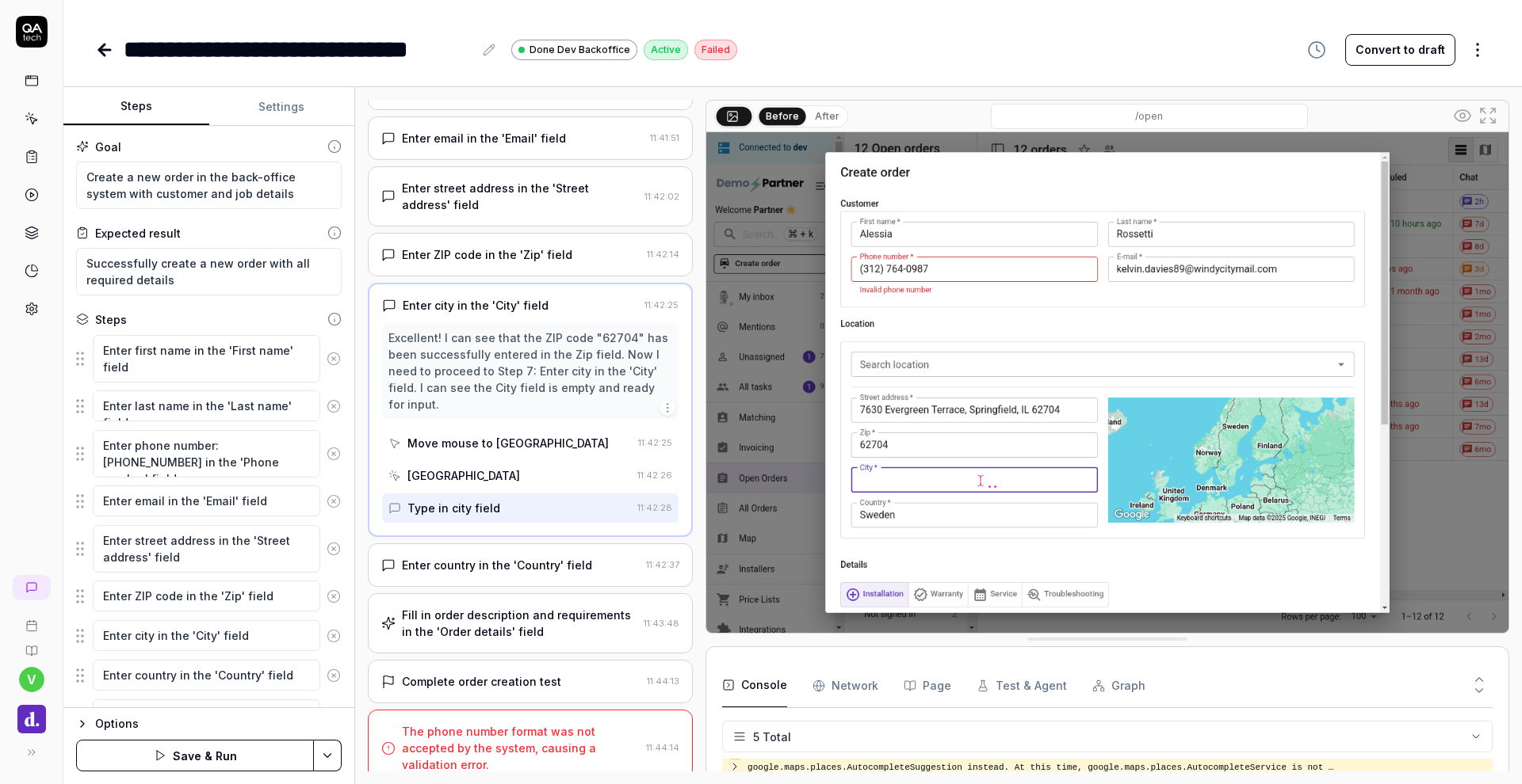
scroll to position [521, 0]
click at [227, 753] on button "Save & Run" at bounding box center [195, 756] width 238 height 32
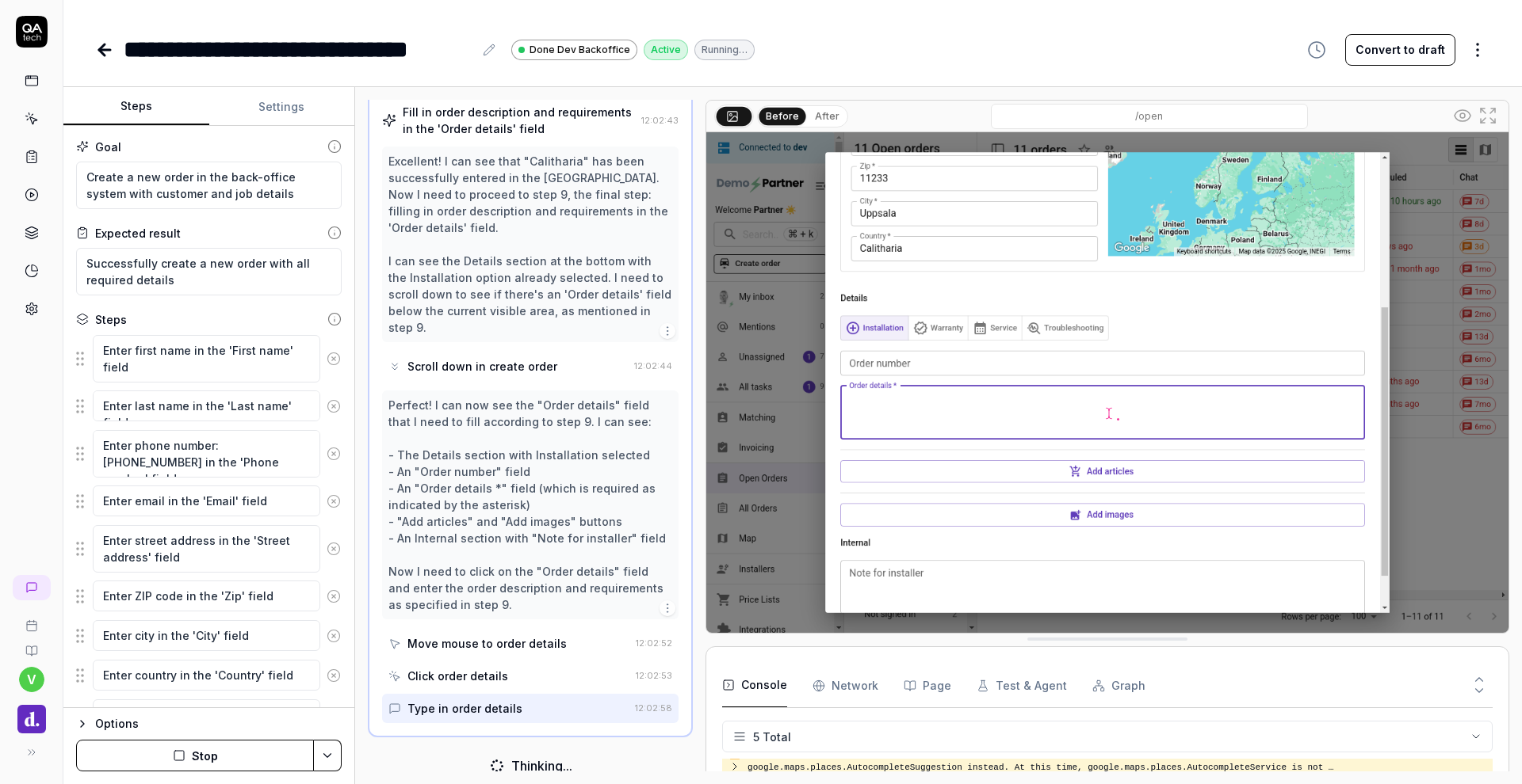
click at [1023, 368] on img at bounding box center [1107, 383] width 802 height 501
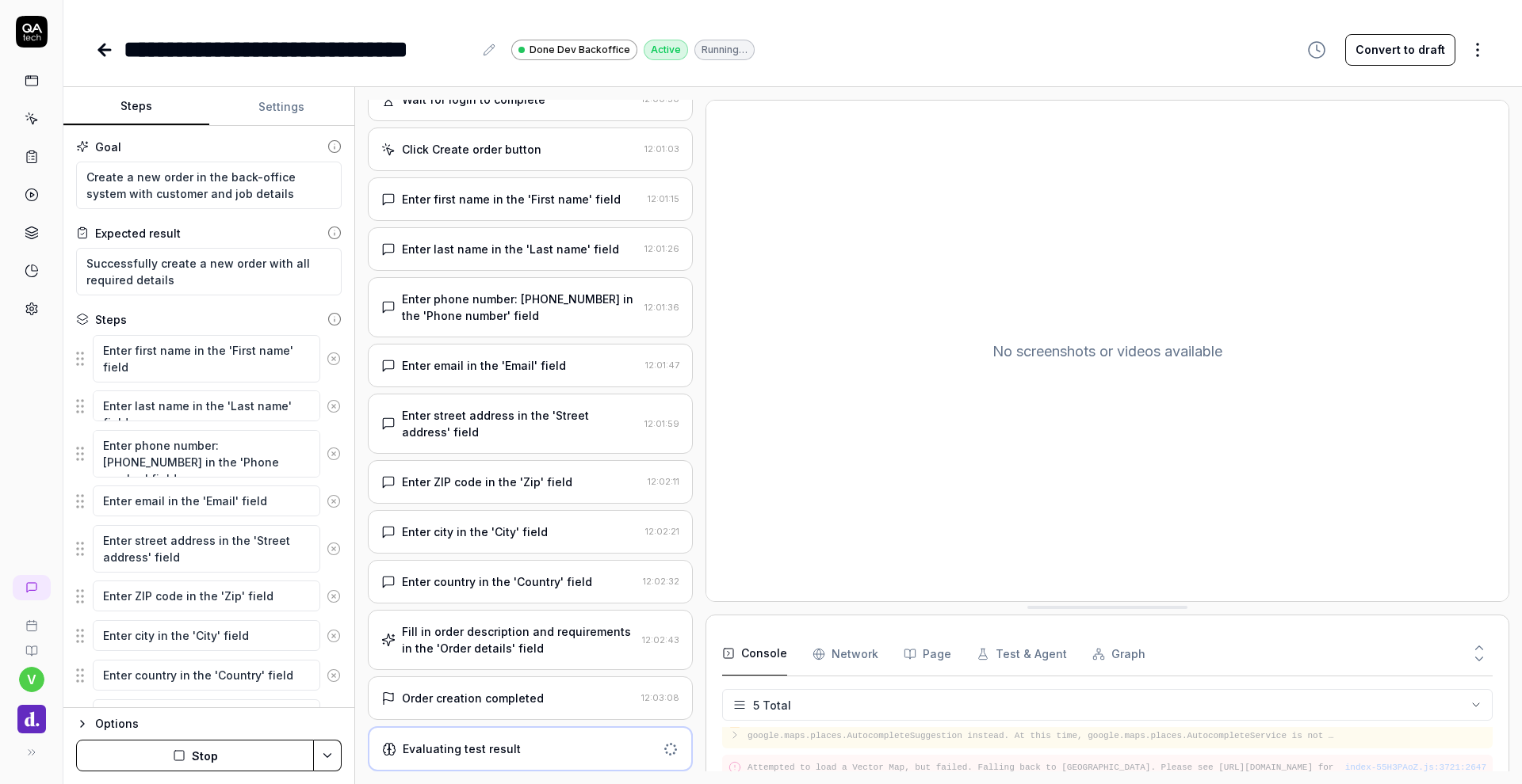
scroll to position [545, 0]
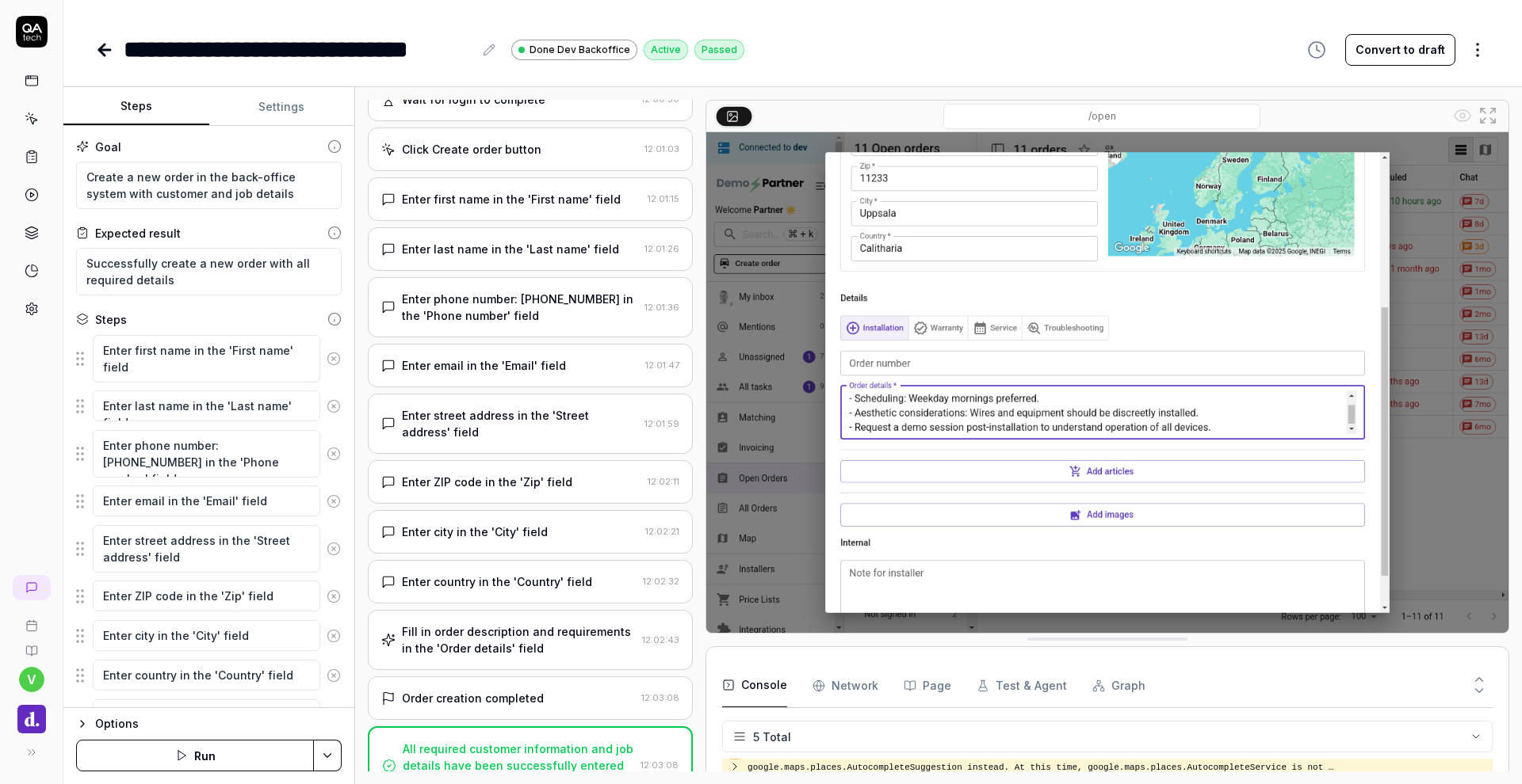
type textarea "*"
click at [1152, 442] on img at bounding box center [1107, 383] width 802 height 501
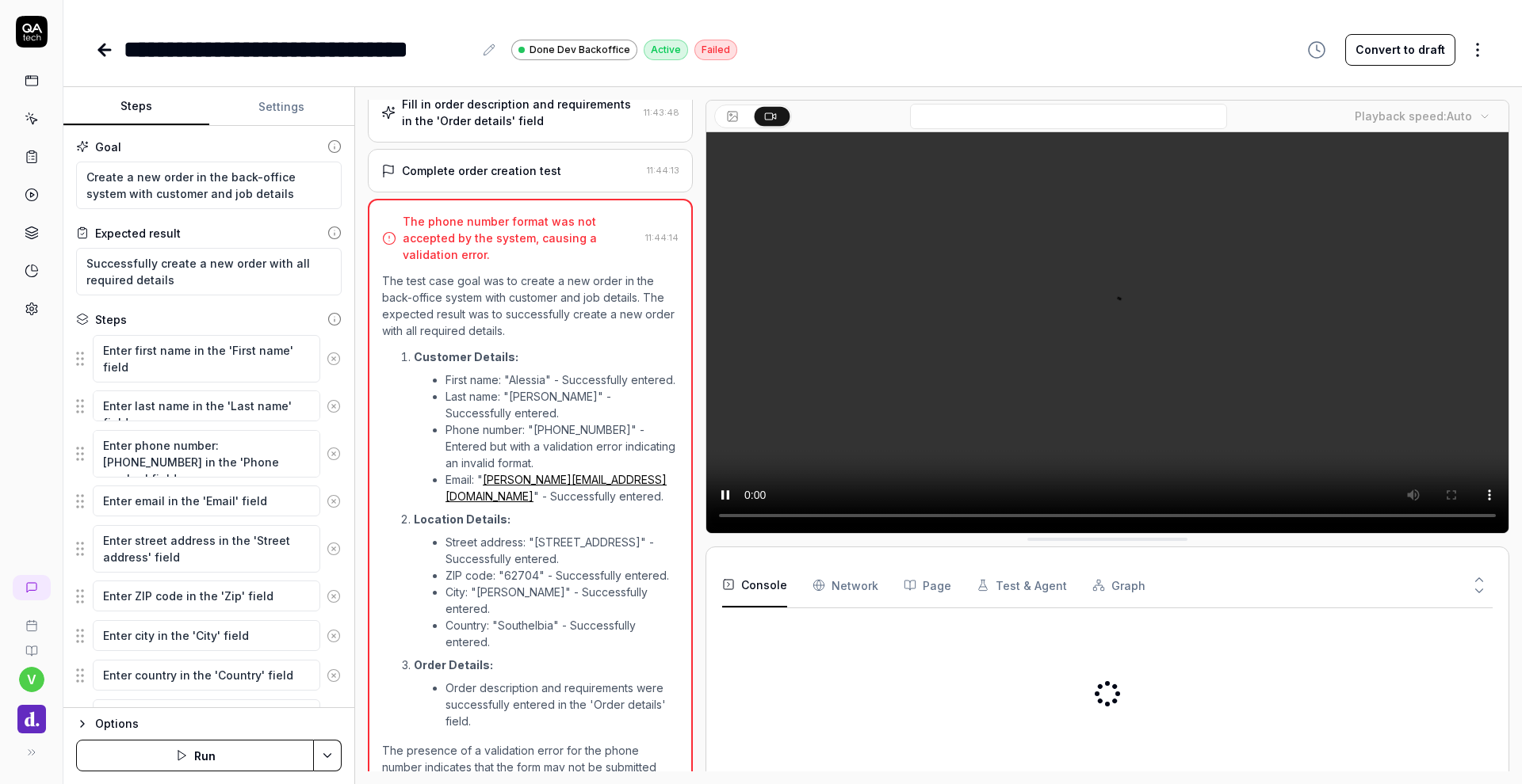
type textarea "*"
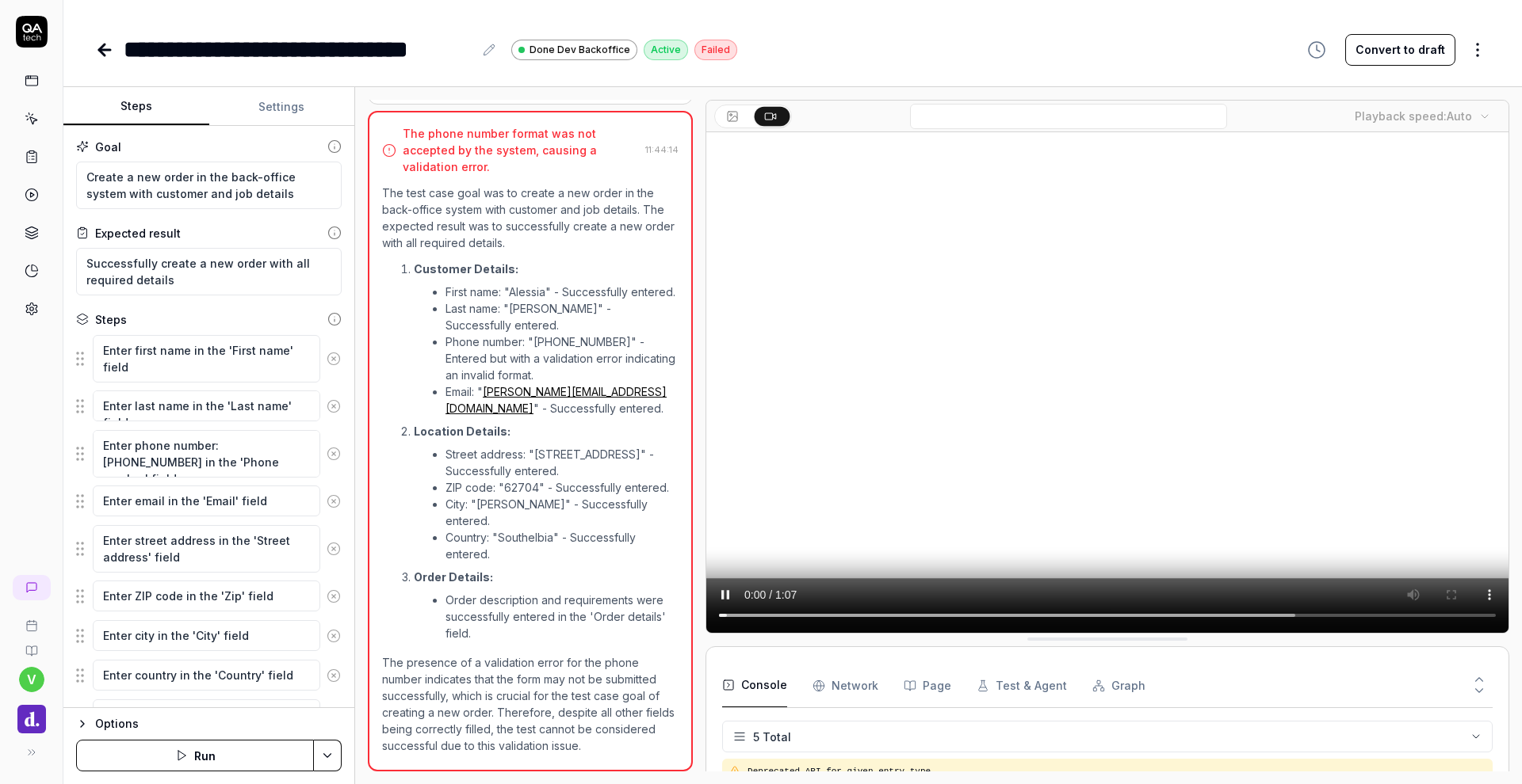
scroll to position [81, 0]
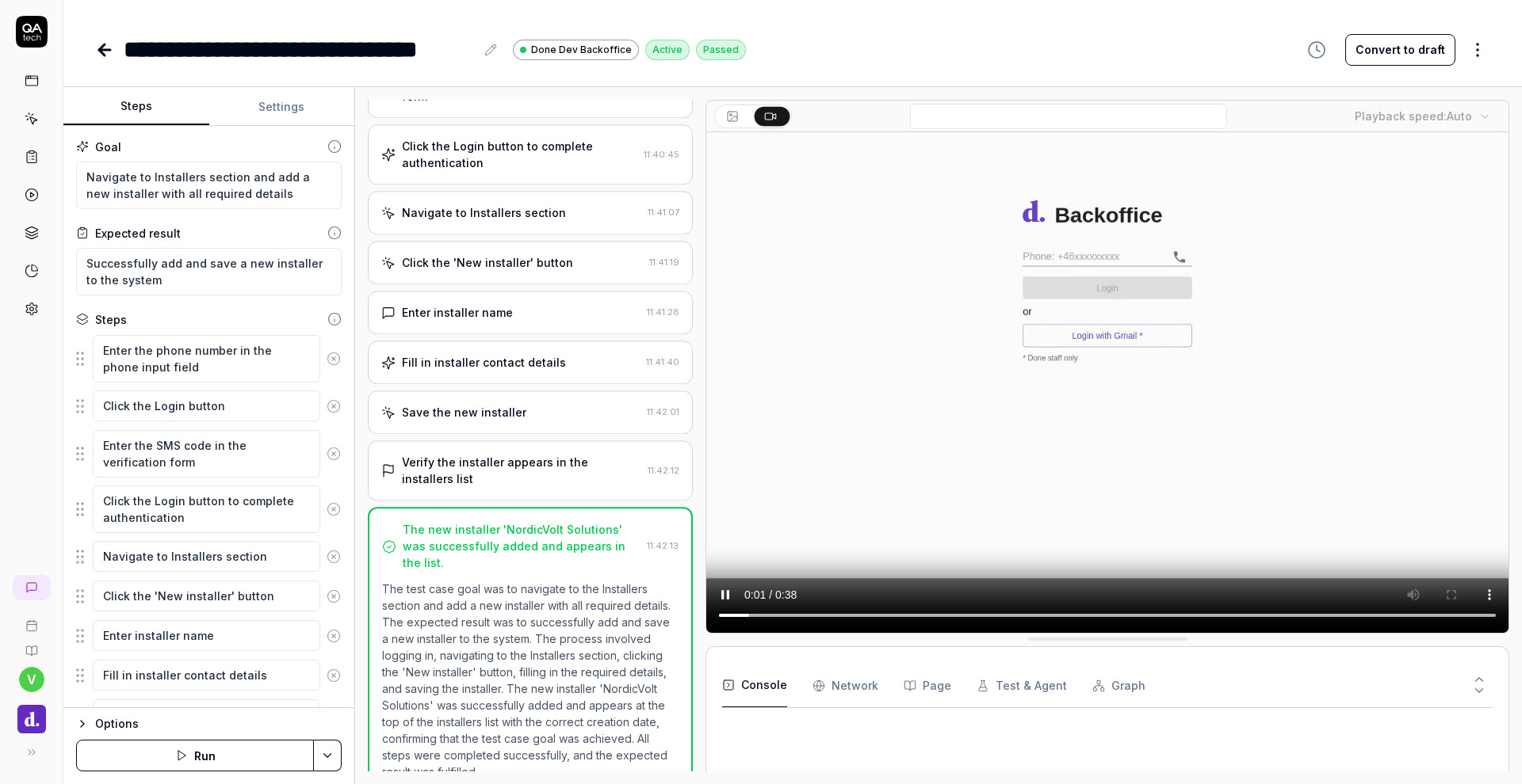
type textarea "*"
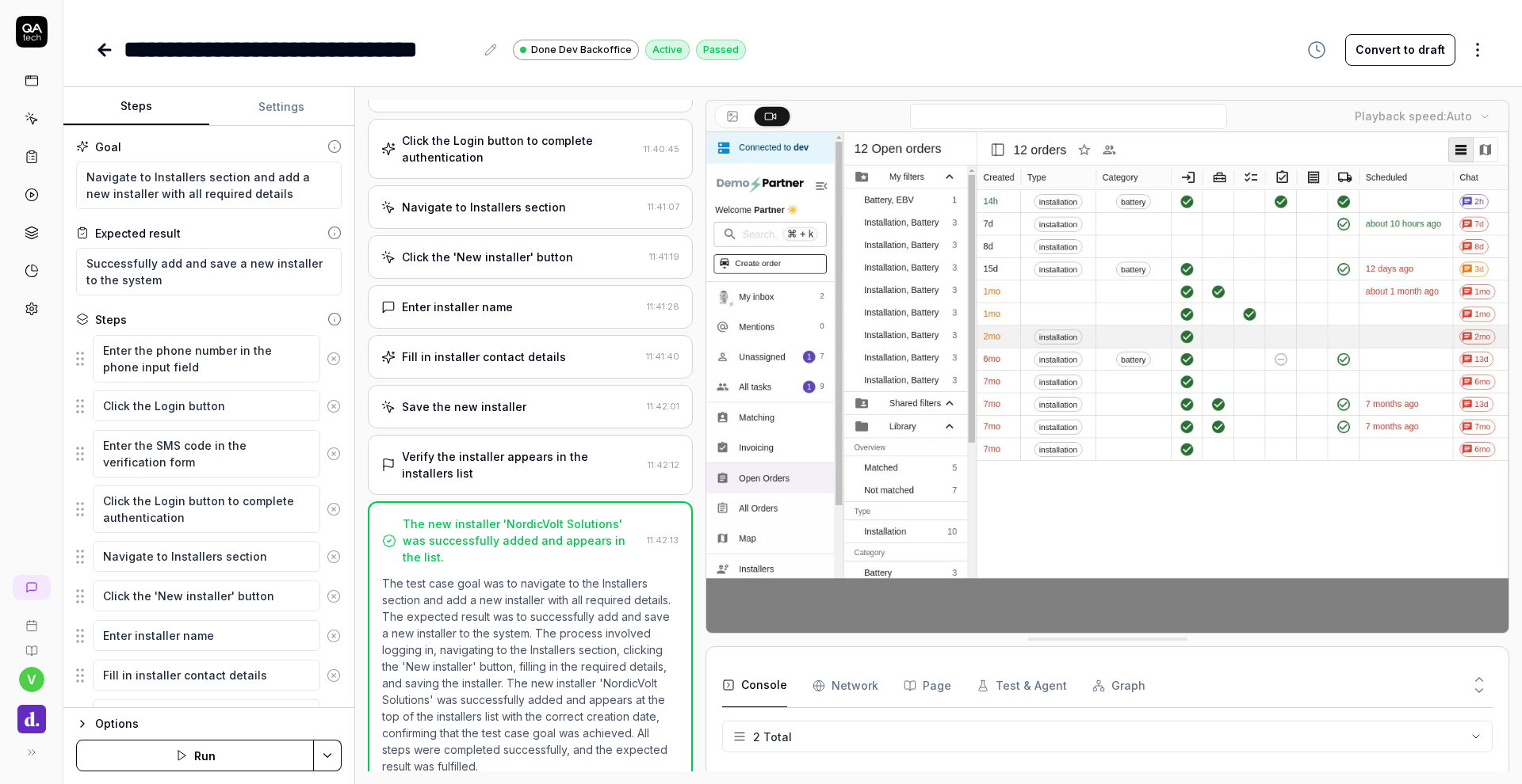
scroll to position [225, 0]
